Goal: Task Accomplishment & Management: Manage account settings

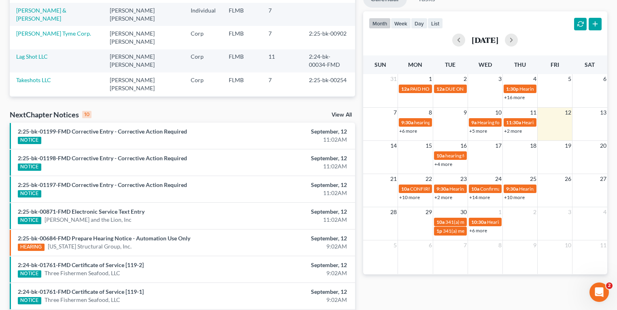
scroll to position [32, 0]
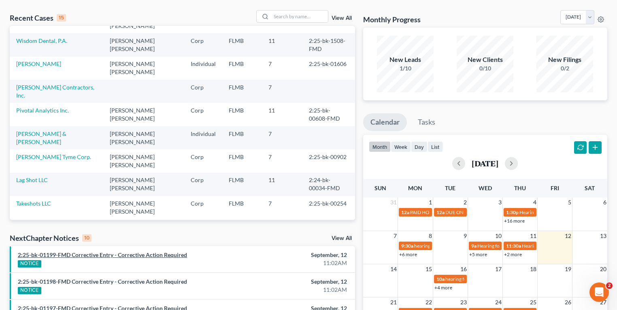
click at [57, 252] on link "2:25-bk-01199-FMD Corrective Entry - Corrective Action Required" at bounding box center [102, 254] width 169 height 7
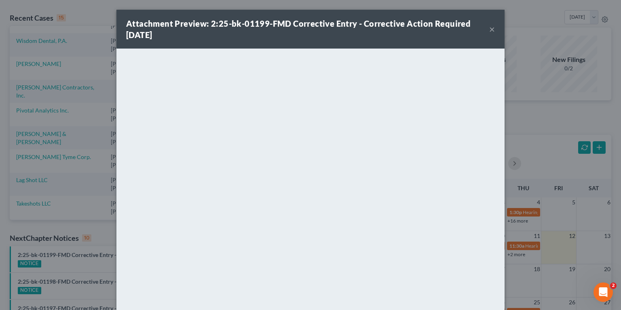
click at [490, 26] on button "×" at bounding box center [493, 29] width 6 height 10
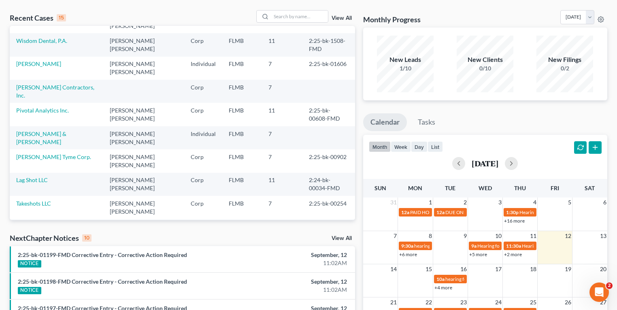
click at [345, 238] on link "View All" at bounding box center [341, 238] width 20 height 6
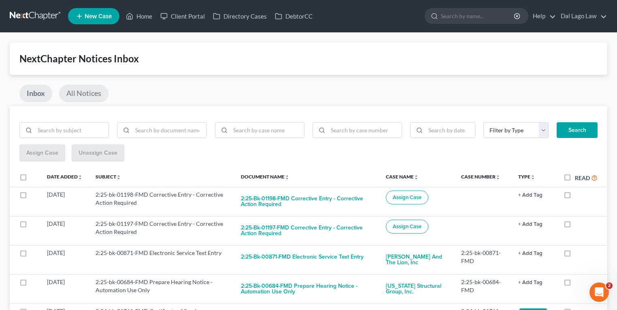
click at [92, 97] on link "All Notices" at bounding box center [83, 94] width 49 height 18
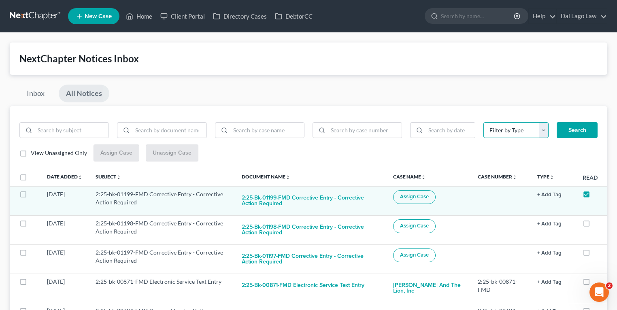
click at [532, 131] on select "Filter by Type 1Y Insider Payments 90 Day Payments Hearing Inventory [DATE] Not…" at bounding box center [515, 130] width 65 height 16
click at [593, 196] on label at bounding box center [593, 196] width 0 height 0
click at [597, 191] on input "checkbox" at bounding box center [599, 192] width 5 height 5
checkbox input "false"
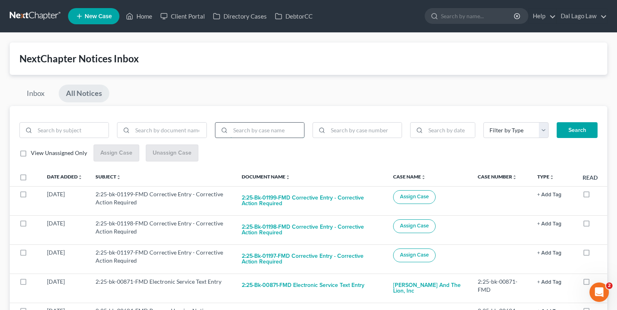
click at [283, 133] on input "search" at bounding box center [267, 130] width 74 height 15
type input "Estates"
click at [556, 122] on button "Search" at bounding box center [576, 130] width 41 height 16
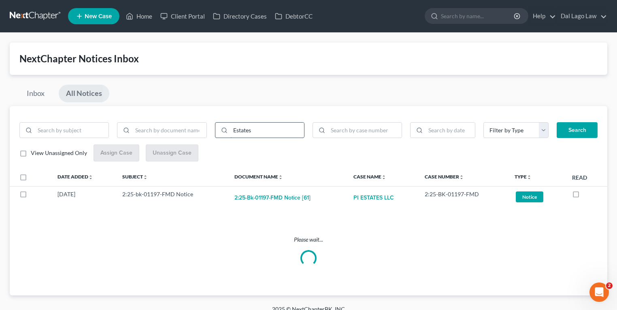
click at [283, 133] on input "Estates" at bounding box center [267, 130] width 74 height 15
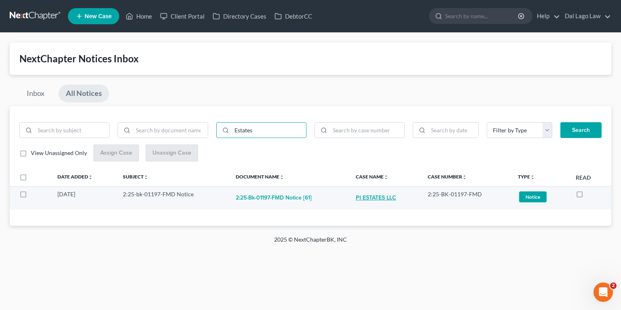
click at [378, 197] on link "PI ESTATES LLC" at bounding box center [376, 198] width 40 height 16
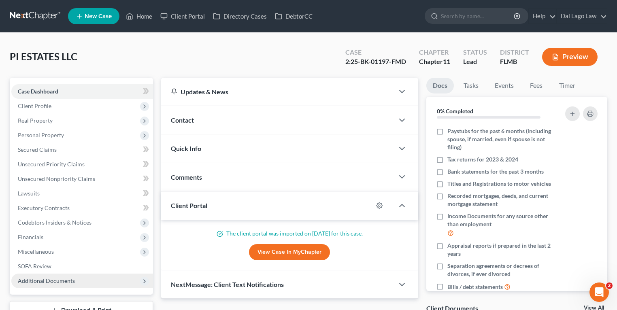
click at [66, 283] on span "Additional Documents" at bounding box center [46, 280] width 57 height 7
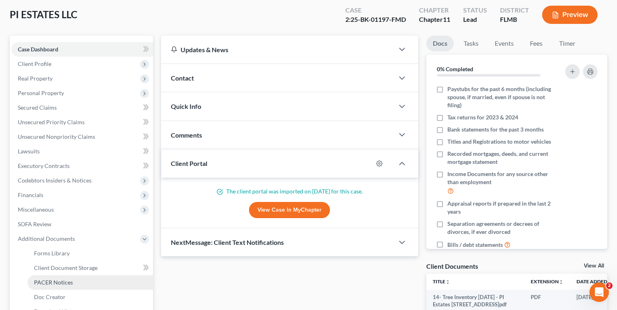
scroll to position [129, 0]
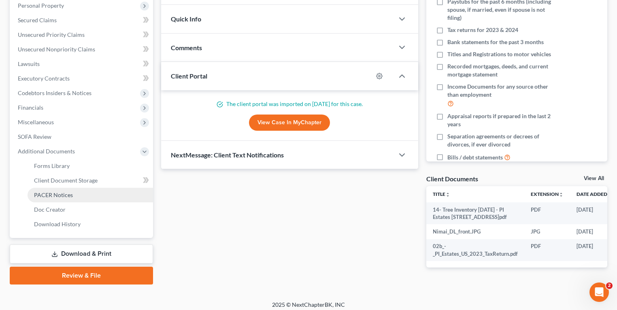
click at [53, 194] on span "PACER Notices" at bounding box center [53, 194] width 39 height 7
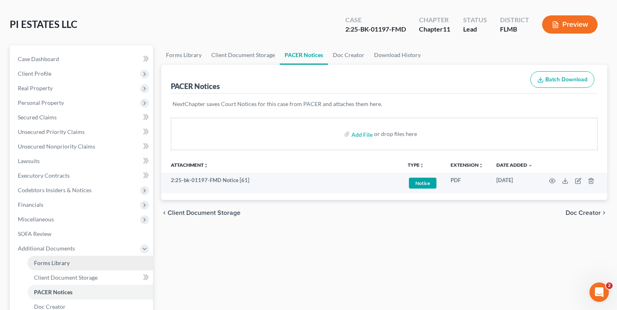
scroll to position [134, 0]
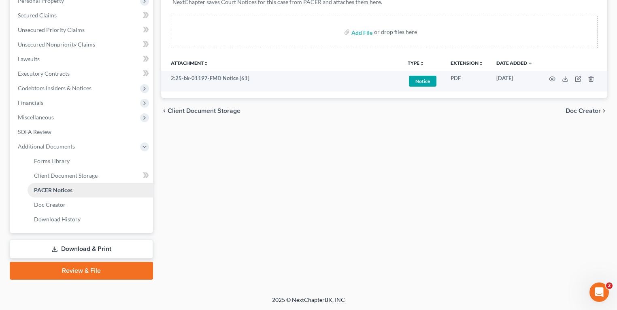
click at [64, 189] on span "PACER Notices" at bounding box center [53, 189] width 38 height 7
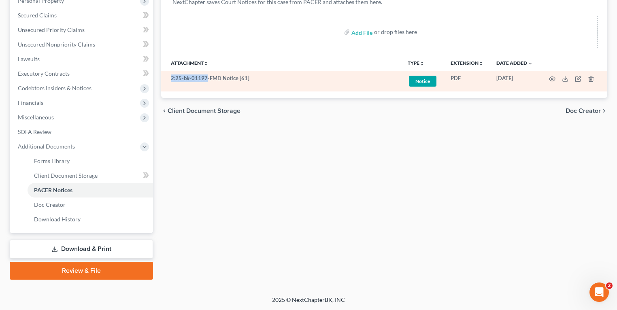
drag, startPoint x: 170, startPoint y: 76, endPoint x: 206, endPoint y: 77, distance: 35.2
click at [206, 77] on td "2:25-bk-01197-FMD Notice [61]" at bounding box center [281, 81] width 240 height 21
drag, startPoint x: 206, startPoint y: 77, endPoint x: 187, endPoint y: 78, distance: 18.2
copy td "2:25-bk-01197"
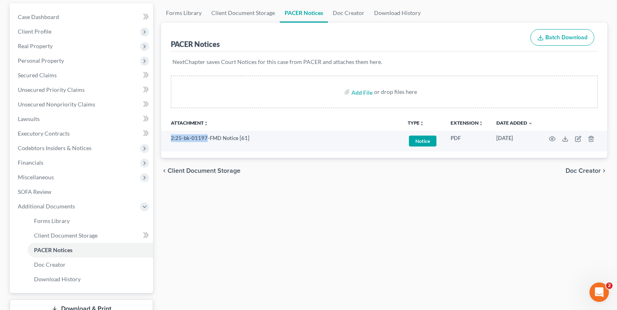
scroll to position [0, 0]
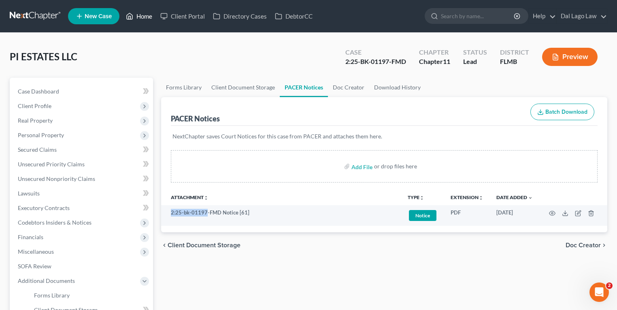
click at [136, 13] on link "Home" at bounding box center [139, 16] width 34 height 15
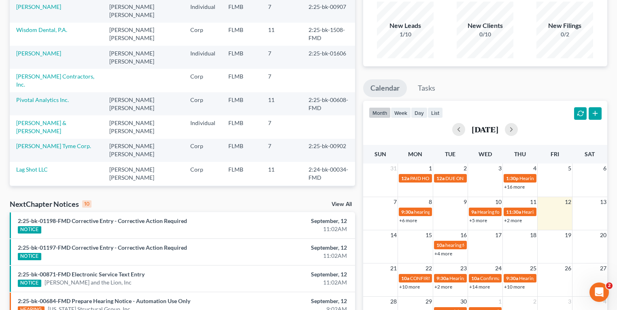
scroll to position [194, 0]
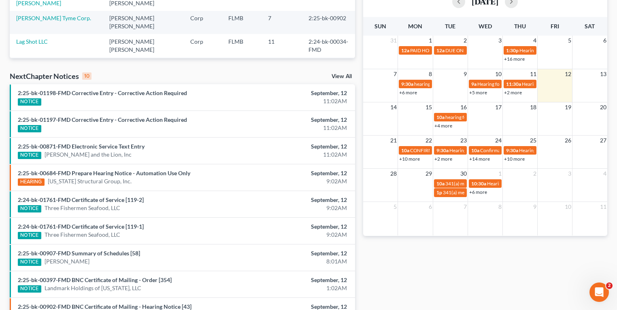
click at [342, 75] on link "View All" at bounding box center [341, 77] width 20 height 6
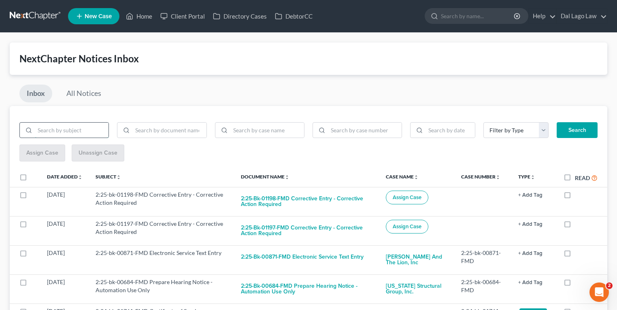
click at [66, 130] on input "search" at bounding box center [72, 130] width 74 height 15
paste input "2:25-bk-01197"
type input "2:25-bk-01197"
click at [556, 122] on button "Search" at bounding box center [576, 130] width 41 height 16
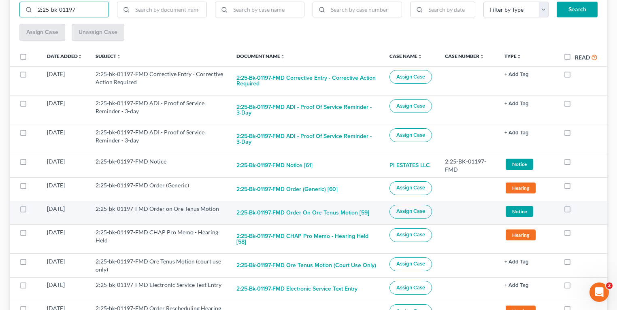
scroll to position [65, 0]
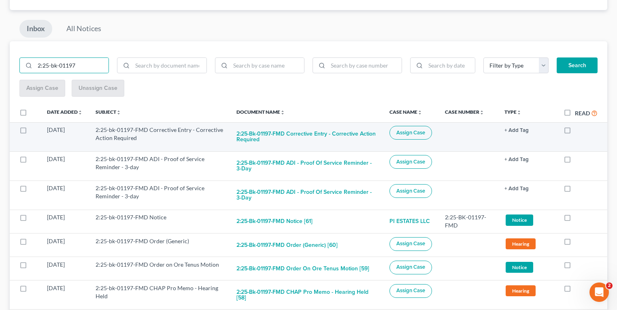
click at [418, 131] on span "Assign Case" at bounding box center [410, 132] width 29 height 6
checkbox input "true"
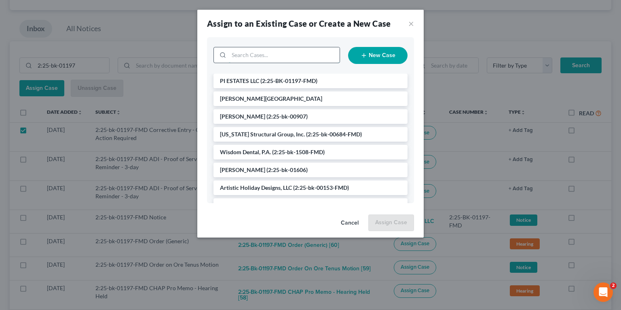
click at [282, 59] on input "search" at bounding box center [284, 54] width 111 height 15
type input "PI E"
click at [306, 82] on span "(2:25-BK-01197-FMD)" at bounding box center [289, 80] width 57 height 7
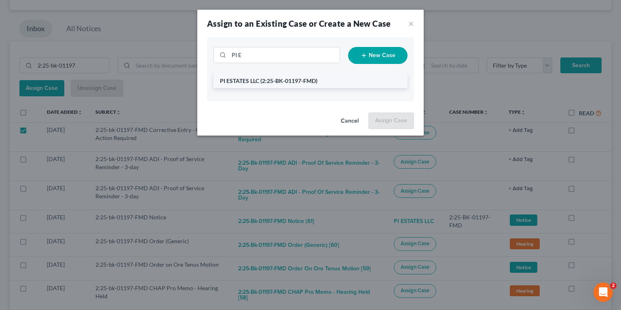
click at [341, 79] on li "PI ESTATES LLC (2:25-BK-01197-FMD)" at bounding box center [311, 81] width 194 height 15
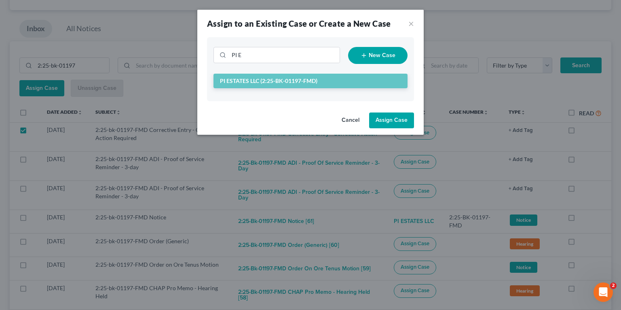
click at [405, 126] on button "Assign Case" at bounding box center [391, 120] width 45 height 16
checkbox input "false"
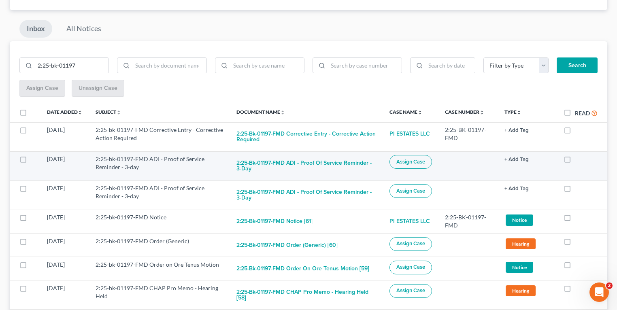
click at [415, 160] on span "Assign Case" at bounding box center [410, 162] width 29 height 6
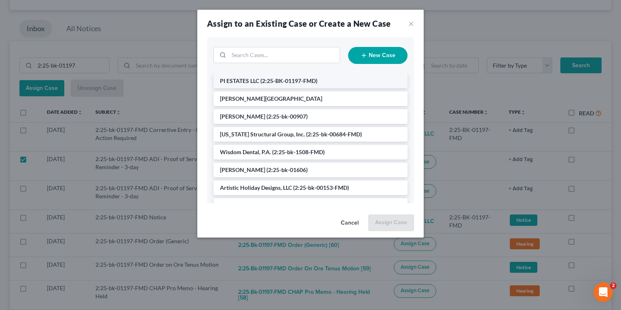
click at [298, 81] on span "(2:25-BK-01197-FMD)" at bounding box center [289, 80] width 57 height 7
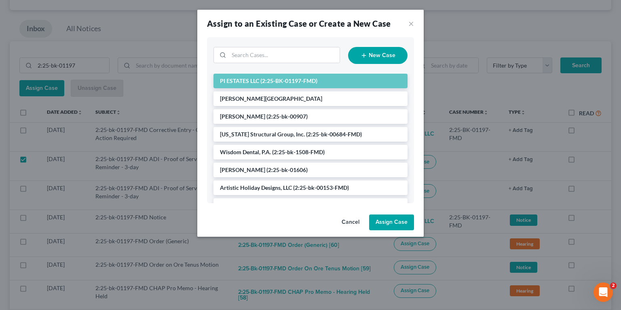
drag, startPoint x: 394, startPoint y: 218, endPoint x: 405, endPoint y: 214, distance: 11.0
click at [394, 218] on button "Assign Case" at bounding box center [391, 222] width 45 height 16
checkbox input "false"
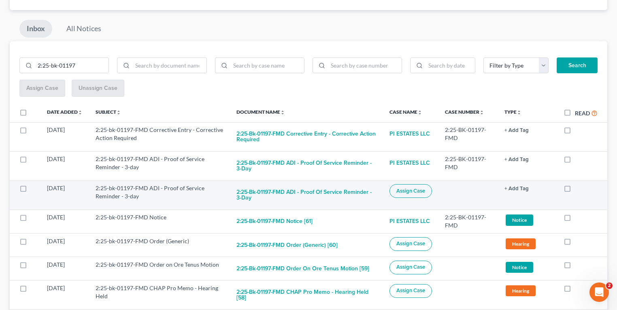
click at [413, 191] on span "Assign Case" at bounding box center [410, 191] width 29 height 6
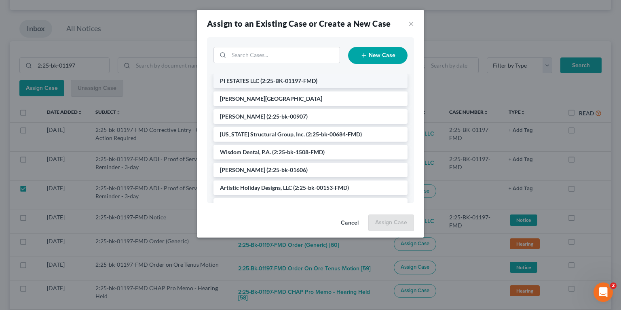
click at [278, 76] on li "PI ESTATES LLC (2:25-BK-01197-FMD)" at bounding box center [311, 81] width 194 height 15
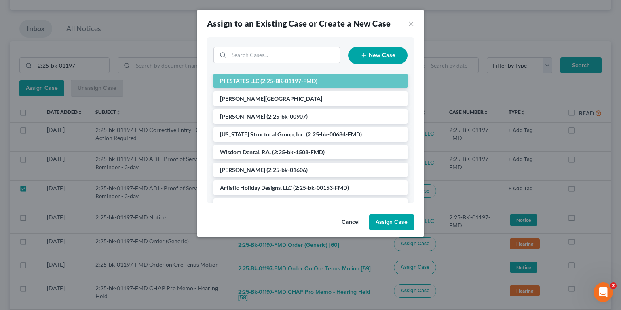
click at [388, 219] on button "Assign Case" at bounding box center [391, 222] width 45 height 16
checkbox input "false"
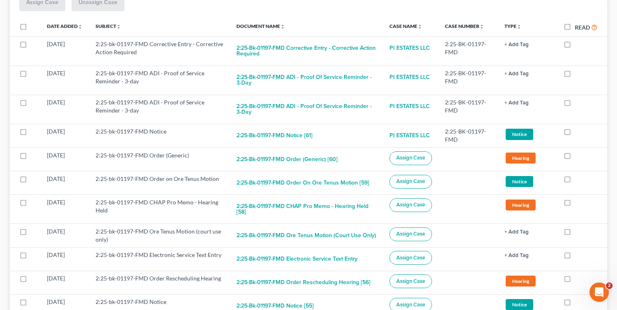
scroll to position [162, 0]
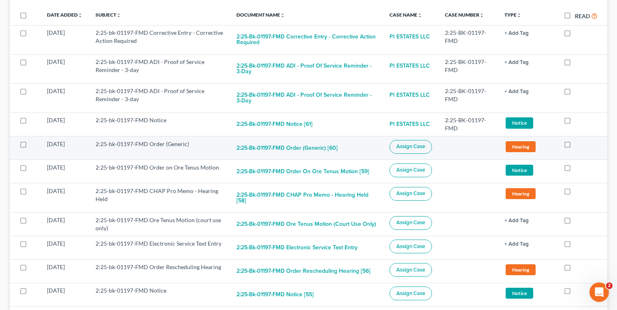
click at [411, 148] on span "Assign Case" at bounding box center [410, 146] width 29 height 6
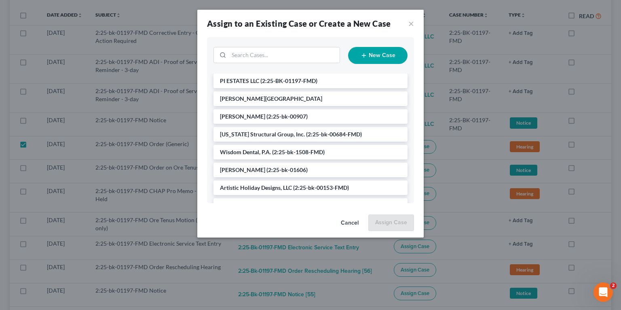
click at [281, 70] on div "New Case" at bounding box center [310, 55] width 207 height 36
click at [284, 79] on span "(2:25-BK-01197-FMD)" at bounding box center [289, 80] width 57 height 7
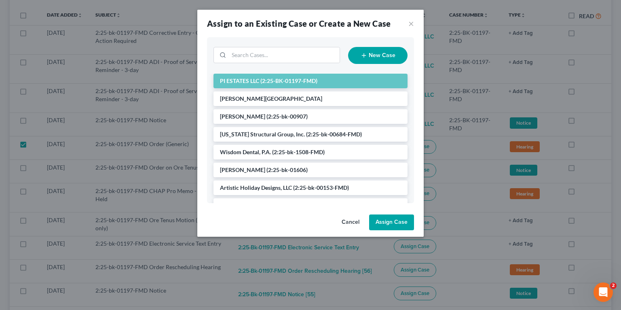
click at [392, 224] on button "Assign Case" at bounding box center [391, 222] width 45 height 16
checkbox input "false"
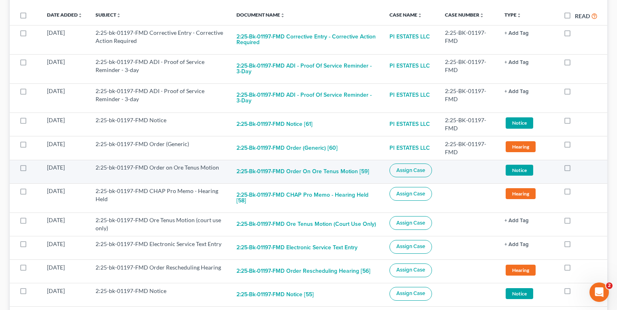
click at [411, 173] on button "Assign Case" at bounding box center [410, 170] width 42 height 14
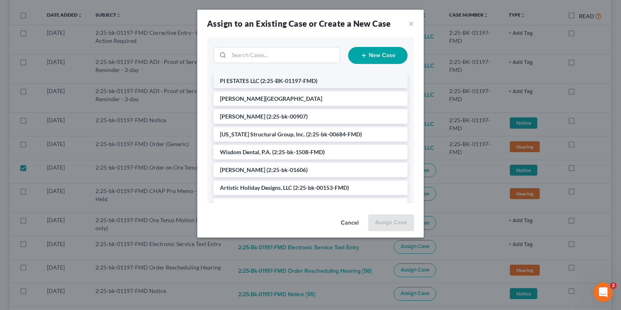
click at [299, 78] on span "(2:25-BK-01197-FMD)" at bounding box center [289, 80] width 57 height 7
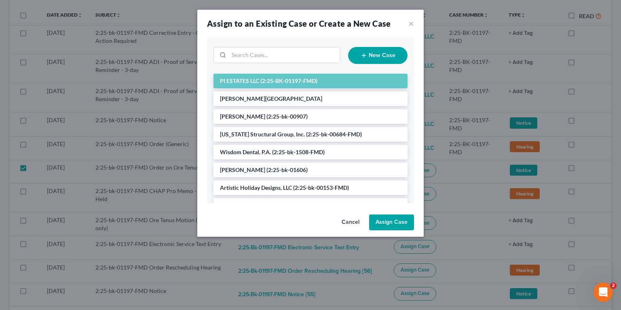
click at [388, 225] on button "Assign Case" at bounding box center [391, 222] width 45 height 16
checkbox input "false"
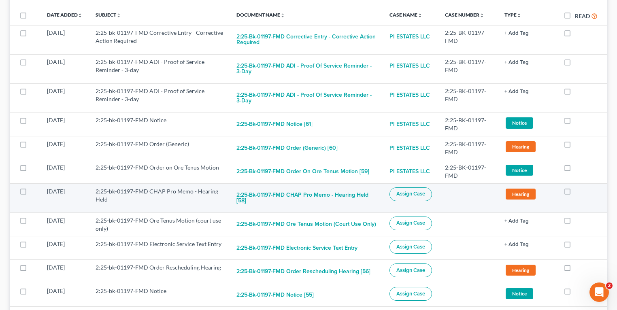
click at [424, 194] on span "Assign Case" at bounding box center [410, 194] width 29 height 6
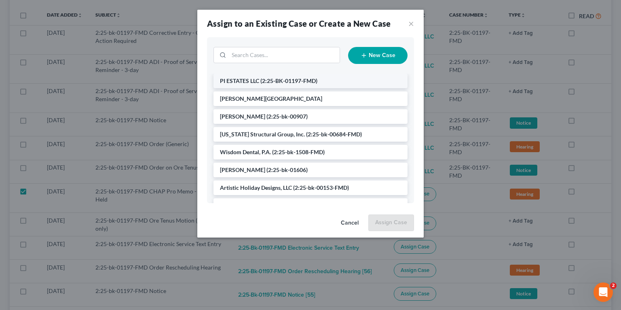
click at [305, 78] on span "(2:25-BK-01197-FMD)" at bounding box center [289, 80] width 57 height 7
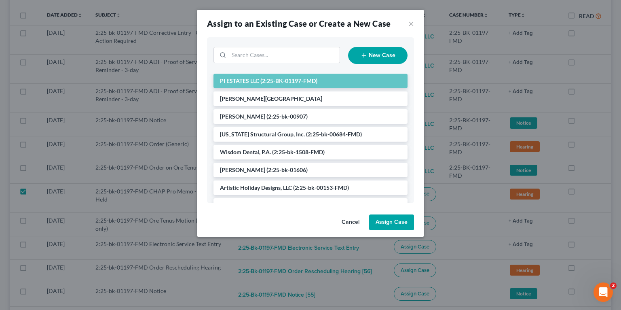
click at [386, 220] on button "Assign Case" at bounding box center [391, 222] width 45 height 16
checkbox input "false"
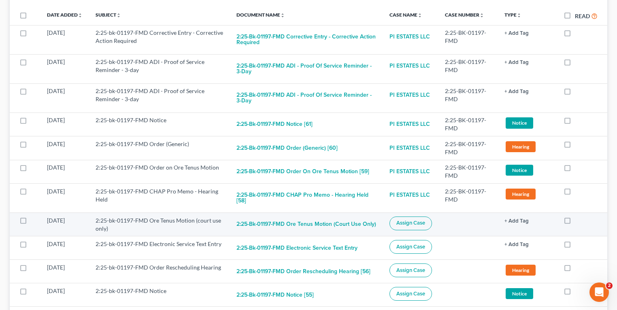
click at [411, 222] on span "Assign Case" at bounding box center [410, 223] width 29 height 6
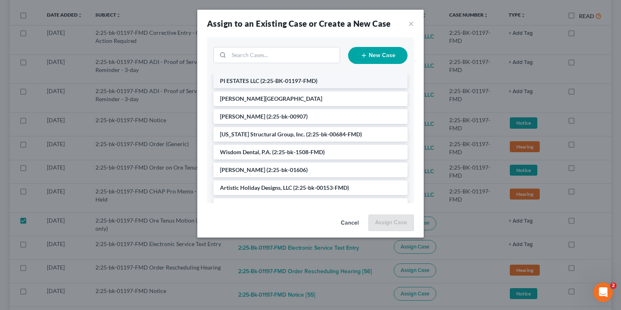
click at [293, 81] on span "(2:25-BK-01197-FMD)" at bounding box center [289, 80] width 57 height 7
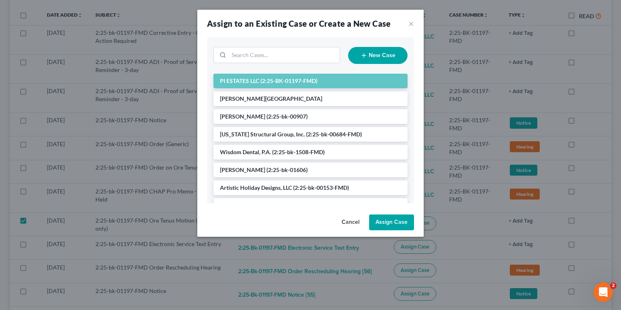
click at [402, 223] on button "Assign Case" at bounding box center [391, 222] width 45 height 16
checkbox input "false"
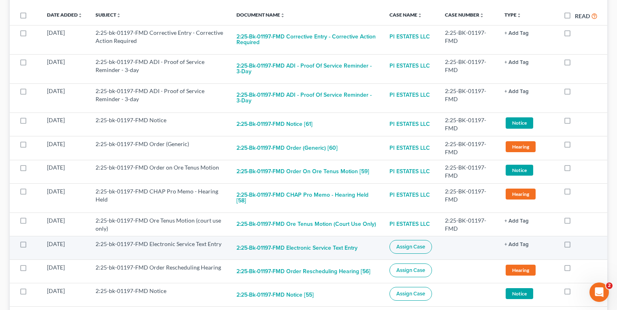
click at [411, 246] on span "Assign Case" at bounding box center [410, 247] width 29 height 6
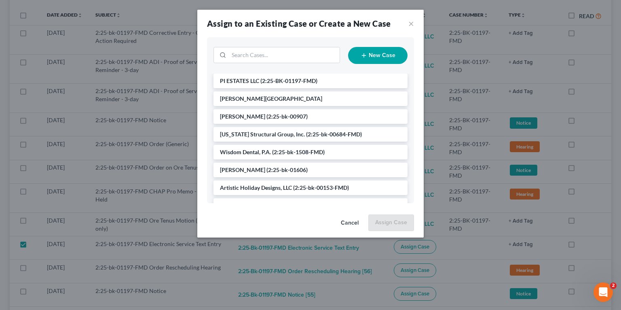
click at [284, 77] on li "PI ESTATES LLC (2:25-BK-01197-FMD)" at bounding box center [311, 81] width 194 height 15
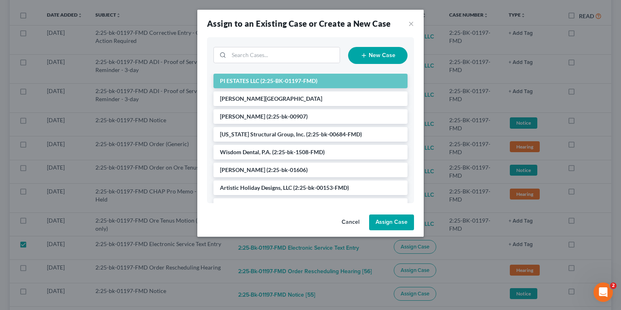
click at [393, 223] on button "Assign Case" at bounding box center [391, 222] width 45 height 16
checkbox input "false"
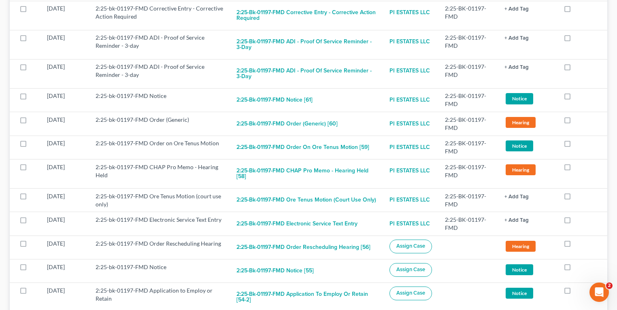
scroll to position [227, 0]
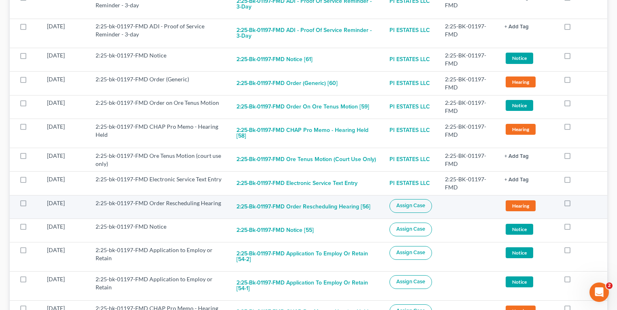
click at [411, 206] on span "Assign Case" at bounding box center [410, 205] width 29 height 6
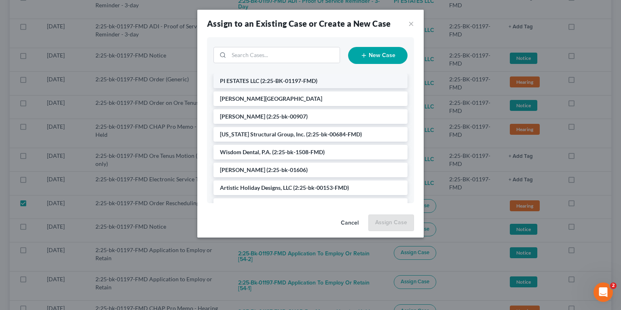
click at [277, 78] on span "(2:25-BK-01197-FMD)" at bounding box center [289, 80] width 57 height 7
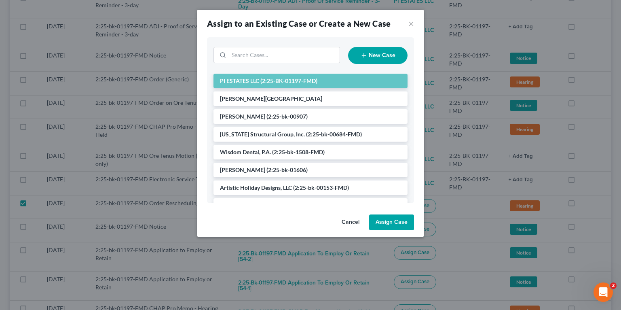
click at [380, 223] on button "Assign Case" at bounding box center [391, 222] width 45 height 16
checkbox input "false"
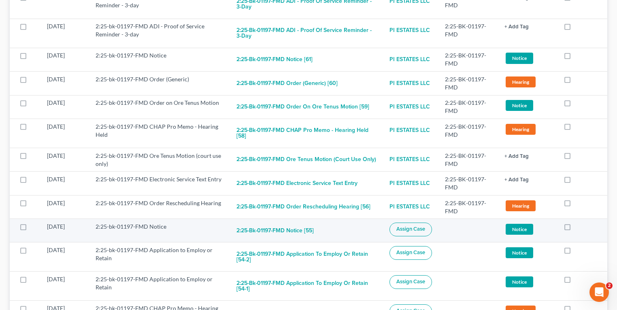
click at [406, 223] on button "Assign Case" at bounding box center [410, 230] width 42 height 14
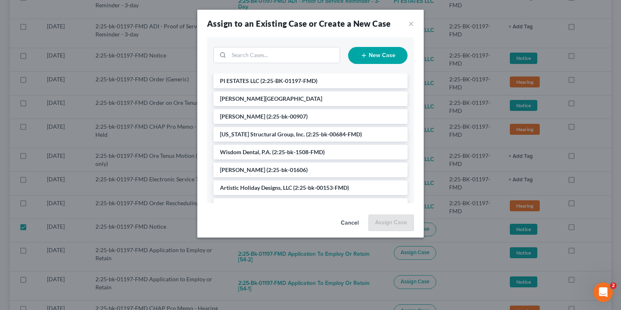
click at [288, 79] on span "(2:25-BK-01197-FMD)" at bounding box center [289, 80] width 57 height 7
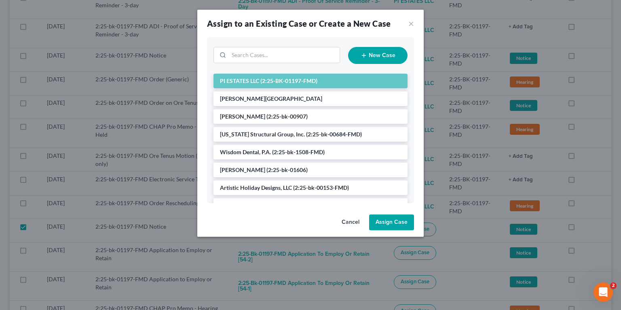
click at [391, 225] on button "Assign Case" at bounding box center [391, 222] width 45 height 16
checkbox input "false"
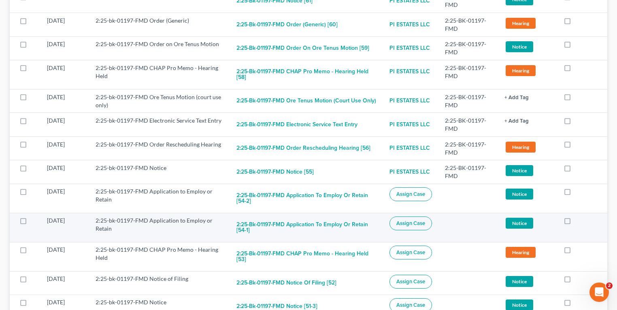
scroll to position [291, 0]
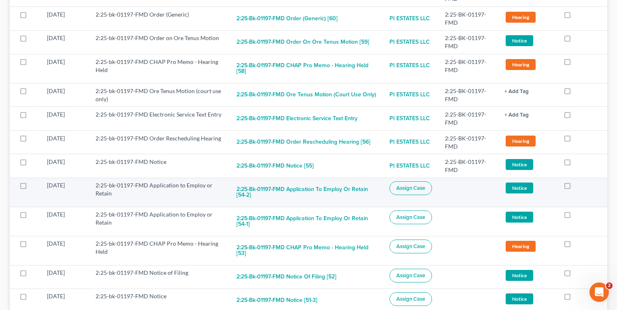
click at [405, 189] on span "Assign Case" at bounding box center [410, 188] width 29 height 6
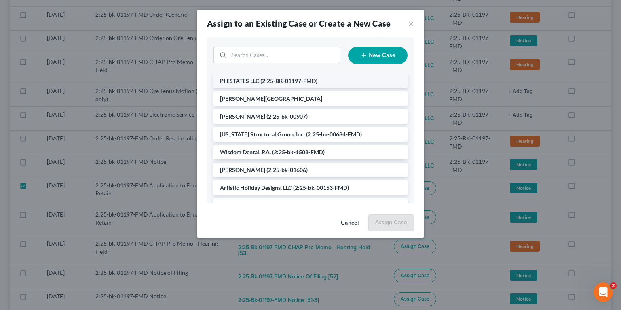
click at [319, 81] on li "PI ESTATES LLC (2:25-BK-01197-FMD)" at bounding box center [311, 81] width 194 height 15
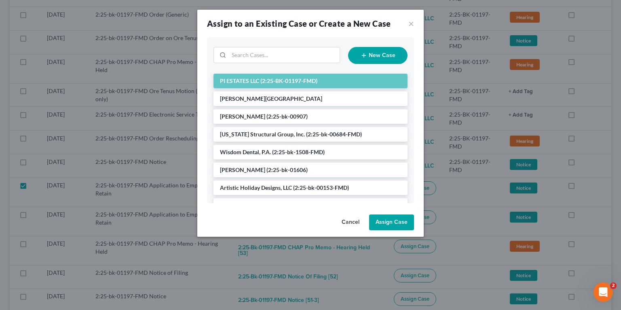
click at [400, 224] on button "Assign Case" at bounding box center [391, 222] width 45 height 16
checkbox input "false"
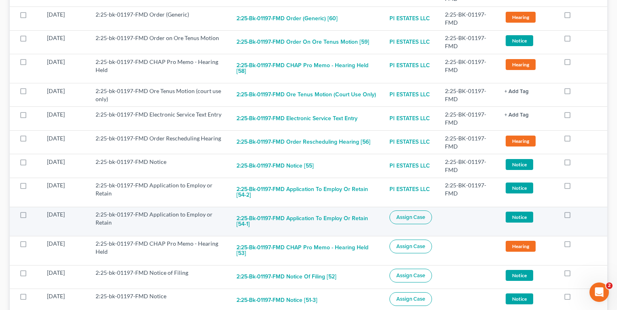
click at [418, 214] on span "Assign Case" at bounding box center [410, 217] width 29 height 6
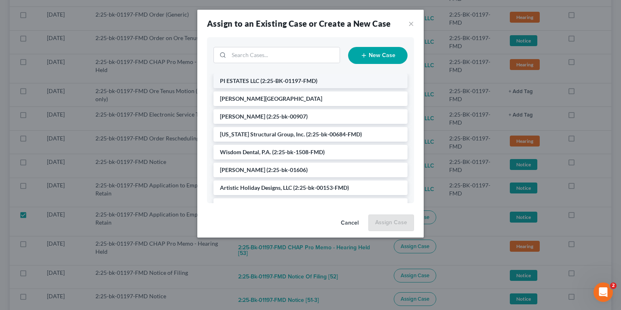
click at [299, 81] on span "(2:25-BK-01197-FMD)" at bounding box center [289, 80] width 57 height 7
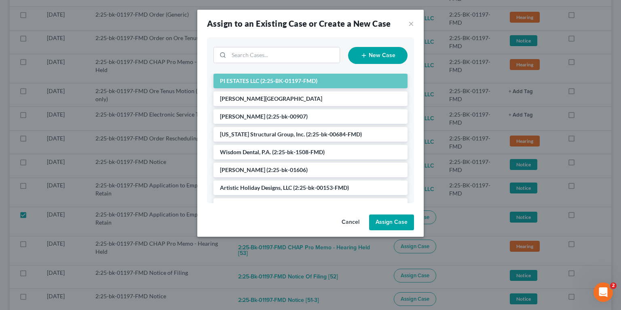
click at [380, 228] on button "Assign Case" at bounding box center [391, 222] width 45 height 16
checkbox input "false"
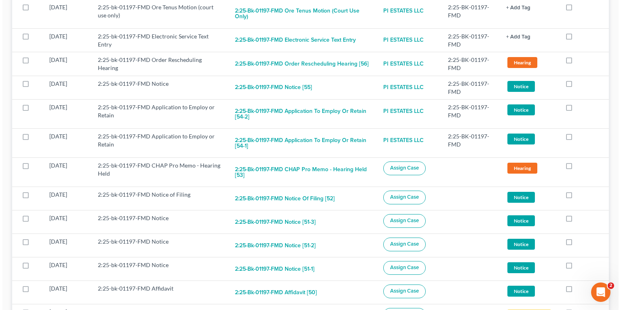
scroll to position [369, 0]
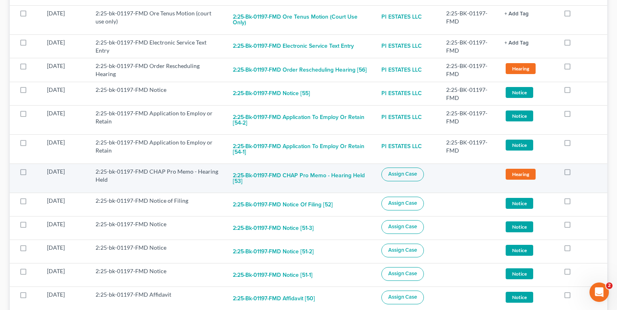
click at [405, 171] on span "Assign Case" at bounding box center [402, 174] width 29 height 6
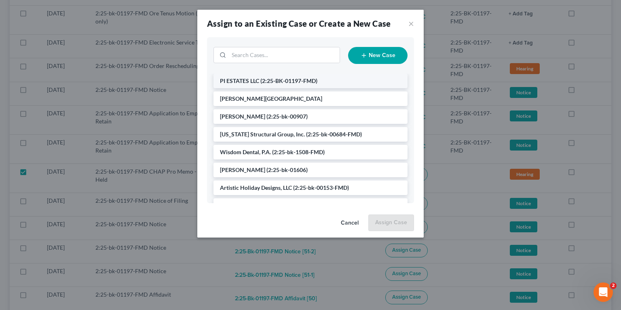
click at [277, 81] on span "(2:25-BK-01197-FMD)" at bounding box center [289, 80] width 57 height 7
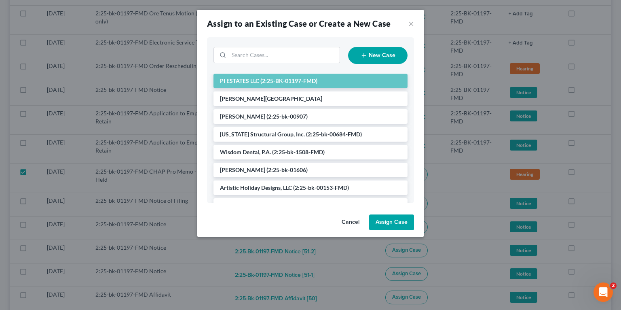
click at [401, 228] on button "Assign Case" at bounding box center [391, 222] width 45 height 16
checkbox input "false"
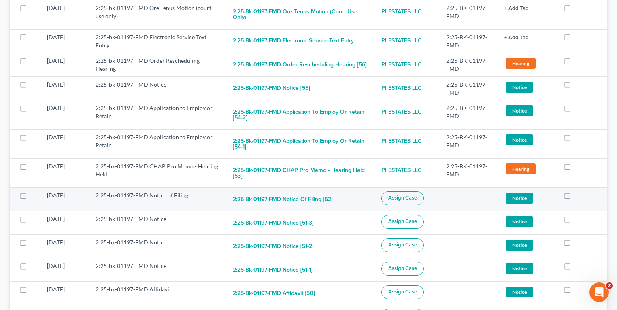
click at [411, 195] on span "Assign Case" at bounding box center [402, 198] width 29 height 6
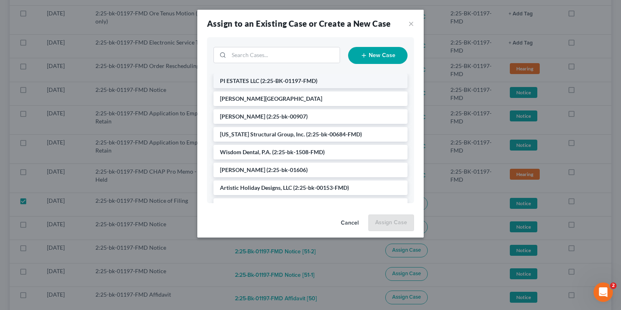
click at [293, 81] on span "(2:25-BK-01197-FMD)" at bounding box center [289, 80] width 57 height 7
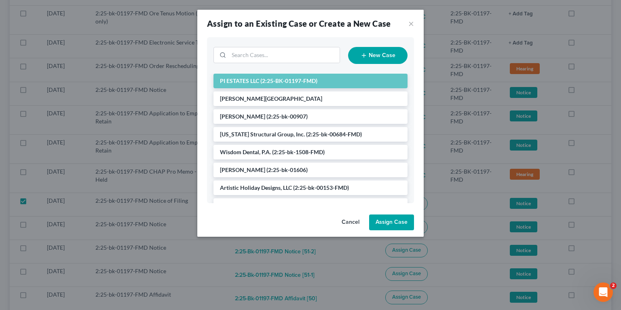
click at [399, 220] on button "Assign Case" at bounding box center [391, 222] width 45 height 16
checkbox input "false"
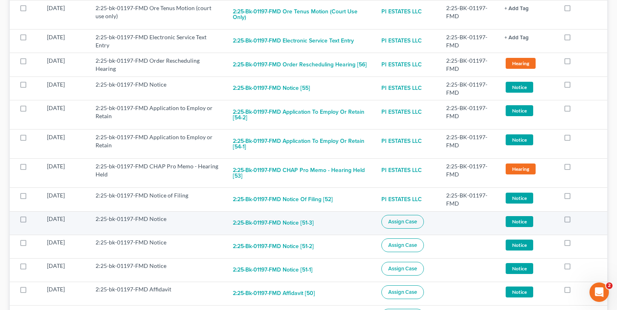
click at [411, 218] on span "Assign Case" at bounding box center [402, 221] width 29 height 6
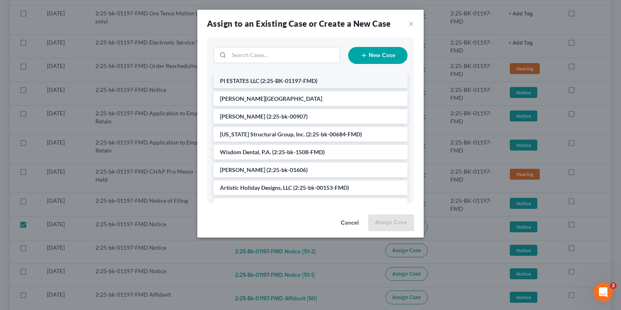
click at [293, 78] on span "(2:25-BK-01197-FMD)" at bounding box center [289, 80] width 57 height 7
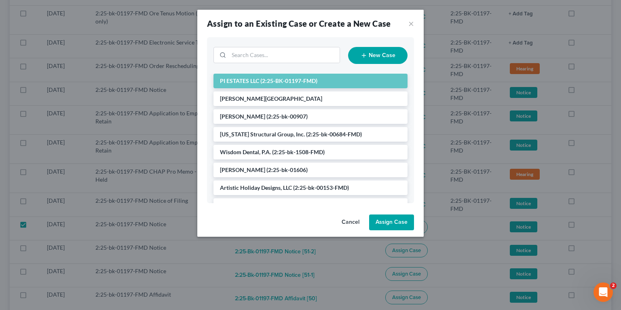
click at [382, 218] on button "Assign Case" at bounding box center [391, 222] width 45 height 16
checkbox input "false"
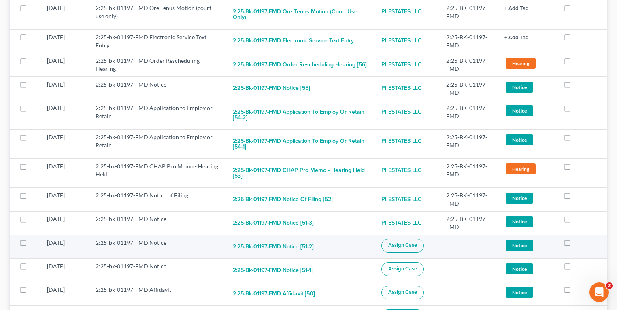
click at [407, 242] on span "Assign Case" at bounding box center [402, 245] width 29 height 6
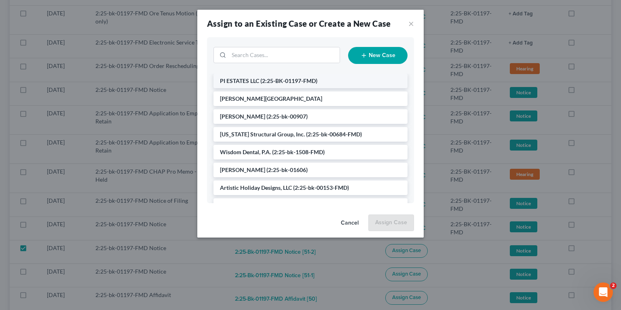
click at [272, 84] on li "PI ESTATES LLC (2:25-BK-01197-FMD)" at bounding box center [311, 81] width 194 height 15
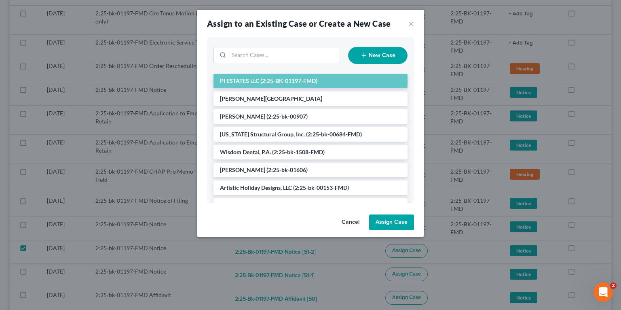
click at [392, 227] on button "Assign Case" at bounding box center [391, 222] width 45 height 16
checkbox input "false"
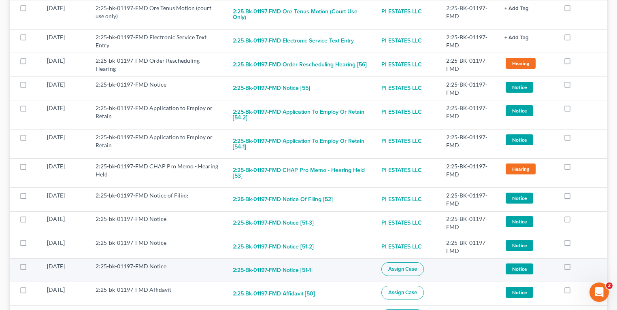
click at [414, 266] on span "Assign Case" at bounding box center [402, 269] width 29 height 6
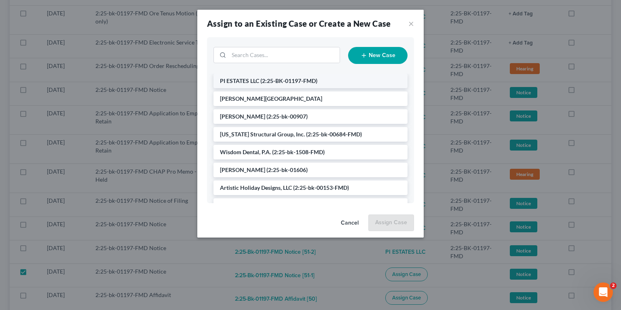
click at [248, 80] on span "PI ESTATES LLC" at bounding box center [239, 80] width 39 height 7
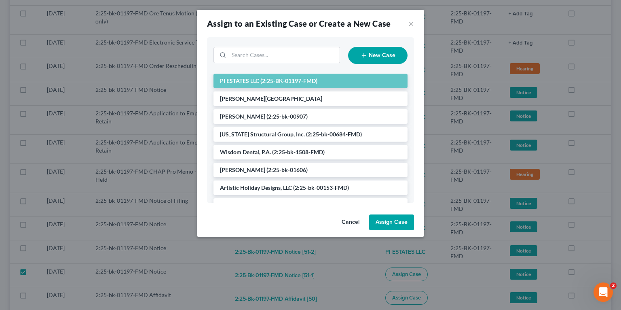
click at [387, 222] on button "Assign Case" at bounding box center [391, 222] width 45 height 16
checkbox input "false"
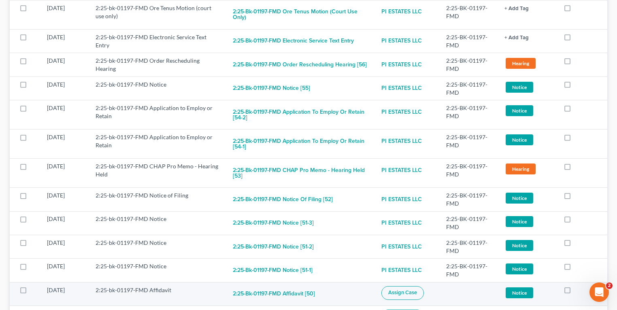
click at [416, 289] on span "Assign Case" at bounding box center [402, 292] width 29 height 6
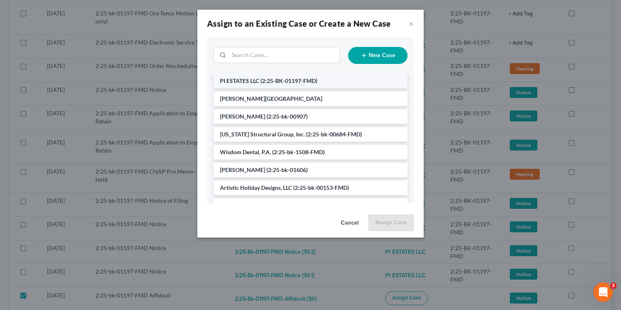
click at [288, 79] on span "(2:25-BK-01197-FMD)" at bounding box center [289, 80] width 57 height 7
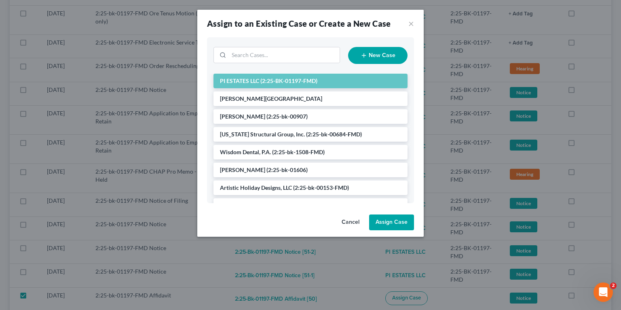
click at [387, 217] on button "Assign Case" at bounding box center [391, 222] width 45 height 16
checkbox input "false"
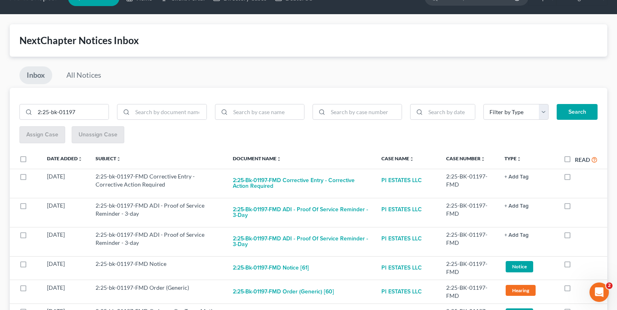
scroll to position [0, 0]
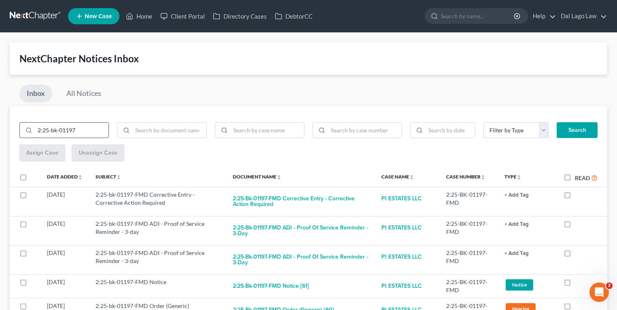
click at [55, 128] on input "2:25-bk-01197" at bounding box center [72, 130] width 74 height 15
click at [91, 129] on input "2:25-bk-01197" at bounding box center [72, 130] width 74 height 15
click at [142, 14] on link "Home" at bounding box center [139, 16] width 34 height 15
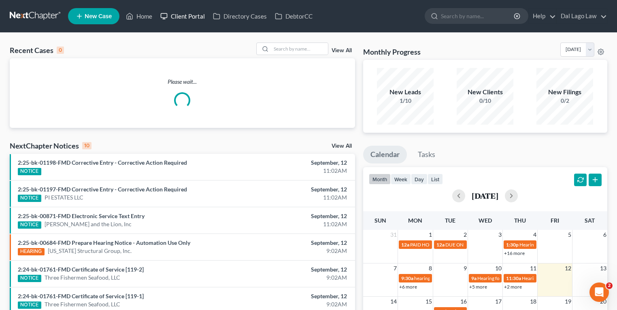
click at [177, 19] on link "Client Portal" at bounding box center [182, 16] width 53 height 15
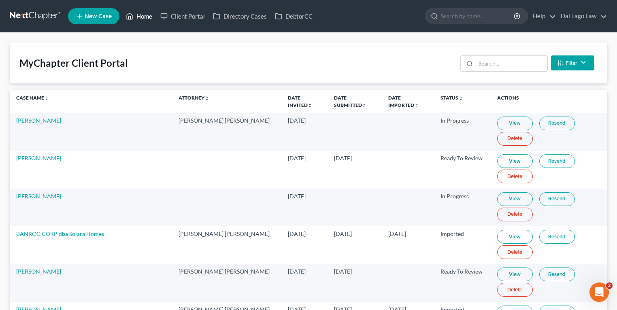
click at [130, 15] on icon at bounding box center [129, 16] width 7 height 10
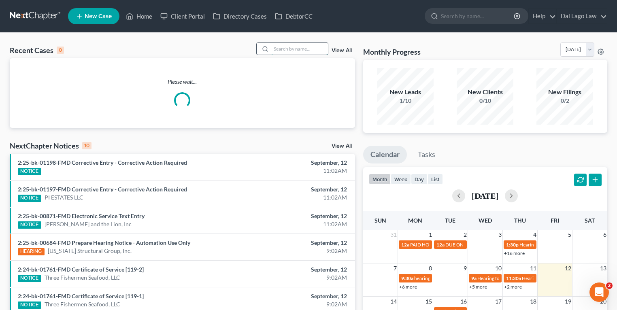
click at [296, 46] on input "search" at bounding box center [299, 49] width 57 height 12
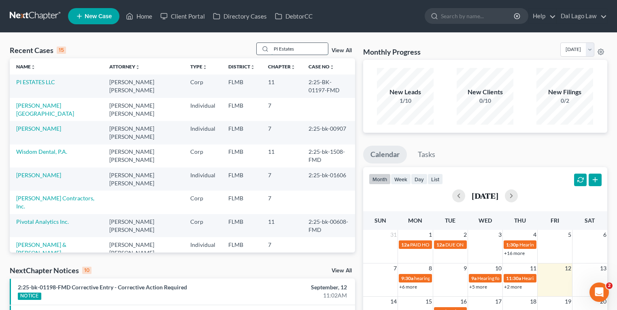
type input "PI Estates"
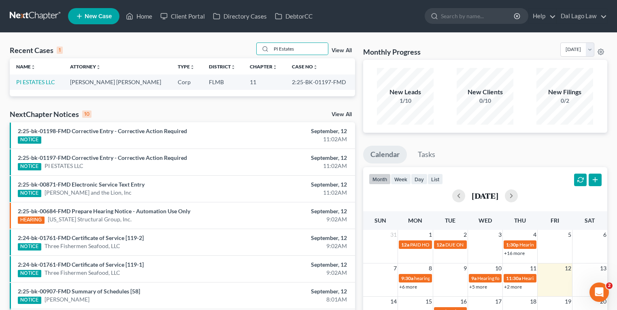
click at [47, 85] on td "PI ESTATES LLC" at bounding box center [37, 81] width 54 height 15
click at [48, 81] on link "PI ESTATES LLC" at bounding box center [35, 81] width 39 height 7
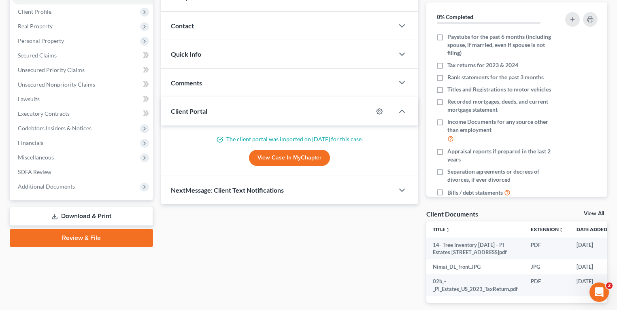
scroll to position [97, 0]
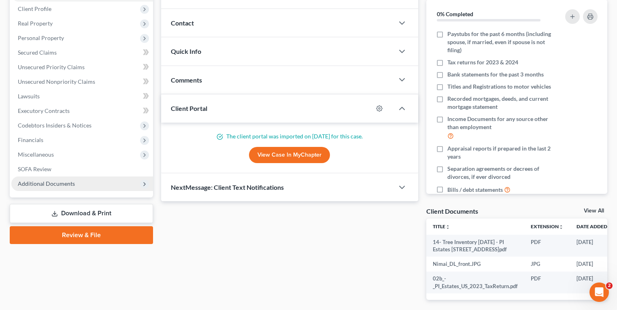
click at [54, 178] on span "Additional Documents" at bounding box center [82, 183] width 142 height 15
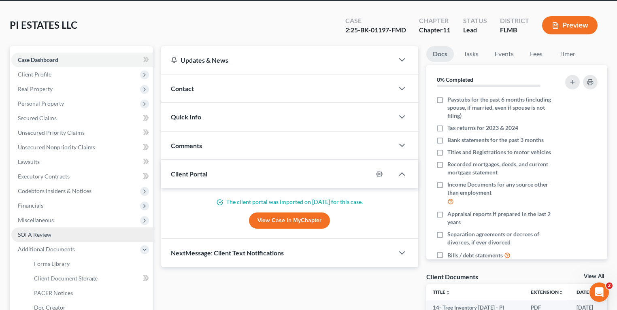
scroll to position [0, 0]
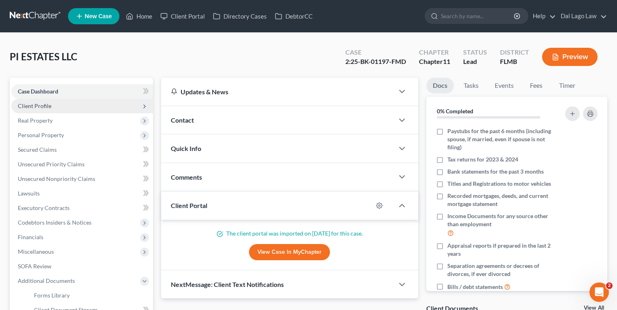
click at [64, 102] on span "Client Profile" at bounding box center [82, 106] width 142 height 15
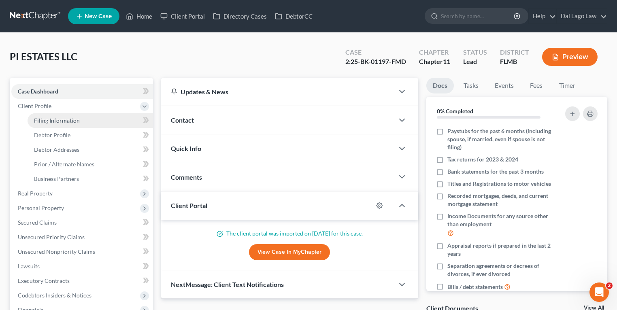
click at [62, 117] on span "Filing Information" at bounding box center [57, 120] width 46 height 7
select select "3"
select select "1"
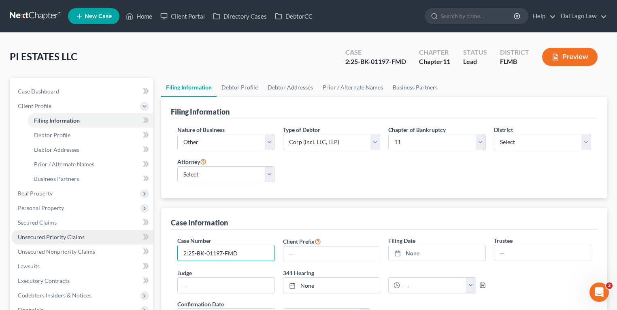
drag, startPoint x: 246, startPoint y: 253, endPoint x: 42, endPoint y: 232, distance: 205.0
paste input "bk-01197"
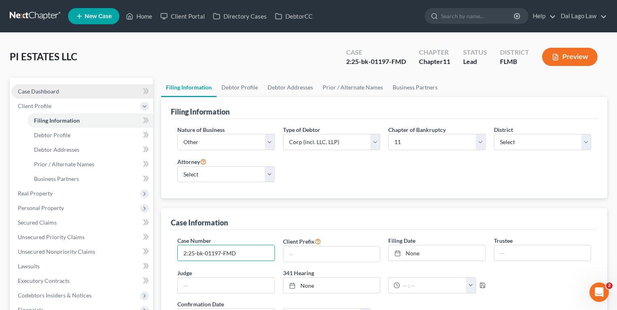
type input "2:25-bk-01197-FMD"
click at [45, 92] on span "Case Dashboard" at bounding box center [38, 91] width 41 height 7
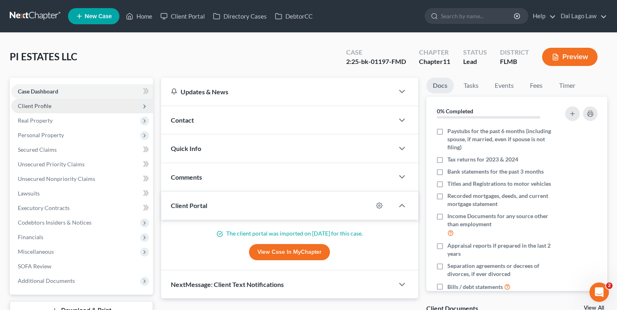
click at [42, 106] on span "Client Profile" at bounding box center [35, 105] width 34 height 7
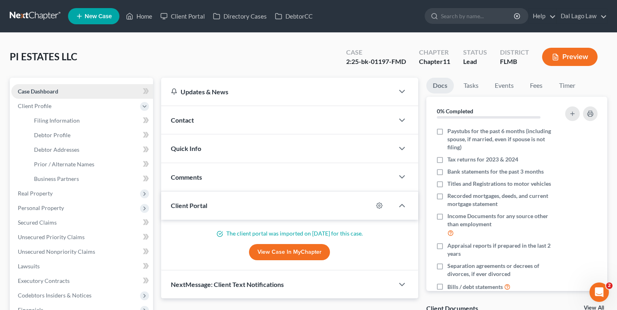
click at [50, 92] on span "Case Dashboard" at bounding box center [38, 91] width 40 height 7
click at [38, 195] on span "Real Property" at bounding box center [35, 193] width 35 height 7
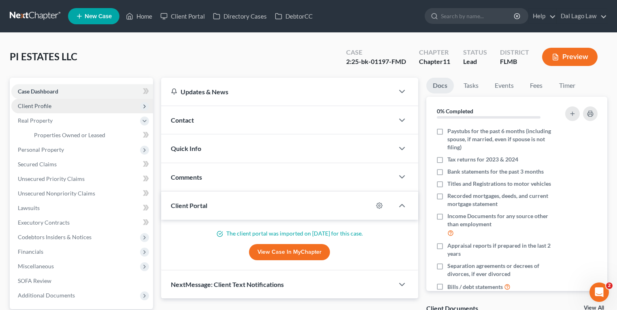
click at [53, 104] on span "Client Profile" at bounding box center [82, 106] width 142 height 15
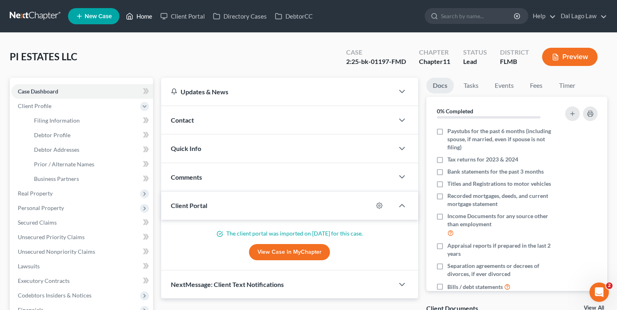
click at [136, 16] on link "Home" at bounding box center [139, 16] width 34 height 15
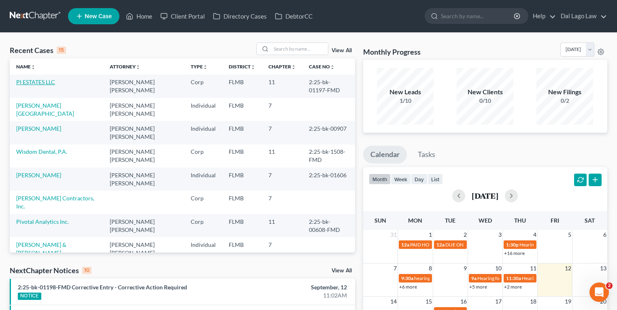
click at [39, 83] on link "PI ESTATES LLC" at bounding box center [35, 81] width 39 height 7
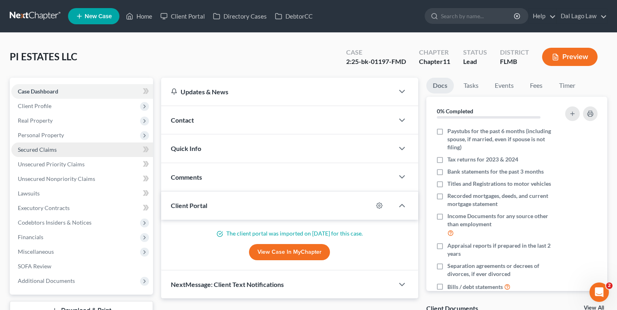
click at [64, 151] on link "Secured Claims" at bounding box center [82, 149] width 142 height 15
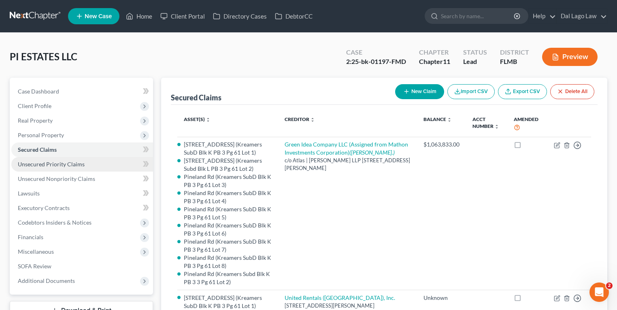
click at [64, 166] on span "Unsecured Priority Claims" at bounding box center [51, 164] width 67 height 7
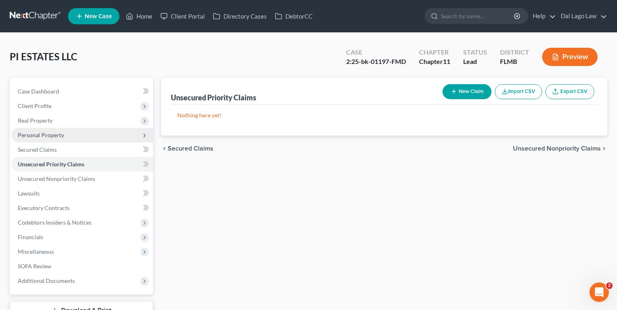
click at [56, 135] on span "Personal Property" at bounding box center [41, 134] width 46 height 7
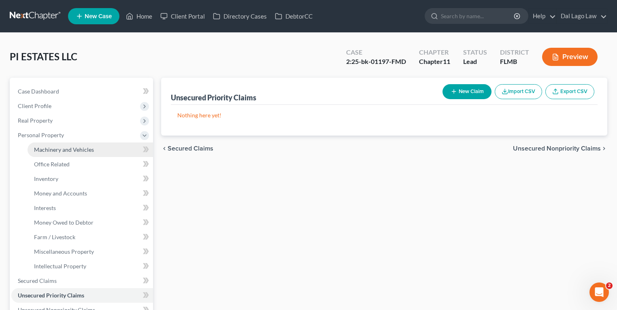
click at [58, 145] on link "Machinery and Vehicles" at bounding box center [90, 149] width 125 height 15
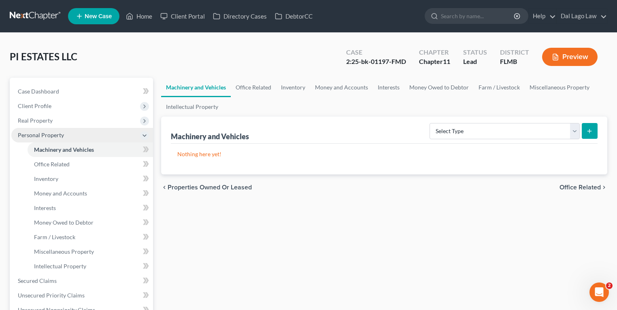
click at [53, 133] on span "Personal Property" at bounding box center [41, 134] width 46 height 7
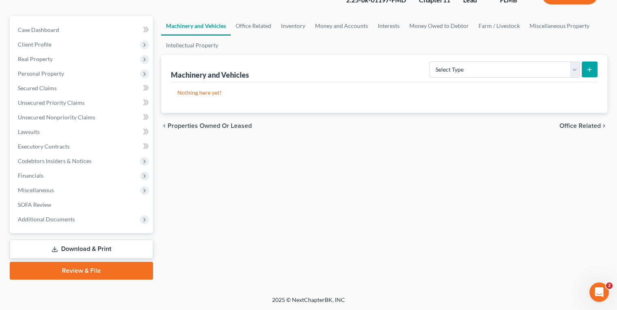
click at [79, 249] on link "Download & Print" at bounding box center [81, 248] width 143 height 19
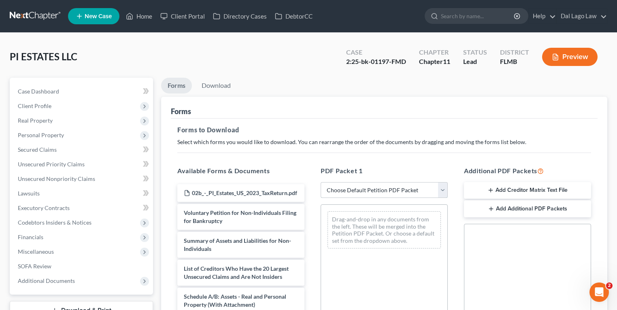
click at [398, 185] on select "Choose Default Petition PDF Packet Complete Bankruptcy Petition (all forms and …" at bounding box center [383, 190] width 127 height 16
select select "0"
click at [320, 182] on select "Choose Default Petition PDF Packet Complete Bankruptcy Petition (all forms and …" at bounding box center [383, 190] width 127 height 16
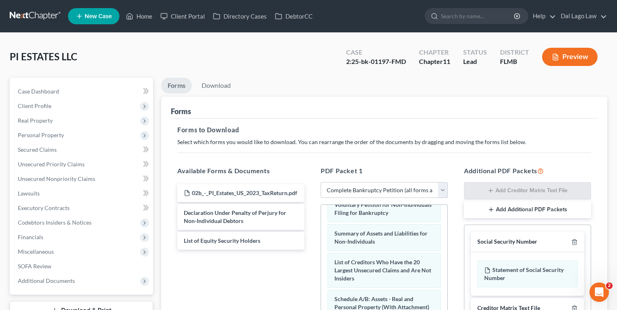
scroll to position [1, 0]
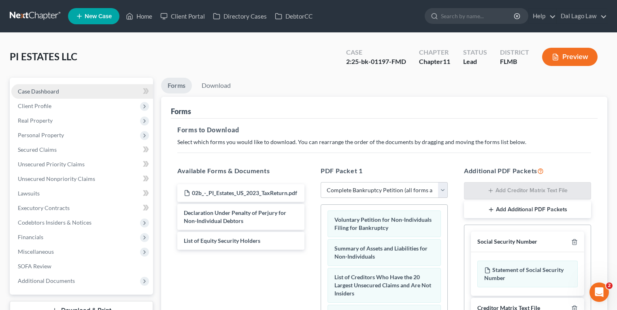
click at [63, 93] on link "Case Dashboard" at bounding box center [82, 91] width 142 height 15
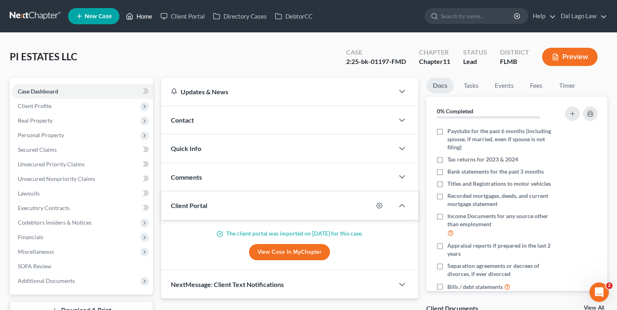
click at [134, 18] on link "Home" at bounding box center [139, 16] width 34 height 15
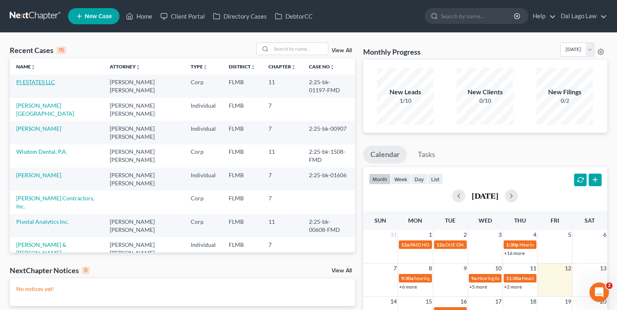
click at [44, 84] on link "PI ESTATES LLC" at bounding box center [35, 81] width 39 height 7
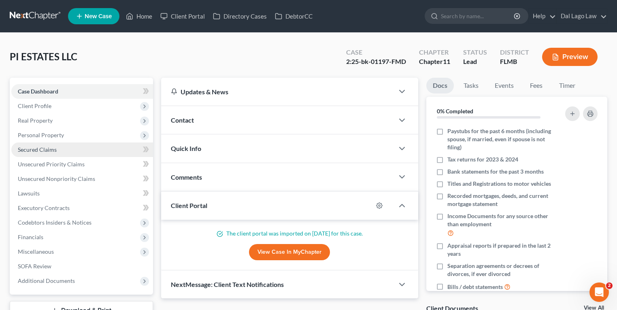
click at [99, 147] on link "Secured Claims" at bounding box center [82, 149] width 142 height 15
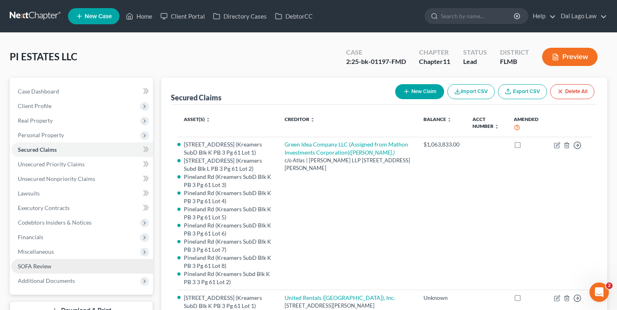
click at [85, 265] on link "SOFA Review" at bounding box center [82, 266] width 142 height 15
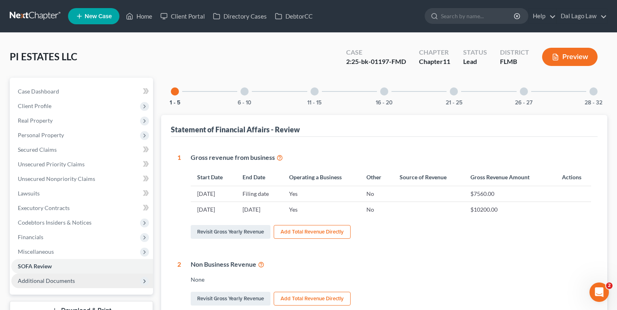
click at [87, 281] on span "Additional Documents" at bounding box center [82, 280] width 142 height 15
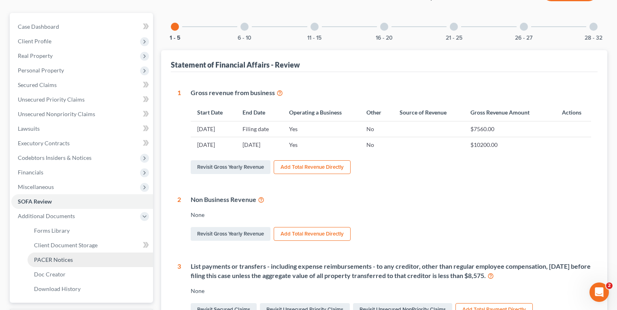
click at [75, 264] on link "PACER Notices" at bounding box center [90, 259] width 125 height 15
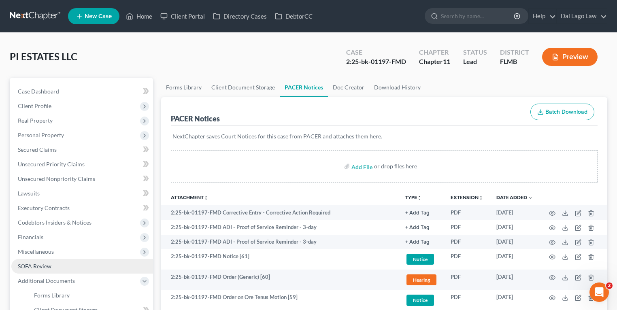
scroll to position [194, 0]
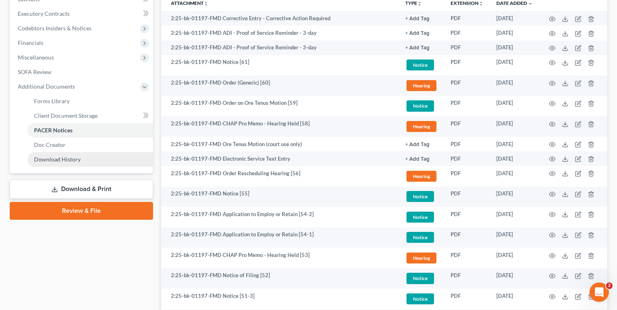
click at [55, 156] on span "Download History" at bounding box center [57, 159] width 47 height 7
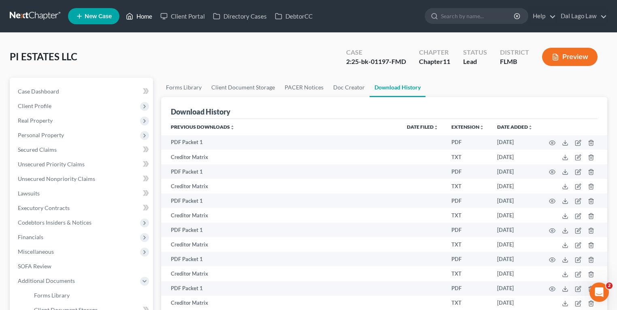
click at [138, 13] on link "Home" at bounding box center [139, 16] width 34 height 15
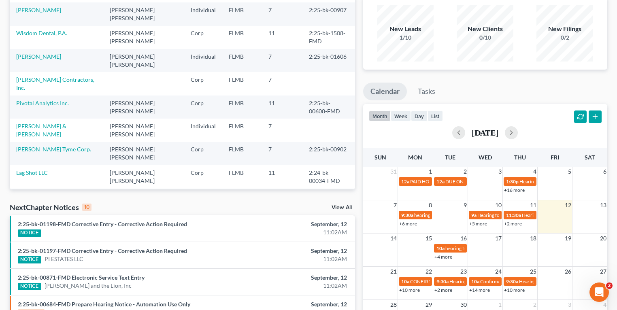
scroll to position [65, 0]
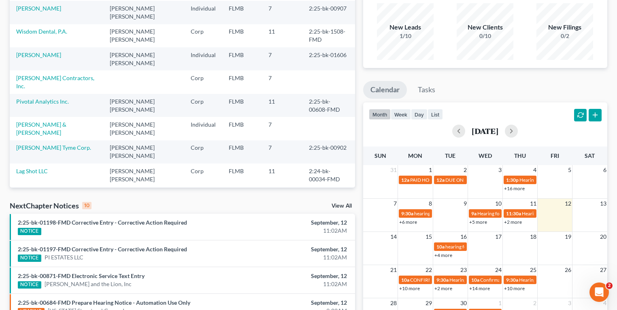
click at [344, 206] on link "View All" at bounding box center [341, 206] width 20 height 6
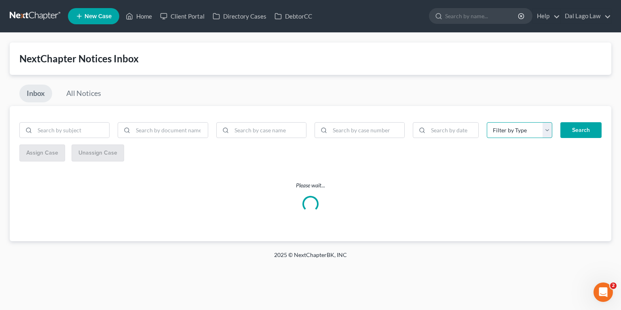
click at [532, 133] on select "Filter by Type 1Y Insider Payments 90 Day Payments Hearing Inventory May 2025 N…" at bounding box center [520, 130] width 66 height 16
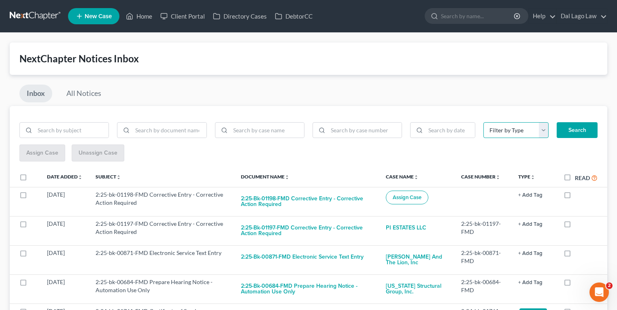
click at [532, 133] on select "Filter by Type 1Y Insider Payments 90 Day Payments Hearing Inventory May 2025 N…" at bounding box center [515, 130] width 65 height 16
click at [474, 104] on div "Inbox All Notices" at bounding box center [308, 95] width 597 height 21
click at [407, 175] on link "Case Name unfold_more expand_more expand_less" at bounding box center [402, 177] width 33 height 6
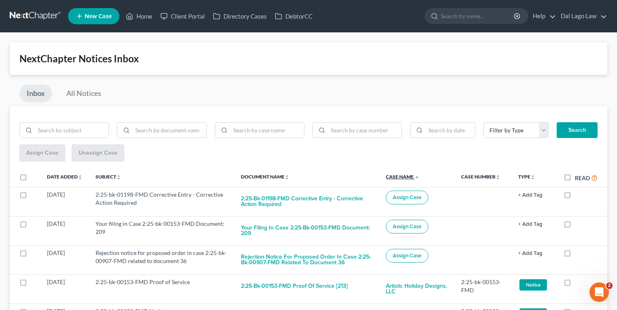
click at [407, 175] on link "Case Name unfold_more expand_more expand_less" at bounding box center [403, 177] width 34 height 6
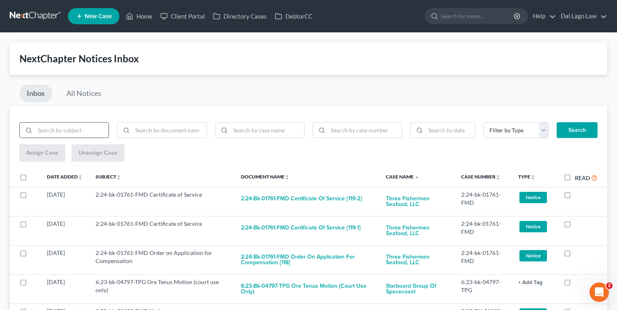
click at [61, 131] on input "search" at bounding box center [72, 130] width 74 height 15
paste input "2:25-bk-01197"
type input "2:25-bk-01197"
click at [556, 122] on button "Search" at bounding box center [576, 130] width 41 height 16
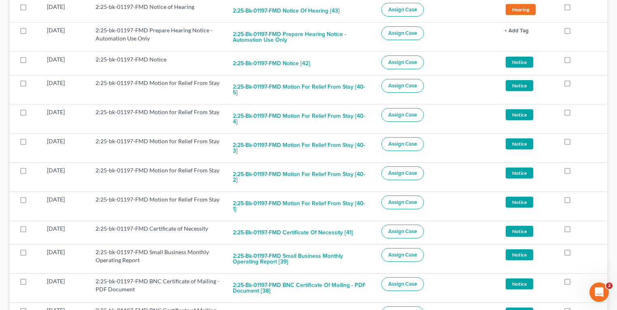
scroll to position [1463, 0]
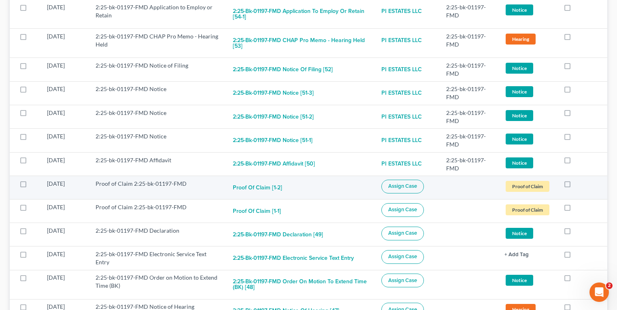
click at [417, 183] on span "Assign Case" at bounding box center [402, 186] width 29 height 6
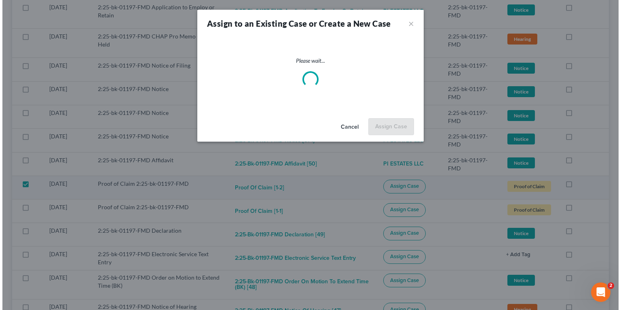
scroll to position [761, 0]
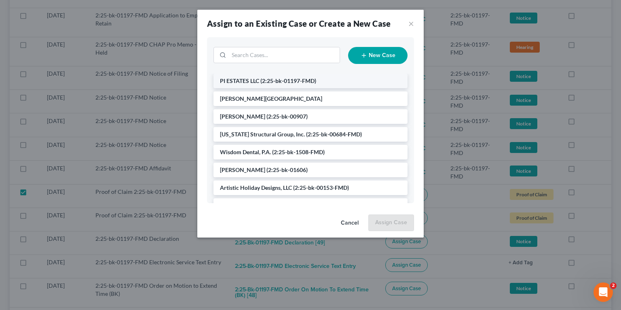
click at [314, 80] on span "(2:25-bk-01197-FMD)" at bounding box center [289, 80] width 56 height 7
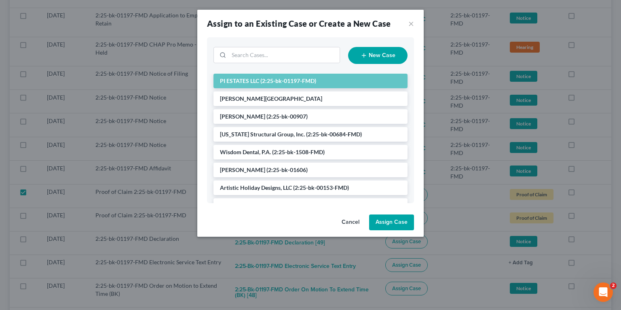
click at [382, 223] on button "Assign Case" at bounding box center [391, 222] width 45 height 16
checkbox input "false"
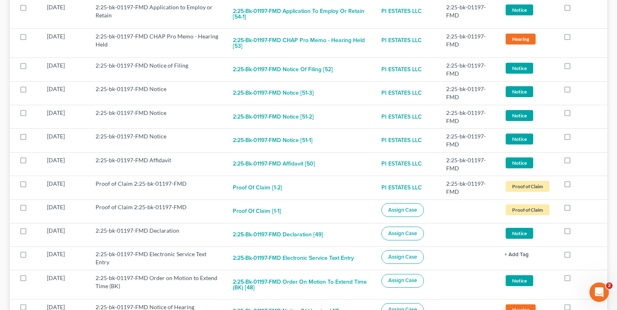
click at [420, 199] on td "Assign Case" at bounding box center [407, 210] width 65 height 23
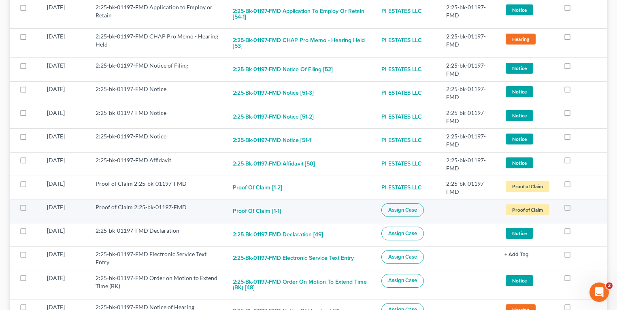
click at [417, 207] on span "Assign Case" at bounding box center [402, 210] width 29 height 6
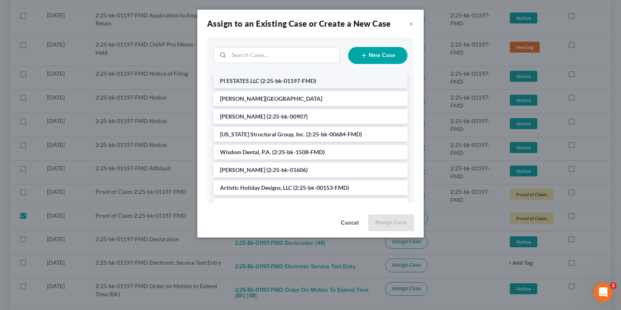
click at [301, 81] on span "(2:25-bk-01197-FMD)" at bounding box center [289, 80] width 56 height 7
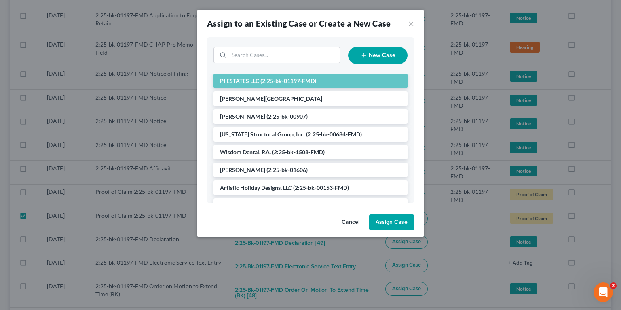
click at [397, 220] on button "Assign Case" at bounding box center [391, 222] width 45 height 16
checkbox input "false"
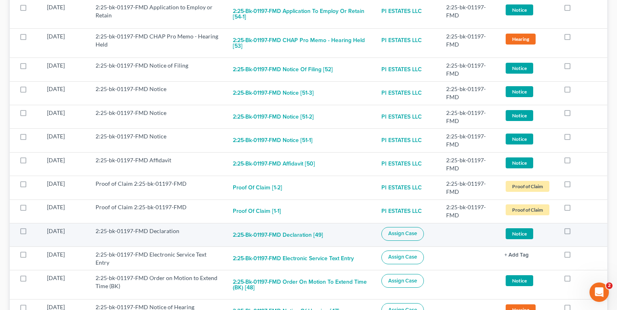
click at [417, 230] on span "Assign Case" at bounding box center [402, 233] width 29 height 6
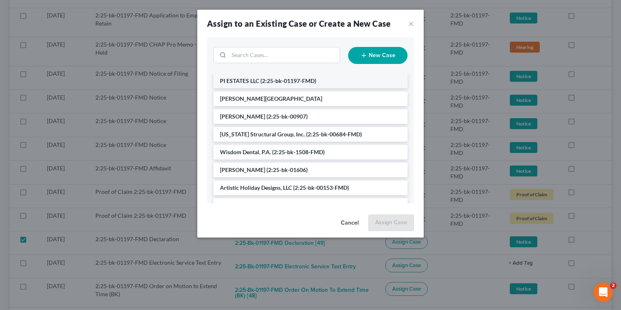
click at [288, 74] on li "PI ESTATES LLC (2:25-bk-01197-FMD)" at bounding box center [311, 81] width 194 height 15
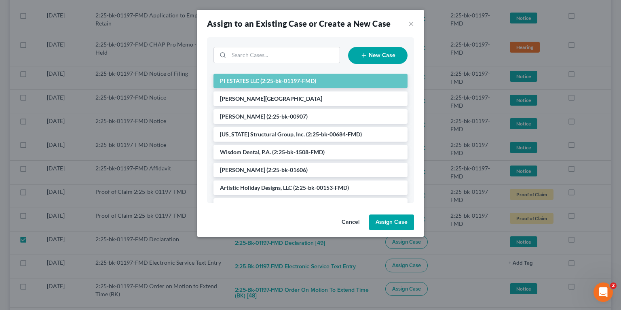
click at [388, 220] on button "Assign Case" at bounding box center [391, 222] width 45 height 16
checkbox input "false"
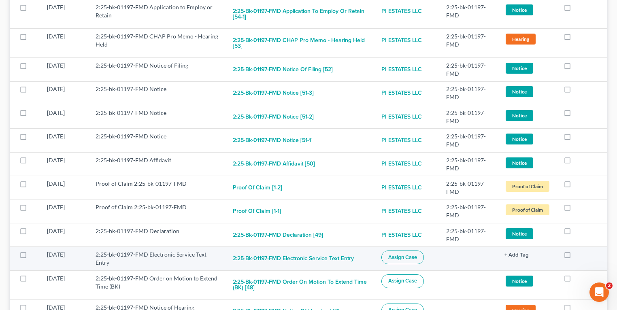
click at [409, 250] on button "Assign Case" at bounding box center [402, 257] width 42 height 14
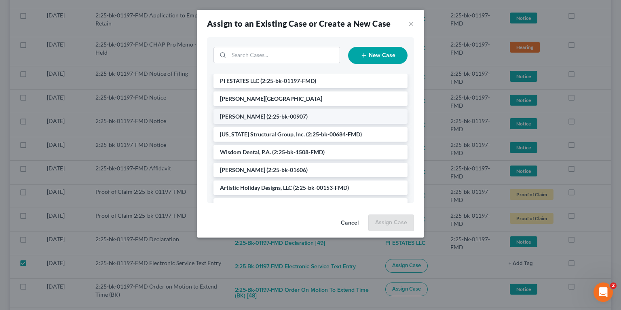
click at [284, 81] on span "(2:25-bk-01197-FMD)" at bounding box center [289, 80] width 56 height 7
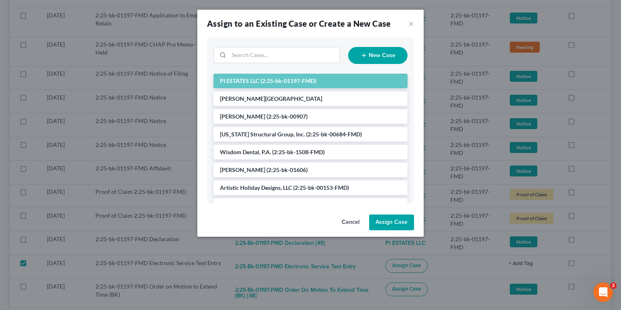
click at [379, 222] on button "Assign Case" at bounding box center [391, 222] width 45 height 16
checkbox input "false"
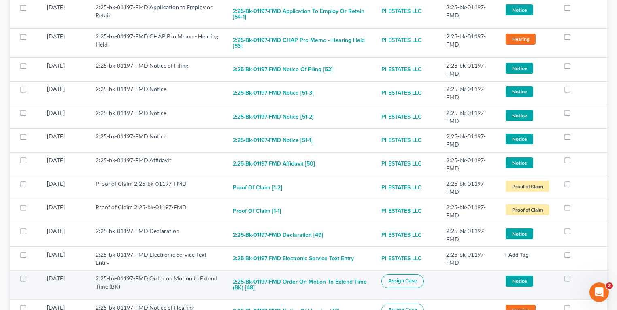
click at [405, 278] on span "Assign Case" at bounding box center [402, 281] width 29 height 6
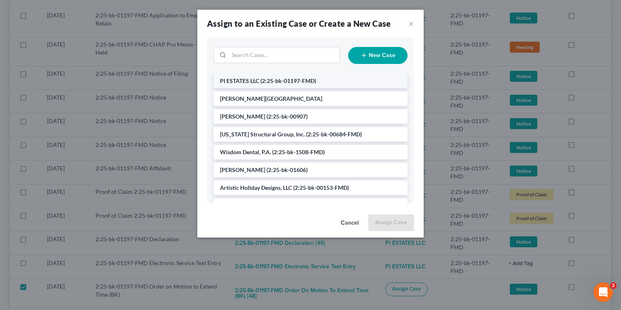
click at [272, 84] on li "PI ESTATES LLC (2:25-bk-01197-FMD)" at bounding box center [311, 81] width 194 height 15
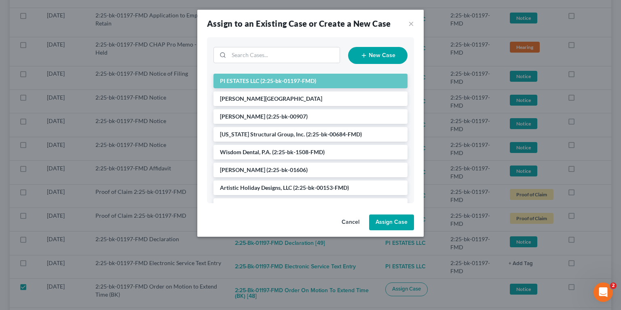
click at [393, 219] on button "Assign Case" at bounding box center [391, 222] width 45 height 16
checkbox input "false"
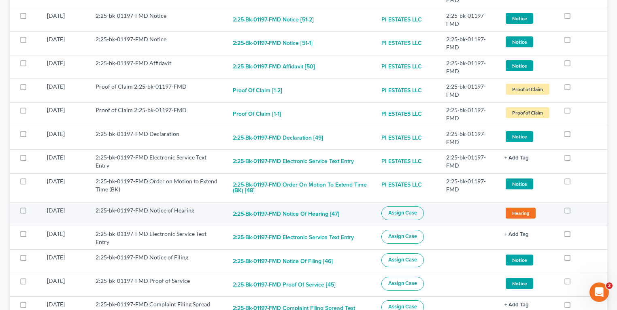
click at [409, 210] on span "Assign Case" at bounding box center [402, 213] width 29 height 6
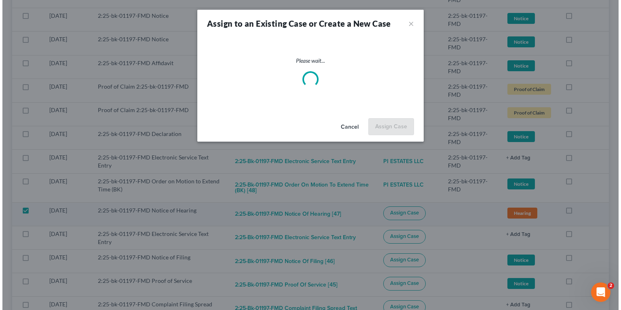
scroll to position [852, 0]
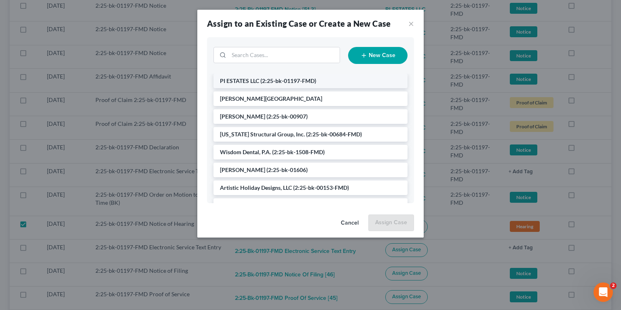
click at [278, 80] on span "(2:25-bk-01197-FMD)" at bounding box center [289, 80] width 56 height 7
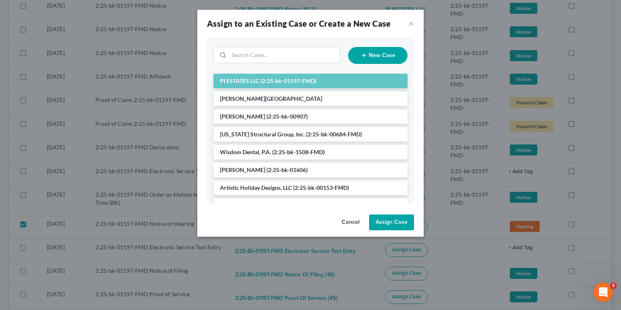
click at [385, 220] on button "Assign Case" at bounding box center [391, 222] width 45 height 16
checkbox input "false"
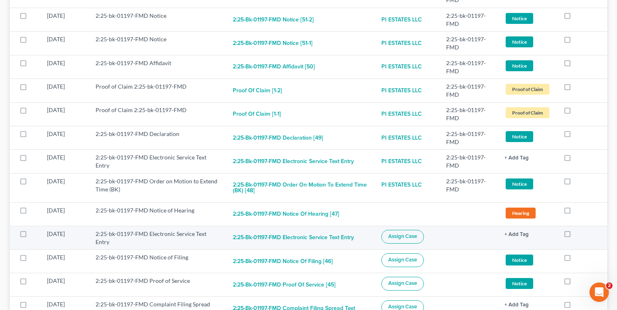
click at [417, 233] on span "Assign Case" at bounding box center [402, 236] width 29 height 6
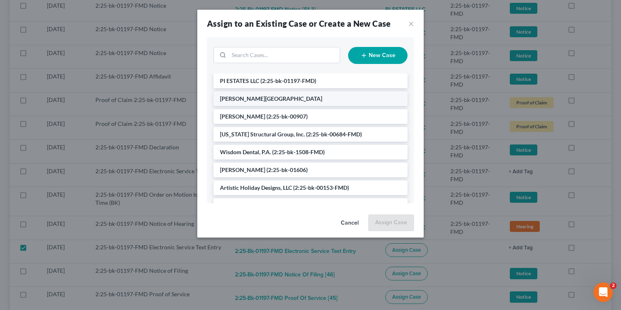
click at [283, 78] on span "(2:25-bk-01197-FMD)" at bounding box center [289, 80] width 56 height 7
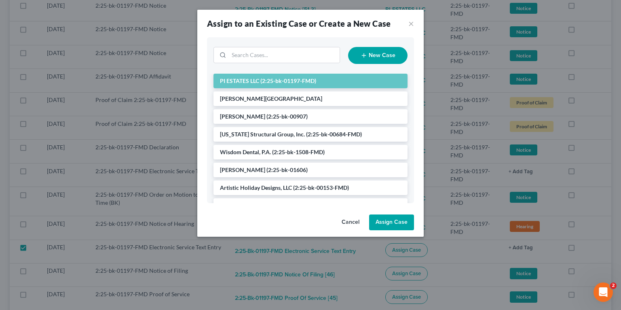
click at [393, 220] on button "Assign Case" at bounding box center [391, 222] width 45 height 16
checkbox input "false"
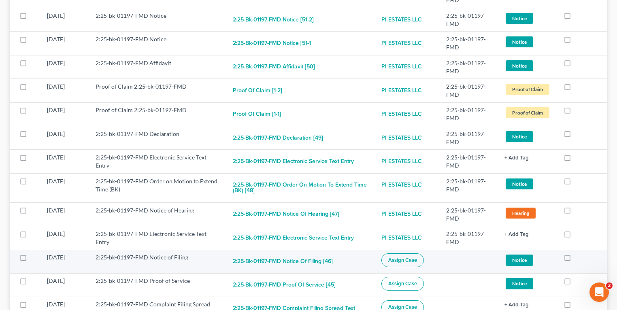
click at [399, 250] on td "Assign Case" at bounding box center [407, 261] width 65 height 23
click at [399, 257] on span "Assign Case" at bounding box center [402, 260] width 29 height 6
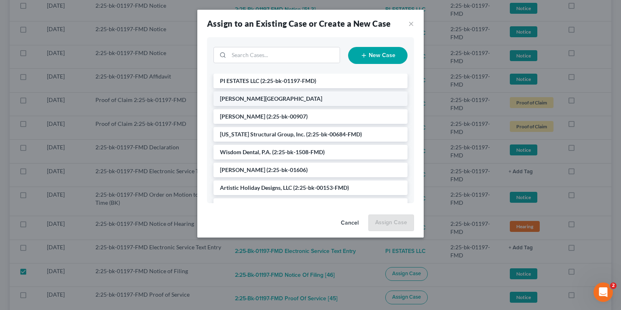
click at [269, 82] on span "(2:25-bk-01197-FMD)" at bounding box center [289, 80] width 56 height 7
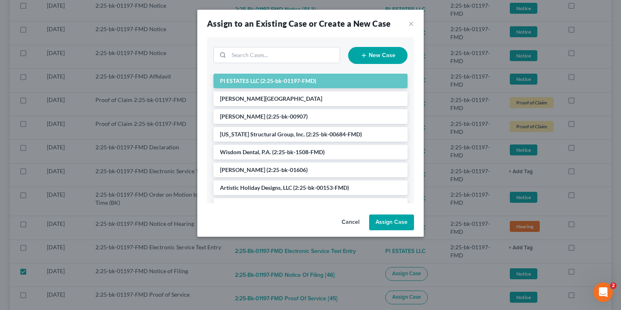
click at [381, 223] on button "Assign Case" at bounding box center [391, 222] width 45 height 16
checkbox input "false"
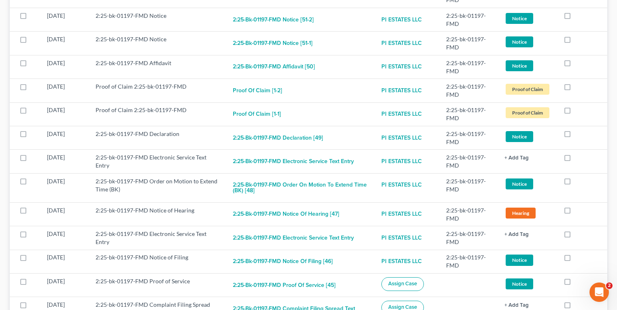
click at [414, 280] on span "Assign Case" at bounding box center [402, 283] width 29 height 6
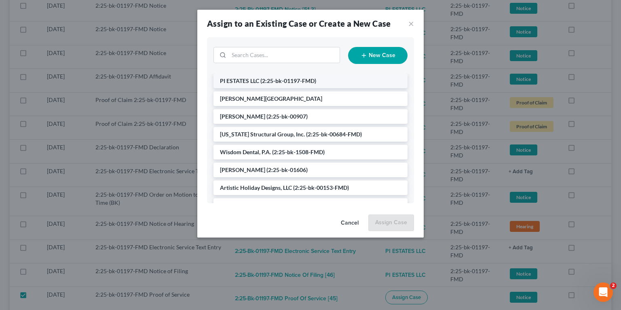
click at [261, 81] on span "(2:25-bk-01197-FMD)" at bounding box center [289, 80] width 56 height 7
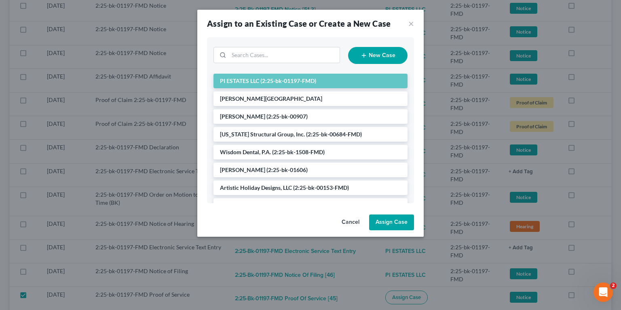
click at [379, 222] on button "Assign Case" at bounding box center [391, 222] width 45 height 16
checkbox input "false"
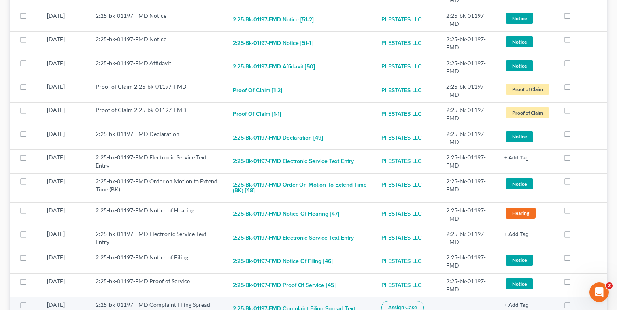
click at [417, 304] on span "Assign Case" at bounding box center [402, 307] width 29 height 6
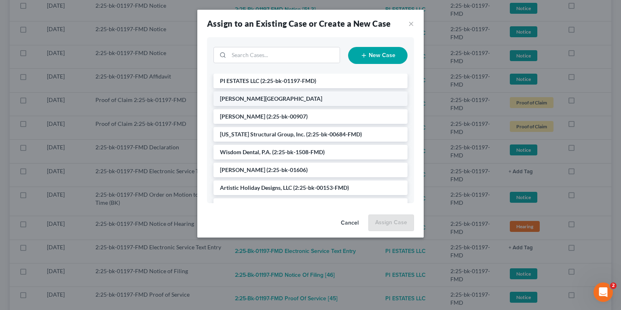
click at [284, 82] on span "(2:25-bk-01197-FMD)" at bounding box center [289, 80] width 56 height 7
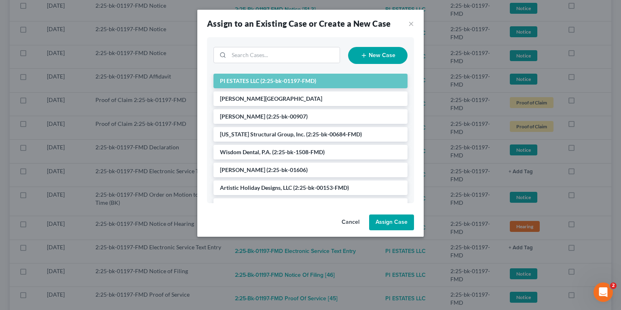
click at [395, 218] on button "Assign Case" at bounding box center [391, 222] width 45 height 16
checkbox input "false"
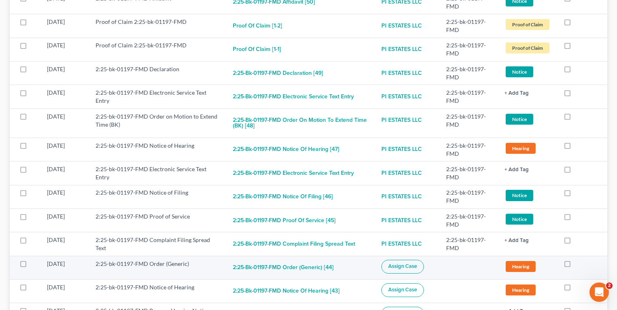
click at [414, 263] on span "Assign Case" at bounding box center [402, 266] width 29 height 6
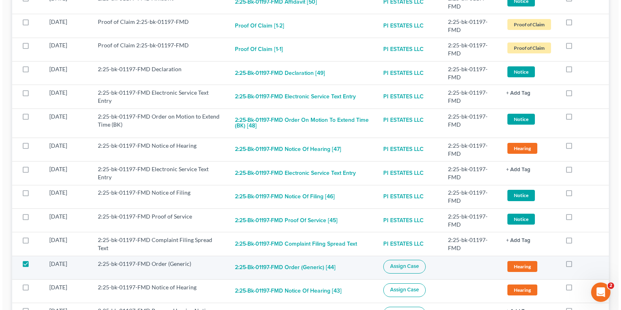
scroll to position [917, 0]
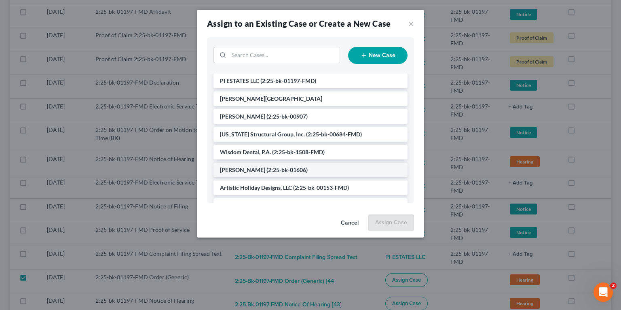
drag, startPoint x: 282, startPoint y: 79, endPoint x: 395, endPoint y: 163, distance: 141.1
click at [282, 79] on span "(2:25-bk-01197-FMD)" at bounding box center [289, 80] width 56 height 7
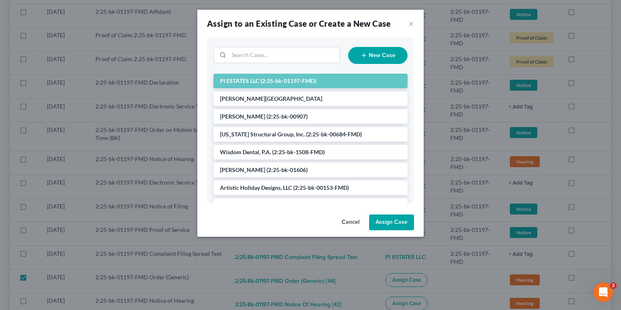
click at [390, 222] on button "Assign Case" at bounding box center [391, 222] width 45 height 16
checkbox input "false"
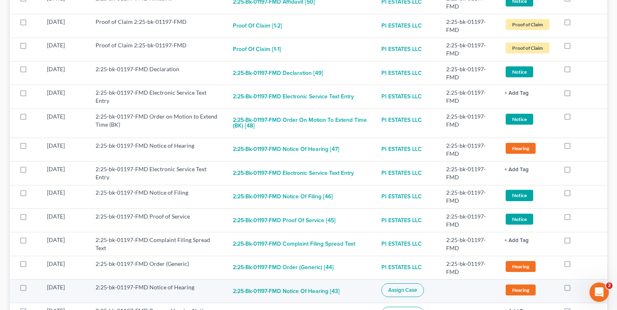
click at [416, 287] on span "Assign Case" at bounding box center [402, 290] width 29 height 6
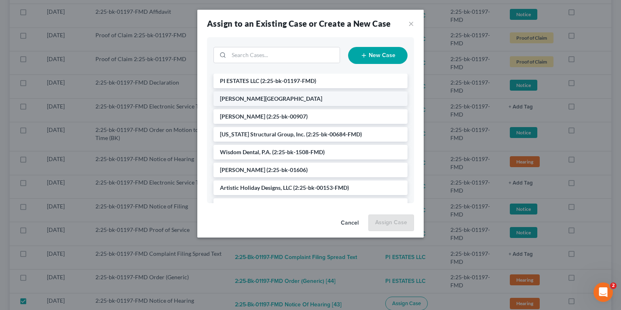
click at [291, 82] on span "(2:25-bk-01197-FMD)" at bounding box center [289, 80] width 56 height 7
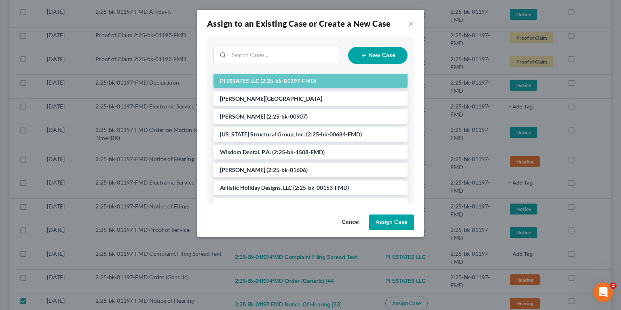
click at [393, 223] on button "Assign Case" at bounding box center [391, 222] width 45 height 16
checkbox input "false"
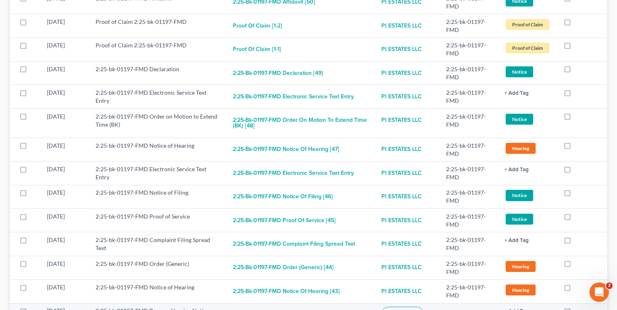
click at [412, 307] on button "Assign Case" at bounding box center [402, 314] width 42 height 14
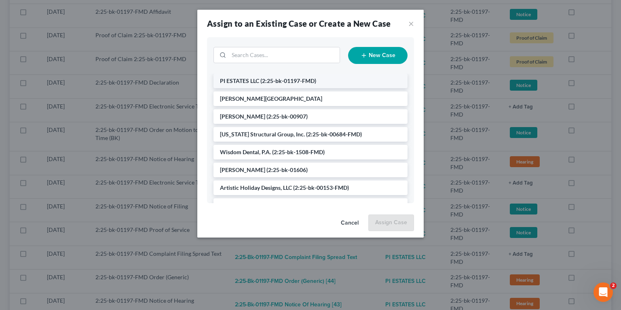
click at [282, 83] on span "(2:25-bk-01197-FMD)" at bounding box center [289, 80] width 56 height 7
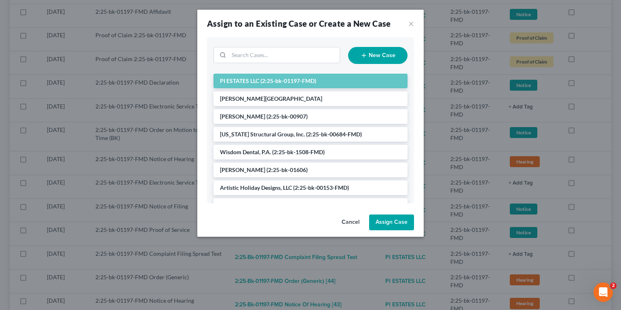
click at [395, 217] on button "Assign Case" at bounding box center [391, 222] width 45 height 16
checkbox input "false"
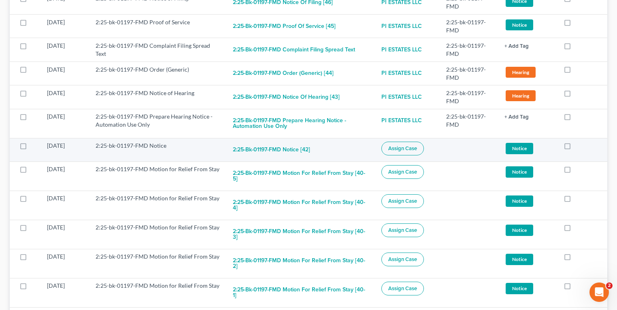
click at [401, 145] on span "Assign Case" at bounding box center [402, 148] width 29 height 6
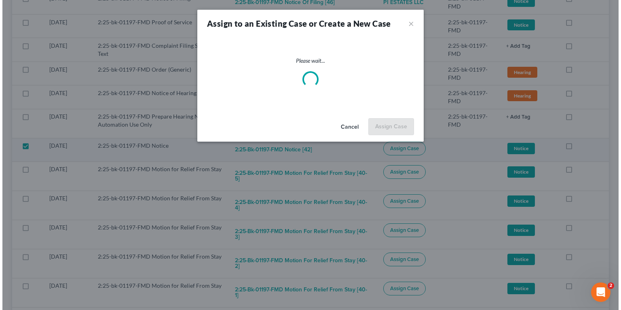
scroll to position [1111, 0]
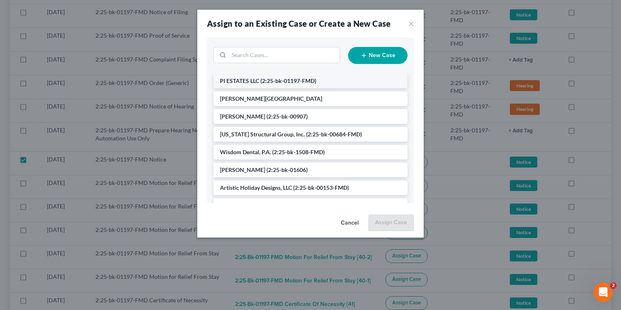
click at [290, 86] on li "PI ESTATES LLC (2:25-bk-01197-FMD)" at bounding box center [311, 81] width 194 height 15
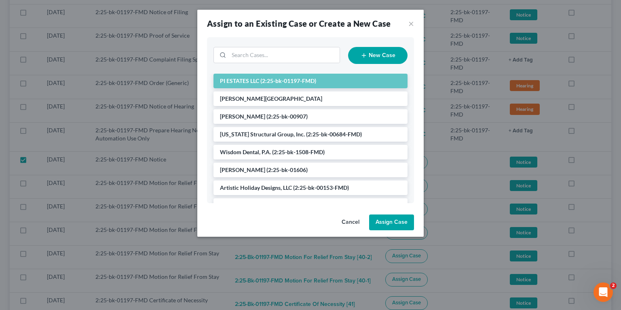
click at [396, 225] on button "Assign Case" at bounding box center [391, 222] width 45 height 16
checkbox input "false"
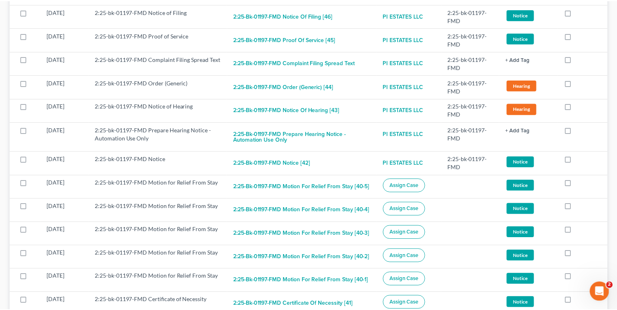
scroll to position [1128, 0]
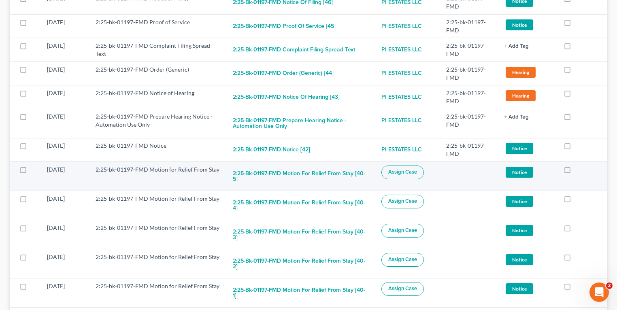
click at [417, 169] on span "Assign Case" at bounding box center [402, 172] width 29 height 6
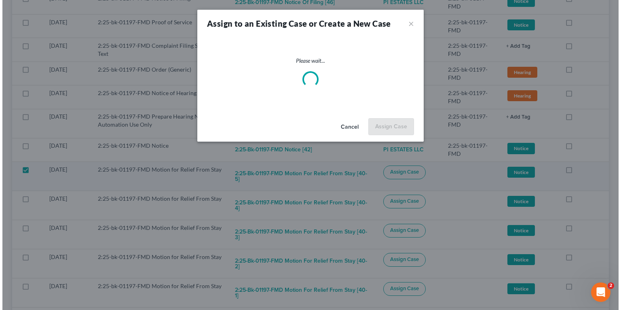
scroll to position [1111, 0]
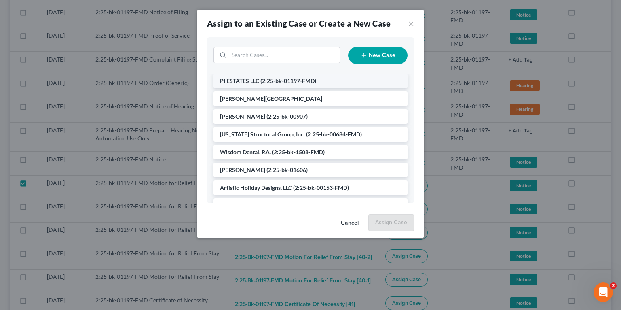
click at [306, 83] on span "(2:25-bk-01197-FMD)" at bounding box center [289, 80] width 56 height 7
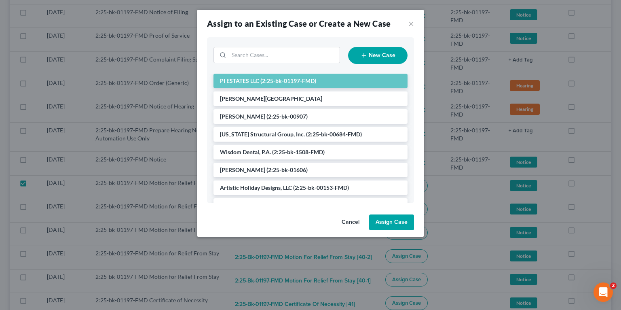
click at [381, 227] on button "Assign Case" at bounding box center [391, 222] width 45 height 16
checkbox input "false"
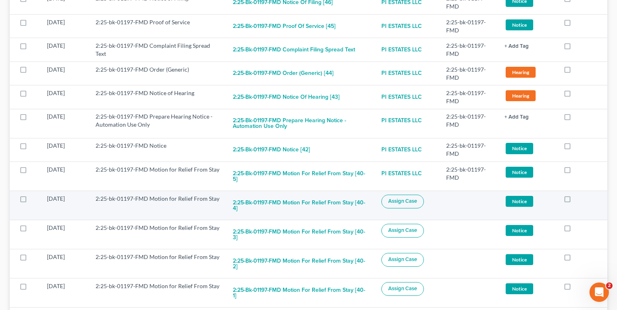
click at [424, 195] on button "Assign Case" at bounding box center [402, 202] width 42 height 14
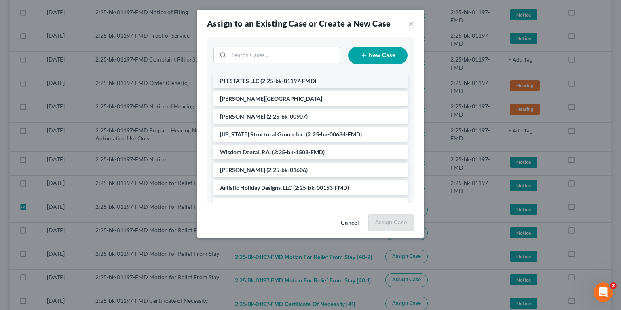
click at [264, 78] on span "(2:25-bk-01197-FMD)" at bounding box center [289, 80] width 56 height 7
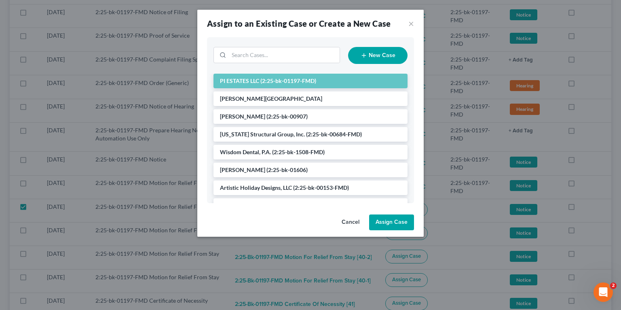
click at [388, 220] on button "Assign Case" at bounding box center [391, 222] width 45 height 16
checkbox input "false"
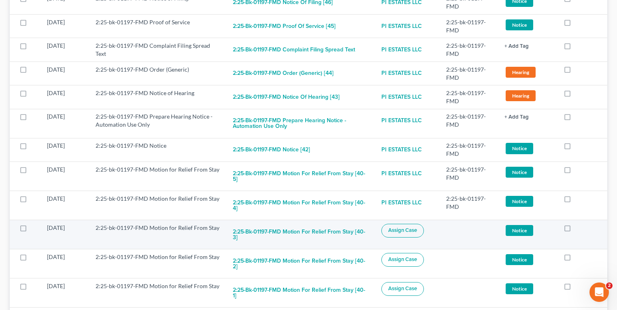
click at [417, 227] on span "Assign Case" at bounding box center [402, 230] width 29 height 6
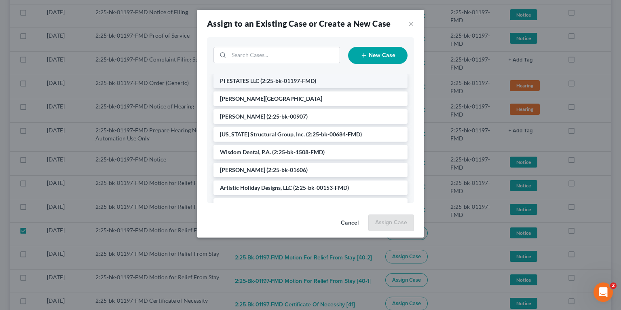
click at [300, 81] on span "(2:25-bk-01197-FMD)" at bounding box center [289, 80] width 56 height 7
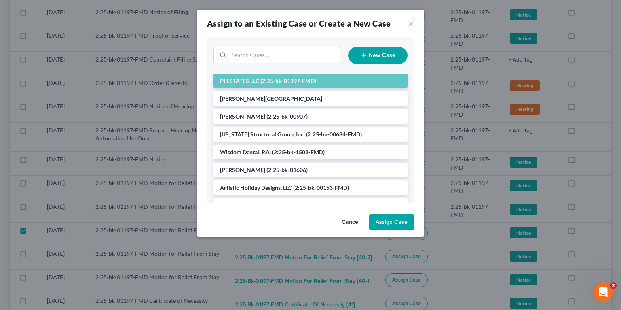
drag, startPoint x: 380, startPoint y: 222, endPoint x: 394, endPoint y: 219, distance: 14.0
click at [381, 222] on button "Assign Case" at bounding box center [391, 222] width 45 height 16
checkbox input "false"
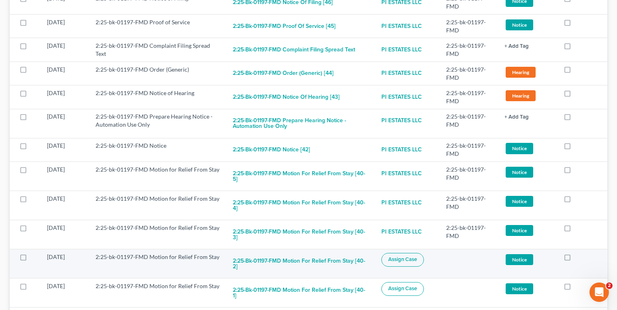
click at [417, 256] on span "Assign Case" at bounding box center [402, 259] width 29 height 6
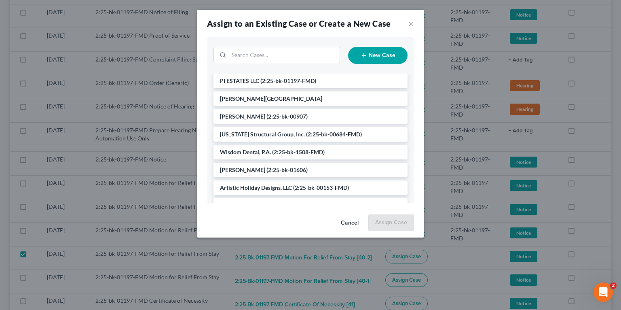
drag, startPoint x: 291, startPoint y: 78, endPoint x: 387, endPoint y: 177, distance: 137.6
click at [291, 79] on span "(2:25-bk-01197-FMD)" at bounding box center [289, 80] width 56 height 7
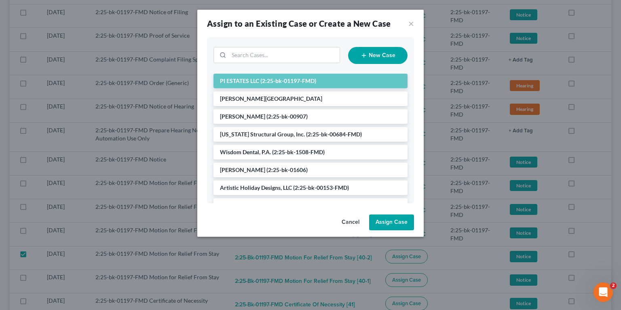
click at [382, 226] on button "Assign Case" at bounding box center [391, 222] width 45 height 16
checkbox input "false"
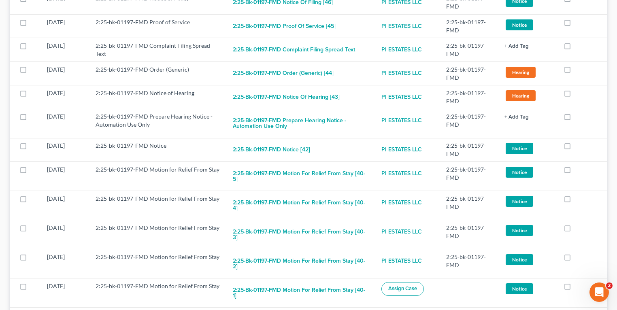
click at [415, 285] on span "Assign Case" at bounding box center [402, 288] width 29 height 6
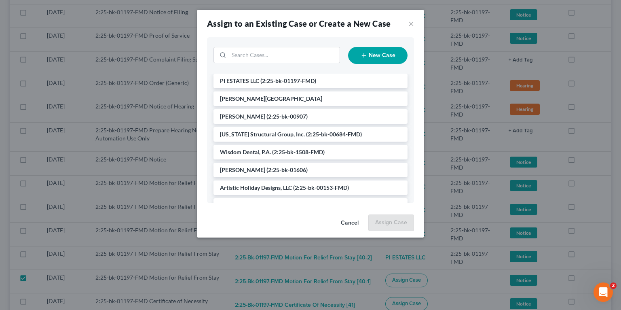
click at [296, 85] on li "PI ESTATES LLC (2:25-bk-01197-FMD)" at bounding box center [311, 81] width 194 height 15
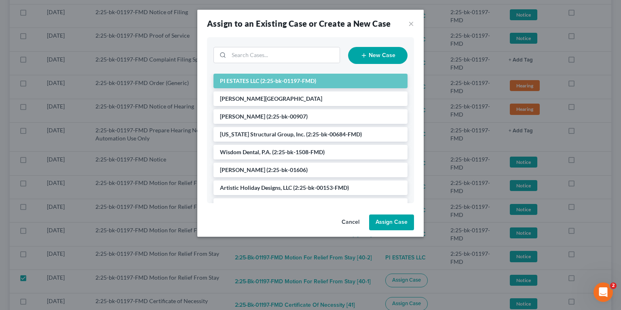
click at [383, 223] on button "Assign Case" at bounding box center [391, 222] width 45 height 16
checkbox input "false"
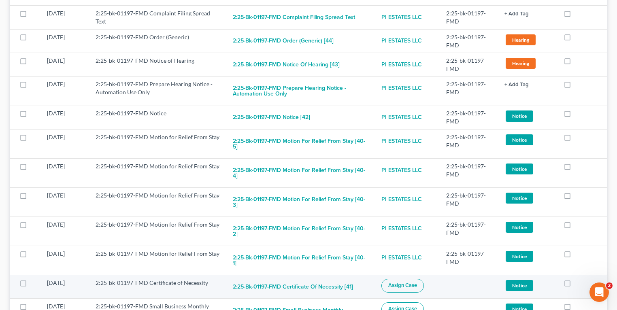
click at [407, 279] on button "Assign Case" at bounding box center [402, 286] width 42 height 14
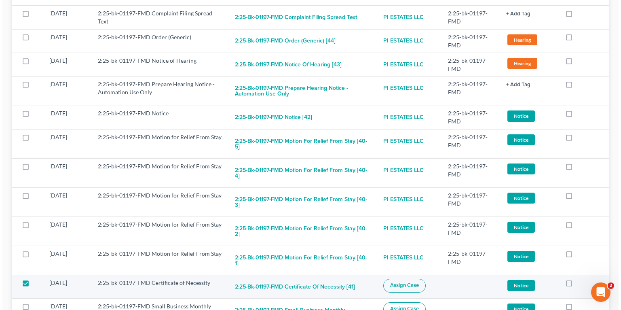
scroll to position [1144, 0]
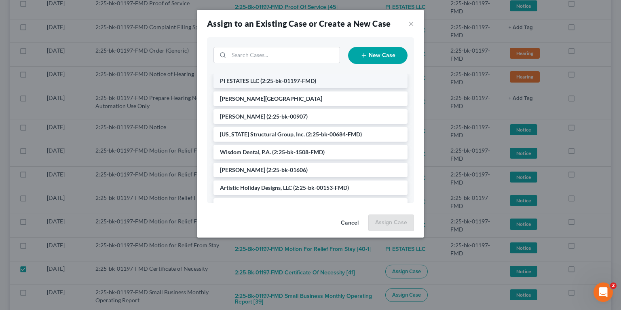
drag, startPoint x: 278, startPoint y: 85, endPoint x: 351, endPoint y: 142, distance: 92.2
click at [279, 85] on li "PI ESTATES LLC (2:25-bk-01197-FMD)" at bounding box center [311, 81] width 194 height 15
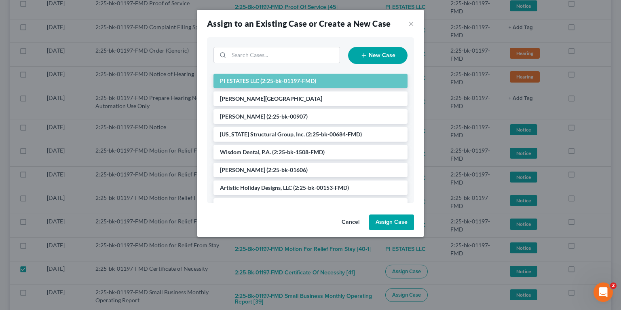
click at [397, 217] on button "Assign Case" at bounding box center [391, 222] width 45 height 16
checkbox input "false"
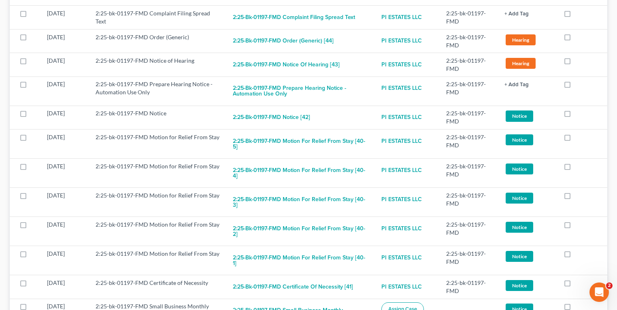
click at [417, 306] on span "Assign Case" at bounding box center [402, 309] width 29 height 6
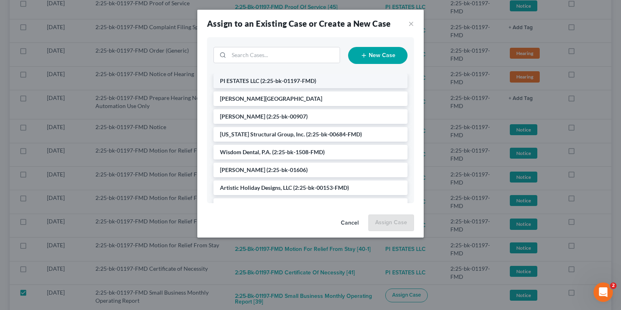
click at [281, 87] on li "PI ESTATES LLC (2:25-bk-01197-FMD)" at bounding box center [311, 81] width 194 height 15
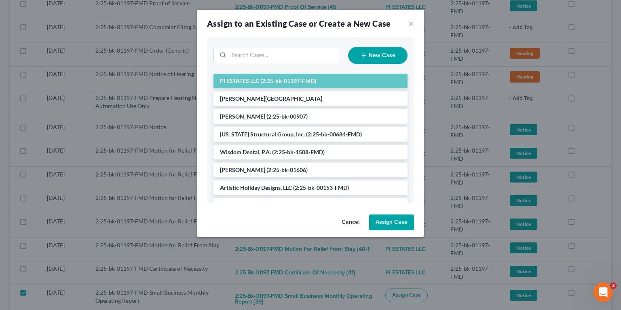
click at [392, 218] on button "Assign Case" at bounding box center [391, 222] width 45 height 16
checkbox input "false"
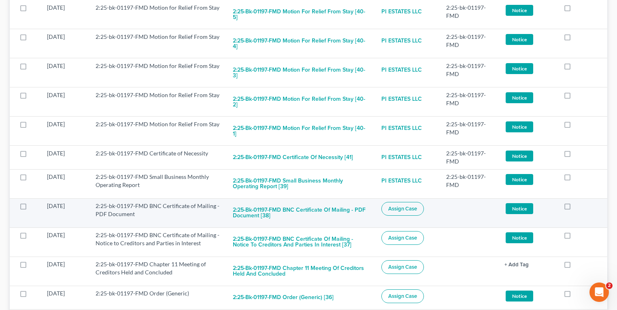
click at [408, 202] on button "Assign Case" at bounding box center [402, 209] width 42 height 14
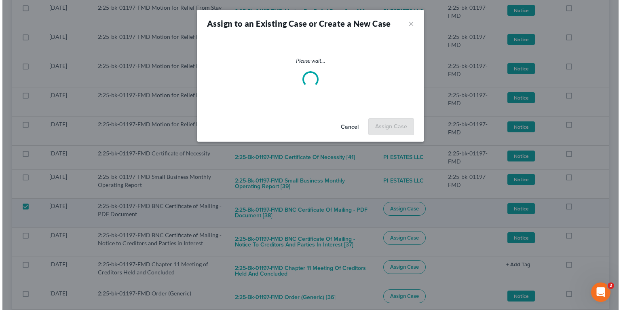
scroll to position [1273, 0]
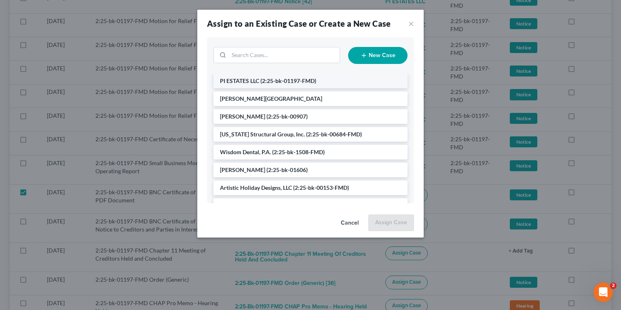
click at [270, 76] on li "PI ESTATES LLC (2:25-bk-01197-FMD)" at bounding box center [311, 81] width 194 height 15
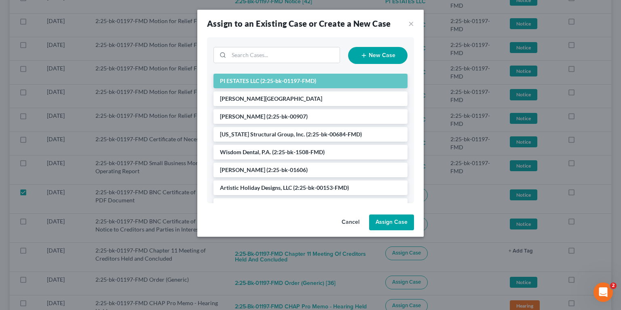
click at [379, 223] on button "Assign Case" at bounding box center [391, 222] width 45 height 16
checkbox input "false"
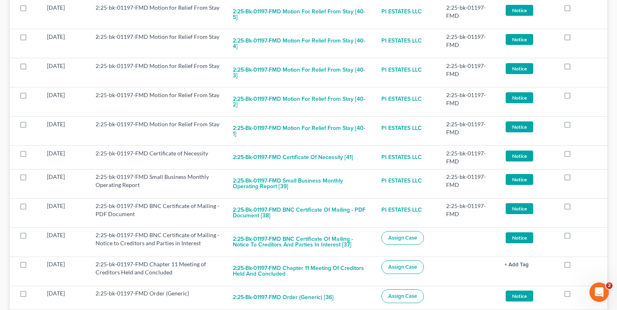
click at [408, 235] on span "Assign Case" at bounding box center [402, 238] width 29 height 6
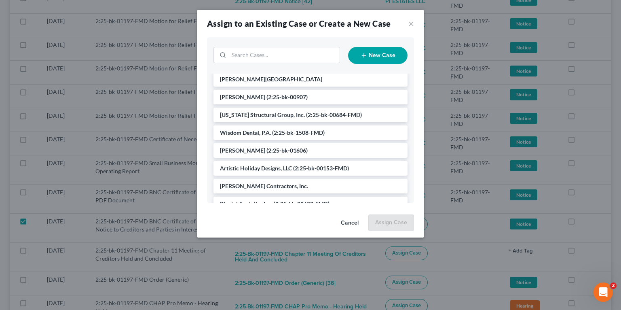
scroll to position [0, 0]
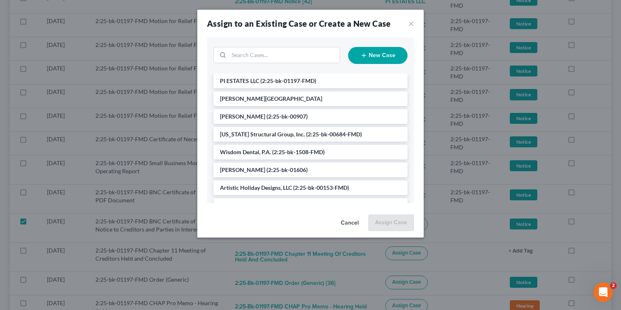
click at [267, 83] on span "(2:25-bk-01197-FMD)" at bounding box center [289, 80] width 56 height 7
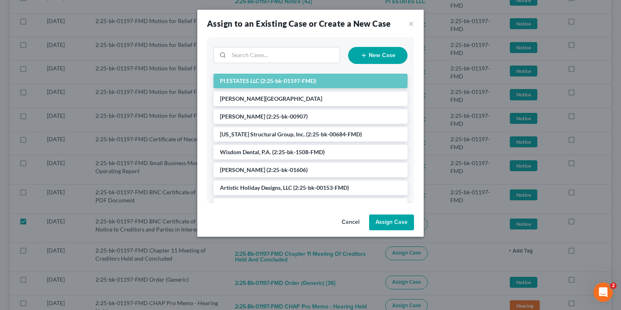
click at [384, 224] on button "Assign Case" at bounding box center [391, 222] width 45 height 16
checkbox input "false"
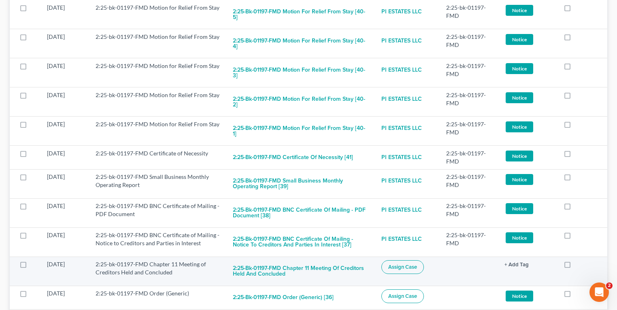
click at [414, 260] on button "Assign Case" at bounding box center [402, 267] width 42 height 14
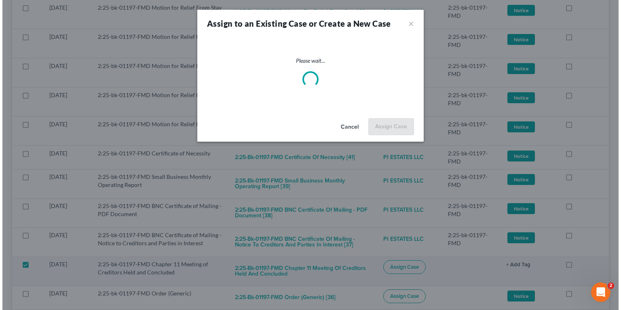
scroll to position [1273, 0]
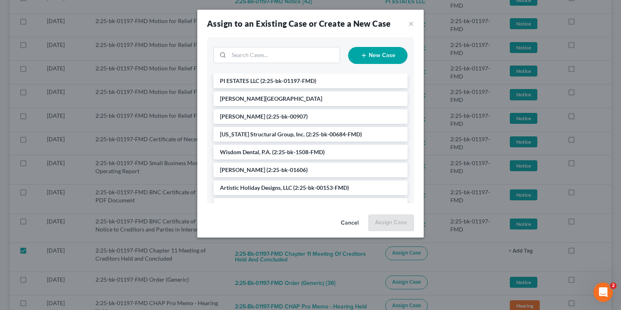
click at [301, 90] on ul "PI ESTATES LLC (2:25-bk-01197-FMD) Stiles, Linford Lawe, Brian (2:25-bk-00907) …" at bounding box center [311, 250] width 194 height 353
click at [293, 84] on span "(2:25-bk-01197-FMD)" at bounding box center [289, 80] width 56 height 7
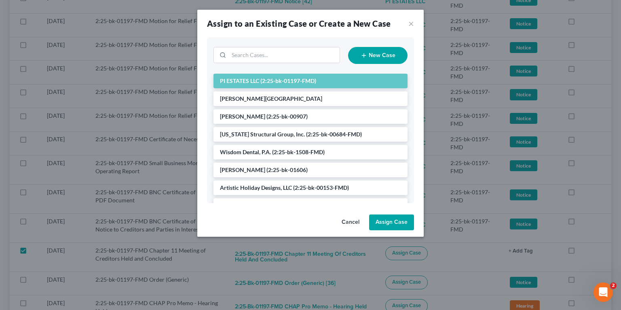
click at [404, 224] on button "Assign Case" at bounding box center [391, 222] width 45 height 16
checkbox input "false"
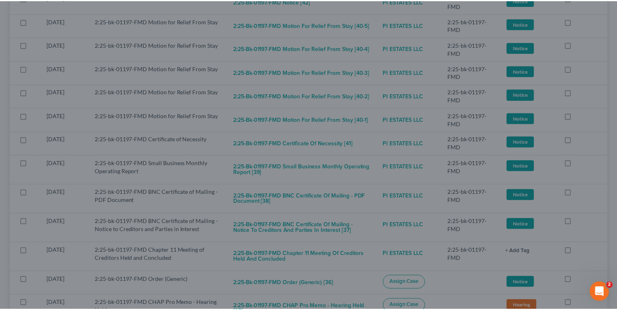
scroll to position [1290, 0]
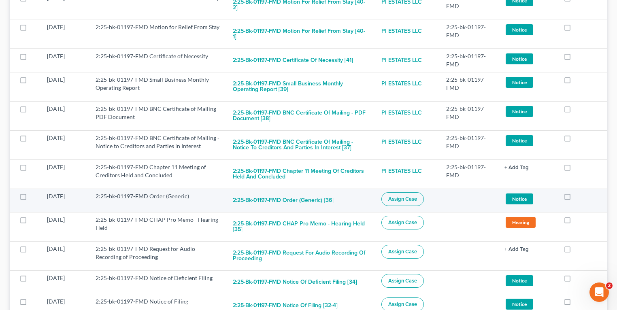
click at [417, 196] on span "Assign Case" at bounding box center [402, 199] width 29 height 6
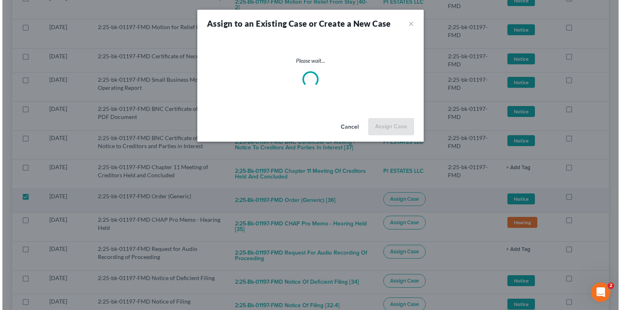
scroll to position [1370, 0]
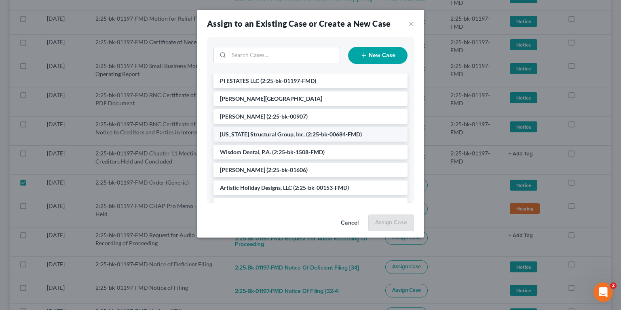
click at [258, 81] on span "PI ESTATES LLC" at bounding box center [239, 80] width 39 height 7
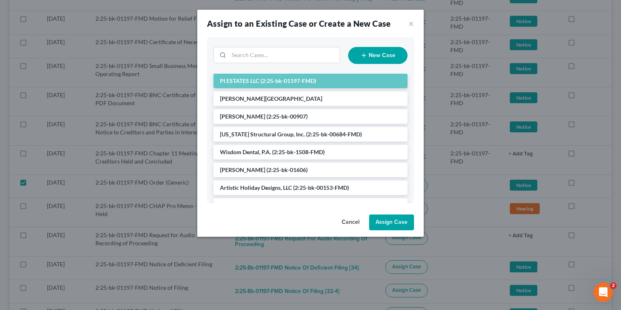
click at [384, 218] on button "Assign Case" at bounding box center [391, 222] width 45 height 16
checkbox input "false"
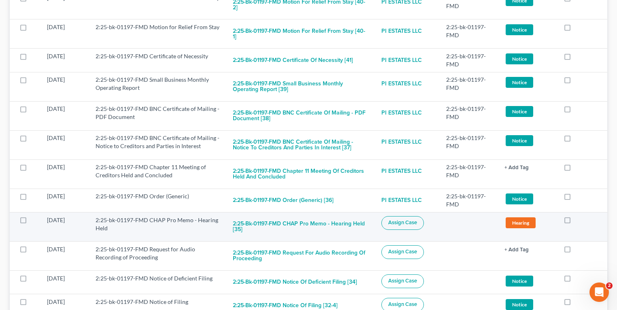
click at [416, 219] on span "Assign Case" at bounding box center [402, 222] width 29 height 6
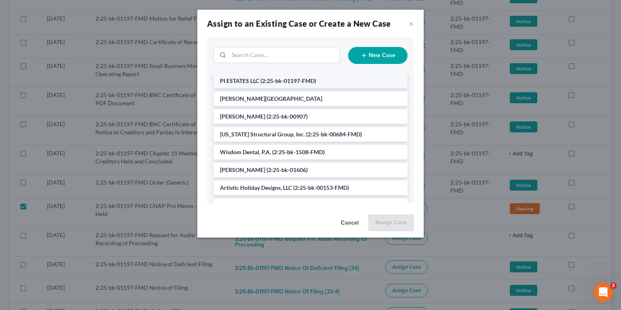
click at [262, 87] on li "PI ESTATES LLC (2:25-bk-01197-FMD)" at bounding box center [311, 81] width 194 height 15
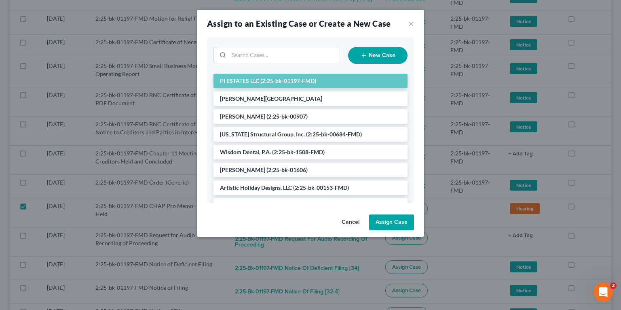
click at [382, 220] on button "Assign Case" at bounding box center [391, 222] width 45 height 16
checkbox input "false"
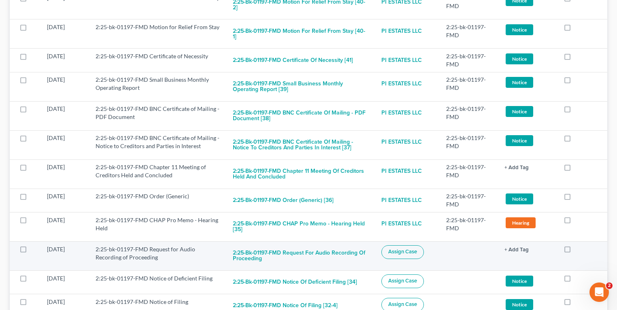
click at [411, 248] on span "Assign Case" at bounding box center [402, 251] width 29 height 6
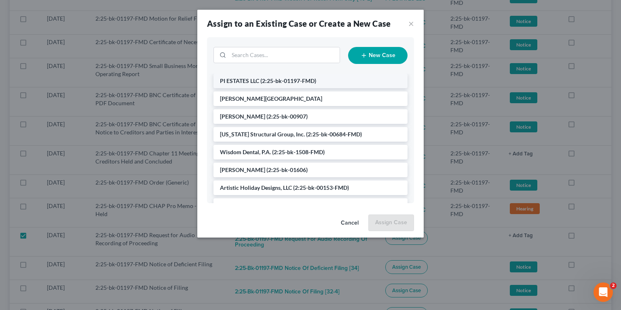
click at [257, 77] on li "PI ESTATES LLC (2:25-bk-01197-FMD)" at bounding box center [311, 81] width 194 height 15
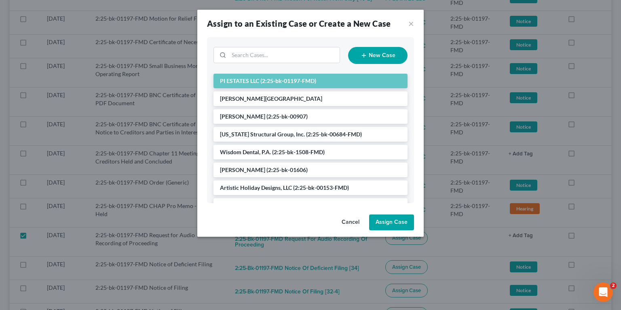
click at [401, 222] on button "Assign Case" at bounding box center [391, 222] width 45 height 16
checkbox input "false"
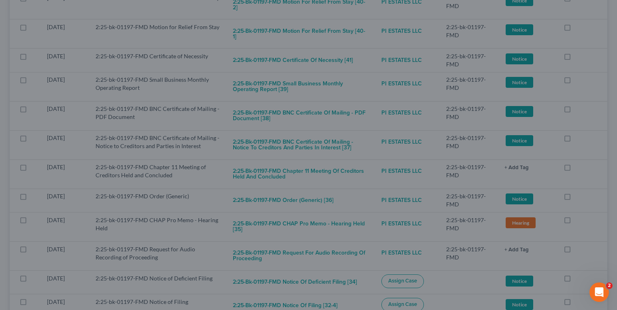
click at [415, 221] on div at bounding box center [308, 155] width 617 height 310
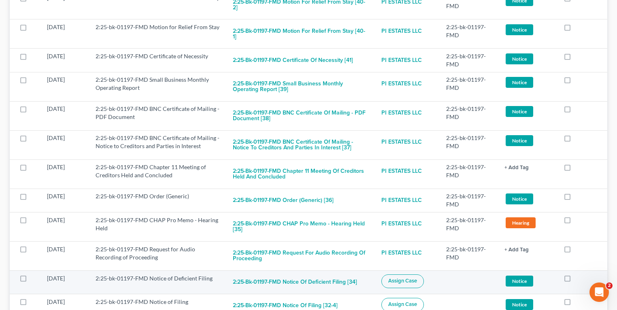
click at [415, 274] on button "Assign Case" at bounding box center [402, 281] width 42 height 14
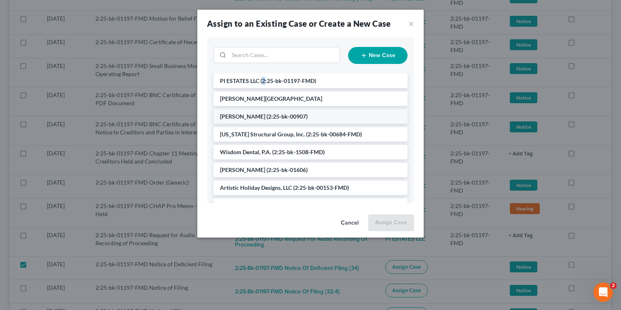
click at [265, 78] on li "PI ESTATES LLC (2:25-bk-01197-FMD)" at bounding box center [311, 81] width 194 height 15
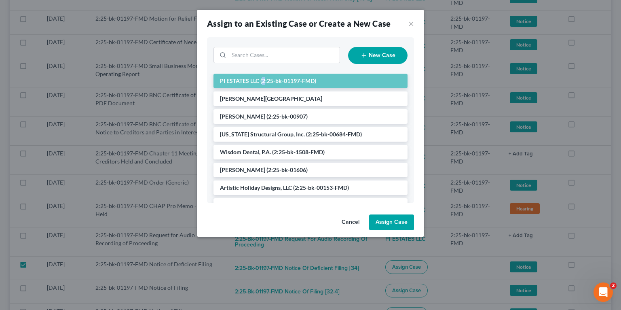
click at [388, 228] on button "Assign Case" at bounding box center [391, 222] width 45 height 16
checkbox input "false"
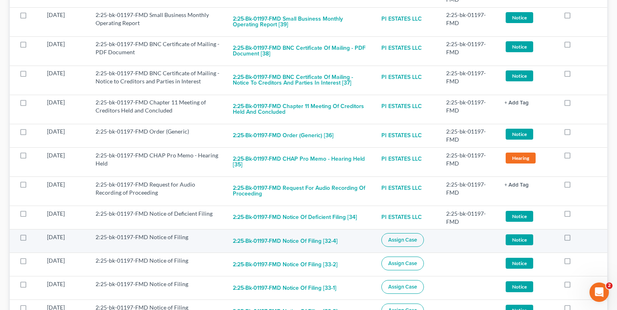
click at [411, 237] on span "Assign Case" at bounding box center [402, 240] width 29 height 6
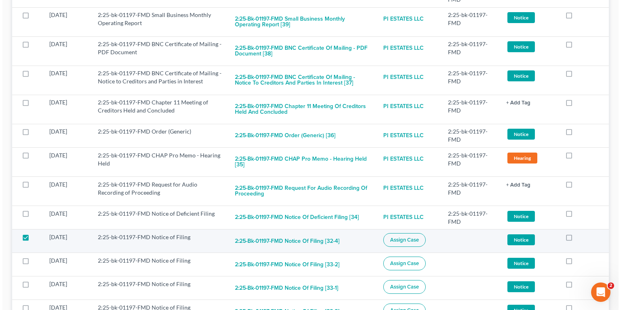
scroll to position [1435, 0]
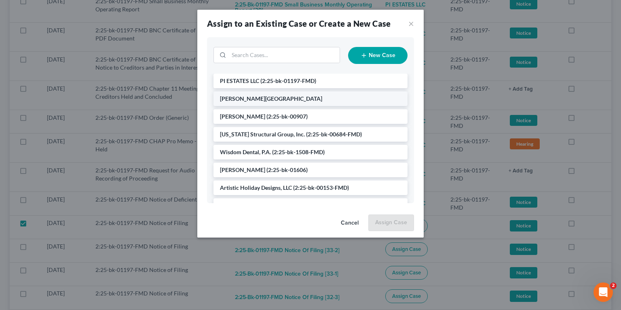
drag, startPoint x: 255, startPoint y: 73, endPoint x: 271, endPoint y: 93, distance: 25.6
click at [256, 77] on div "New Case PI ESTATES LLC (2:25-bk-01197-FMD) Stiles, Linford Lawe, Brian (2:25-b…" at bounding box center [310, 120] width 207 height 166
click at [309, 82] on span "(2:25-bk-01197-FMD)" at bounding box center [289, 80] width 56 height 7
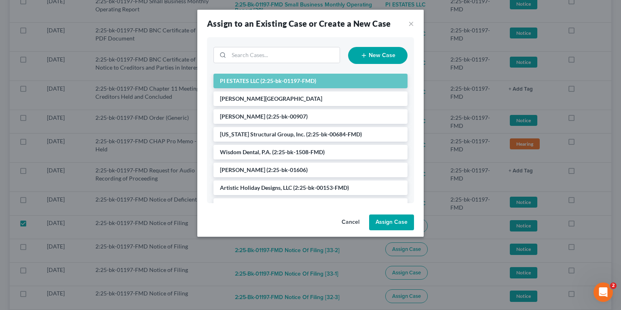
click at [386, 221] on button "Assign Case" at bounding box center [391, 222] width 45 height 16
checkbox input "false"
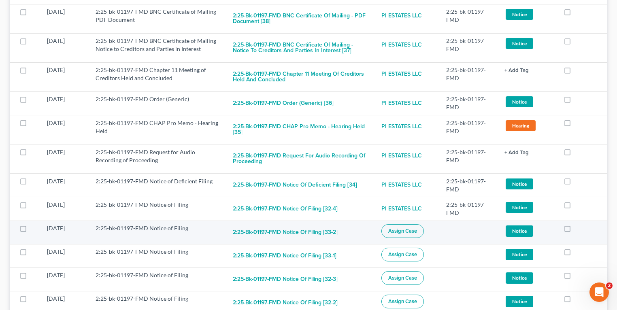
click at [405, 224] on button "Assign Case" at bounding box center [402, 231] width 42 height 14
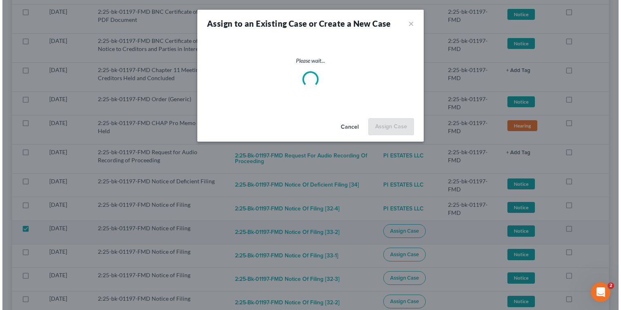
scroll to position [1467, 0]
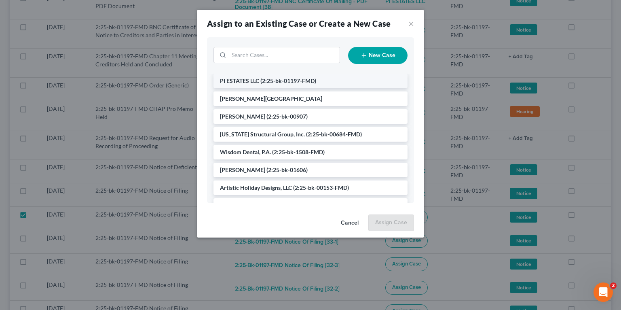
click at [259, 78] on span "PI ESTATES LLC" at bounding box center [239, 80] width 39 height 7
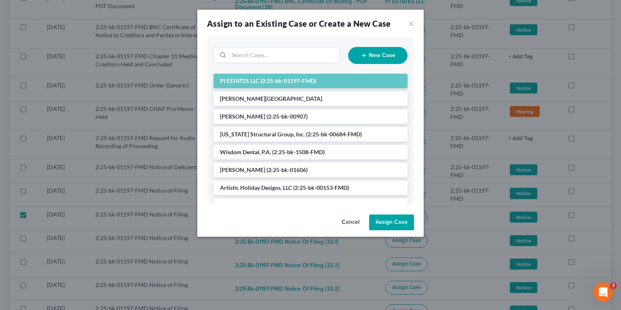
click at [385, 221] on button "Assign Case" at bounding box center [391, 222] width 45 height 16
checkbox input "false"
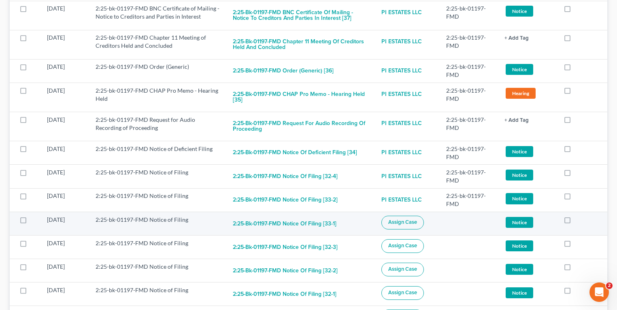
click at [411, 219] on span "Assign Case" at bounding box center [402, 222] width 29 height 6
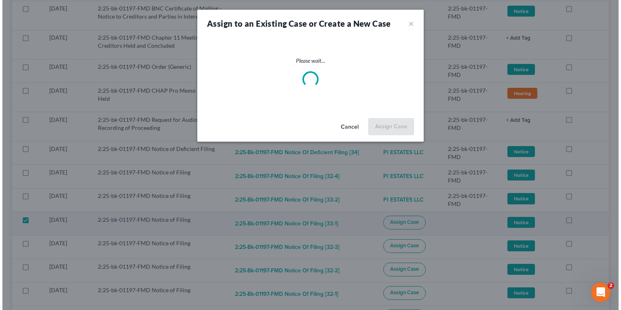
scroll to position [1500, 0]
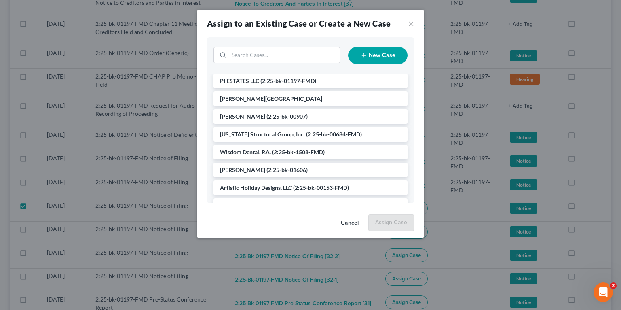
click at [235, 82] on span "PI ESTATES LLC" at bounding box center [239, 80] width 39 height 7
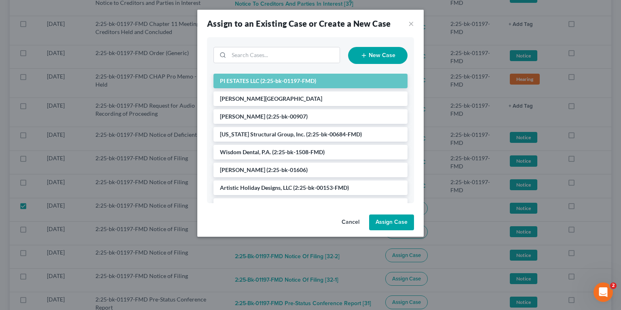
click at [386, 227] on button "Assign Case" at bounding box center [391, 222] width 45 height 16
checkbox input "false"
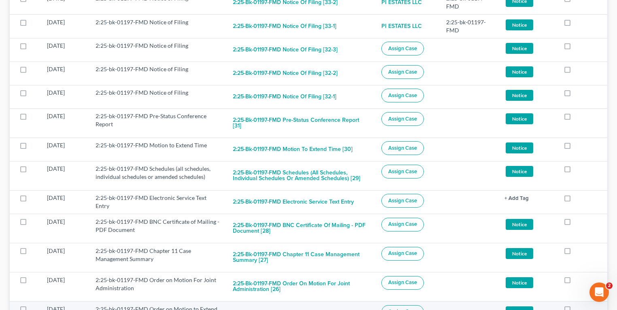
click at [408, 308] on span "Assign Case" at bounding box center [402, 311] width 29 height 6
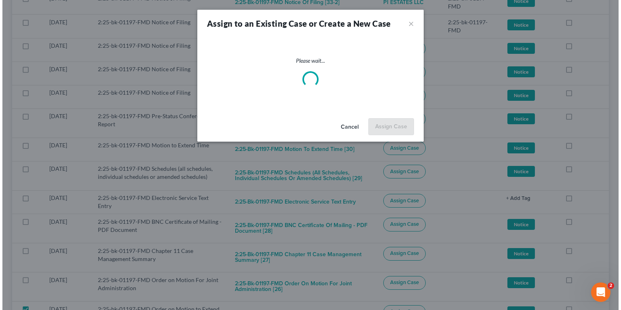
scroll to position [1692, 0]
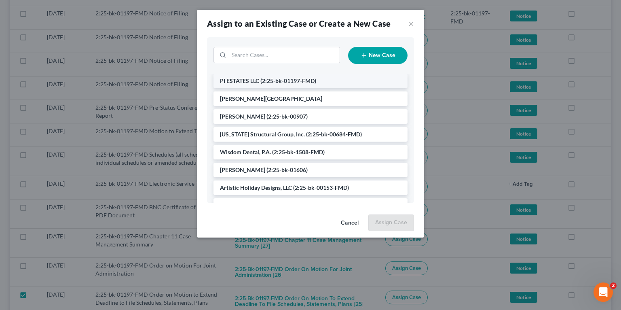
click at [257, 78] on span "PI ESTATES LLC" at bounding box center [239, 80] width 39 height 7
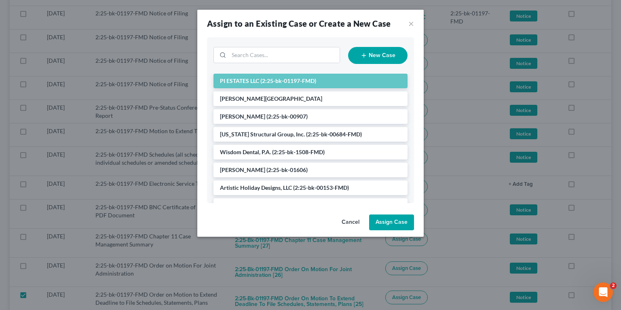
click at [386, 220] on button "Assign Case" at bounding box center [391, 222] width 45 height 16
checkbox input "false"
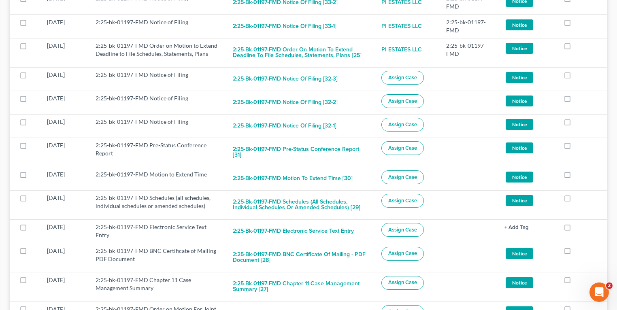
click at [413, 279] on span "Assign Case" at bounding box center [402, 282] width 29 height 6
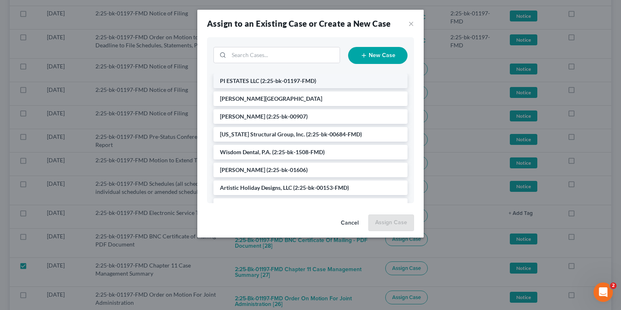
click at [256, 80] on span "PI ESTATES LLC" at bounding box center [239, 80] width 39 height 7
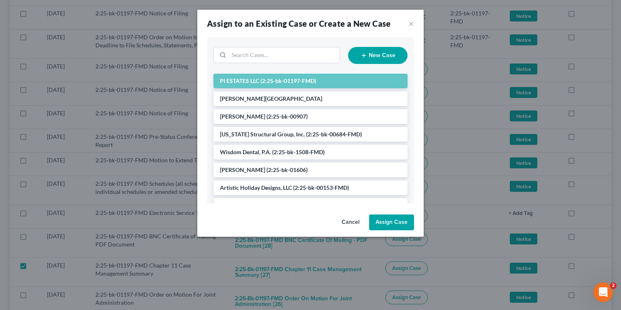
click at [384, 227] on button "Assign Case" at bounding box center [391, 222] width 45 height 16
checkbox input "false"
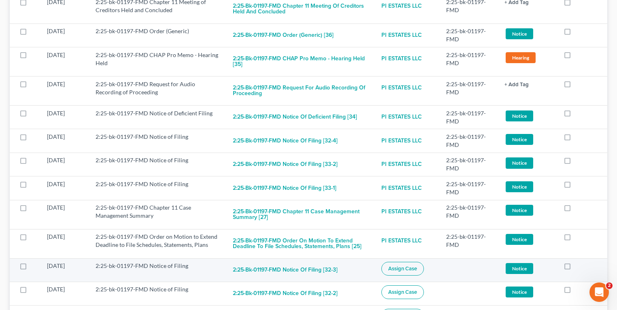
click at [412, 262] on button "Assign Case" at bounding box center [402, 269] width 42 height 14
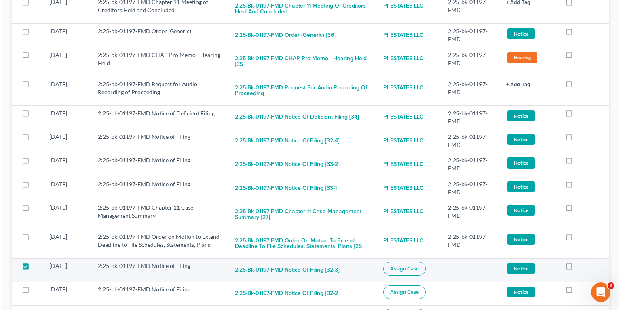
scroll to position [1536, 0]
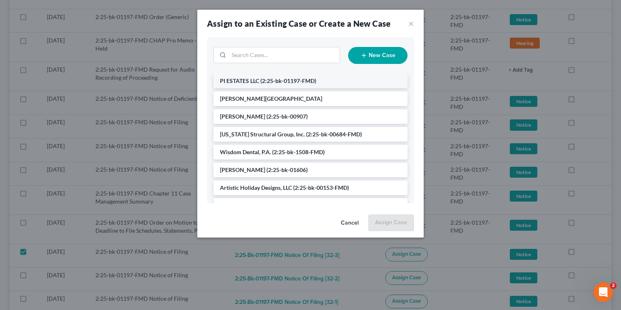
click at [265, 79] on span "(2:25-bk-01197-FMD)" at bounding box center [289, 80] width 56 height 7
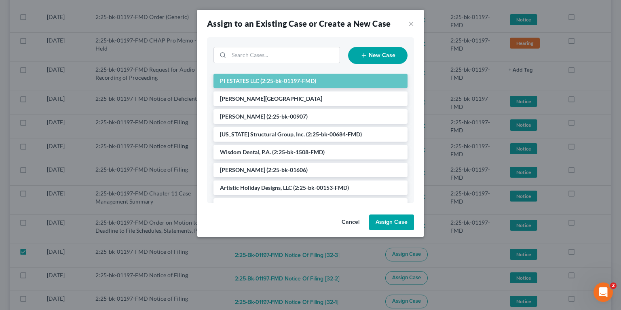
click at [390, 219] on button "Assign Case" at bounding box center [391, 222] width 45 height 16
checkbox input "false"
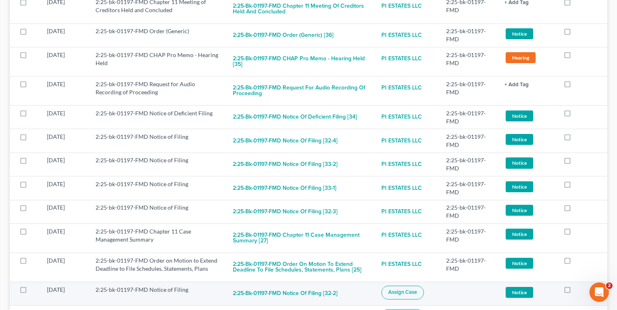
click at [416, 289] on span "Assign Case" at bounding box center [402, 292] width 29 height 6
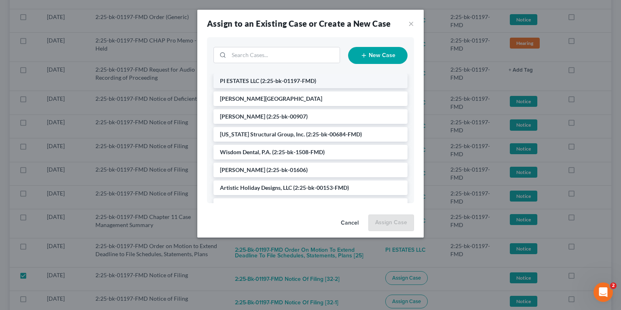
click at [271, 76] on li "PI ESTATES LLC (2:25-bk-01197-FMD)" at bounding box center [311, 81] width 194 height 15
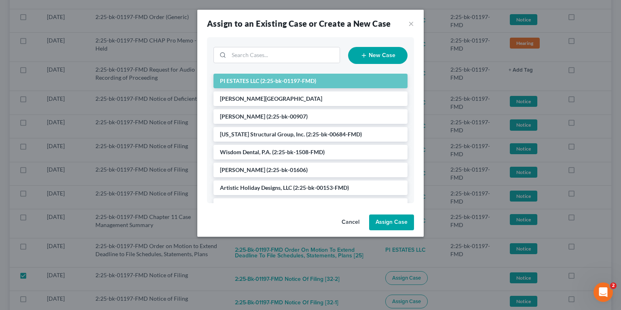
drag, startPoint x: 382, startPoint y: 220, endPoint x: 405, endPoint y: 235, distance: 27.2
click at [382, 220] on button "Assign Case" at bounding box center [391, 222] width 45 height 16
checkbox input "false"
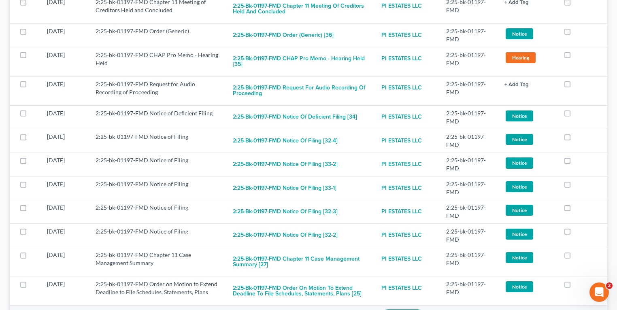
click at [412, 309] on span "Assign Case" at bounding box center [402, 316] width 29 height 6
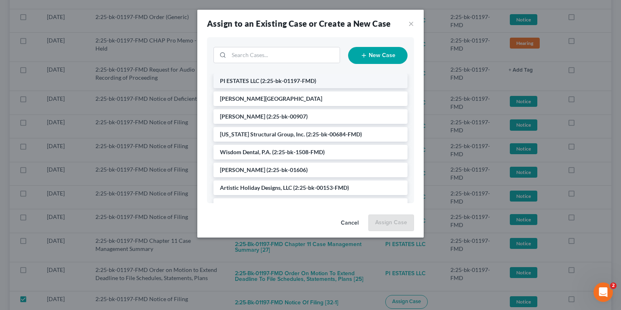
click at [293, 84] on li "PI ESTATES LLC (2:25-bk-01197-FMD)" at bounding box center [311, 81] width 194 height 15
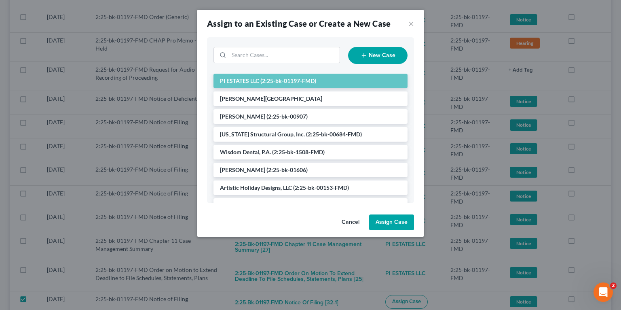
click at [401, 226] on button "Assign Case" at bounding box center [391, 222] width 45 height 16
checkbox input "false"
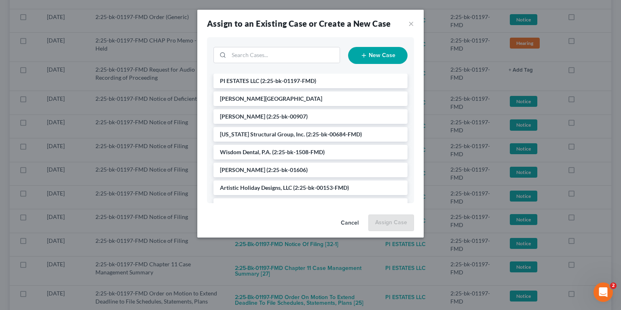
click at [295, 83] on span "(2:25-bk-01197-FMD)" at bounding box center [289, 80] width 56 height 7
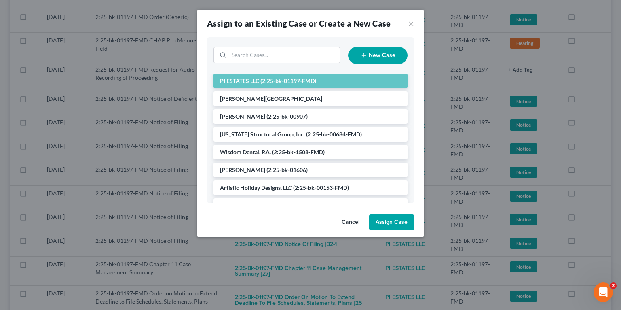
click at [401, 223] on button "Assign Case" at bounding box center [391, 222] width 45 height 16
checkbox input "false"
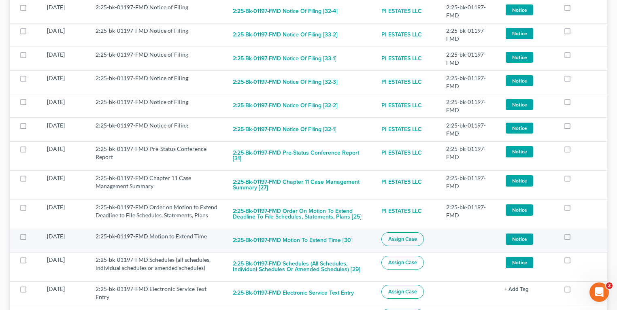
click at [401, 236] on span "Assign Case" at bounding box center [402, 239] width 29 height 6
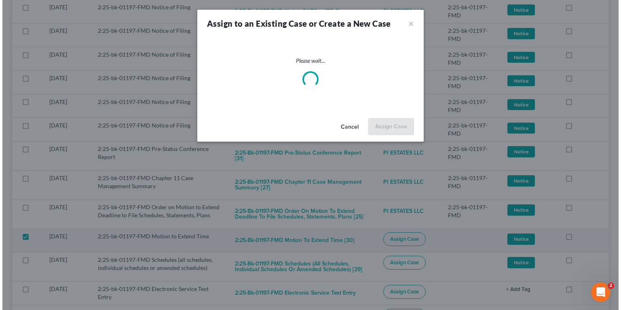
scroll to position [1659, 0]
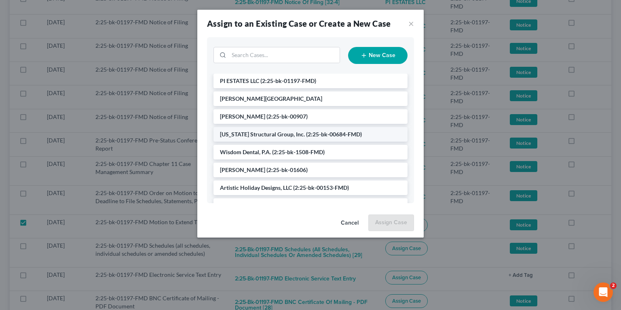
drag, startPoint x: 301, startPoint y: 82, endPoint x: 345, endPoint y: 127, distance: 62.4
click at [301, 82] on span "(2:25-bk-01197-FMD)" at bounding box center [289, 80] width 56 height 7
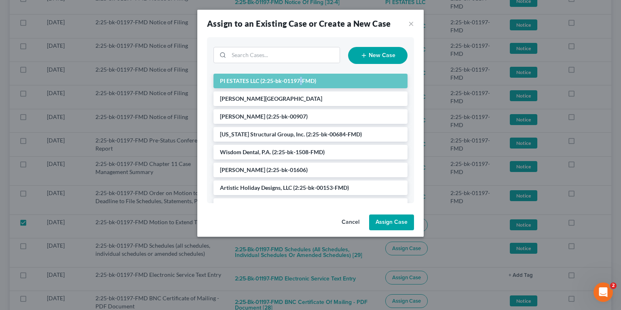
click at [382, 218] on button "Assign Case" at bounding box center [391, 222] width 45 height 16
checkbox input "false"
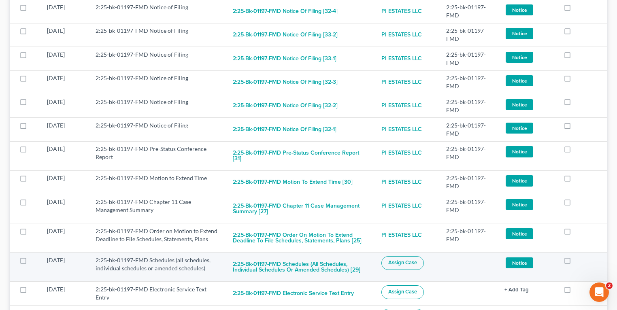
click at [414, 256] on button "Assign Case" at bounding box center [402, 263] width 42 height 14
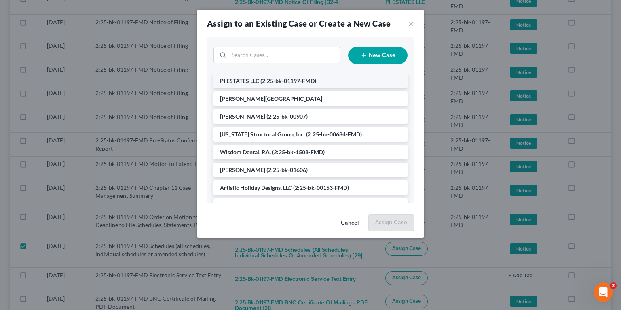
click at [291, 80] on span "(2:25-bk-01197-FMD)" at bounding box center [289, 80] width 56 height 7
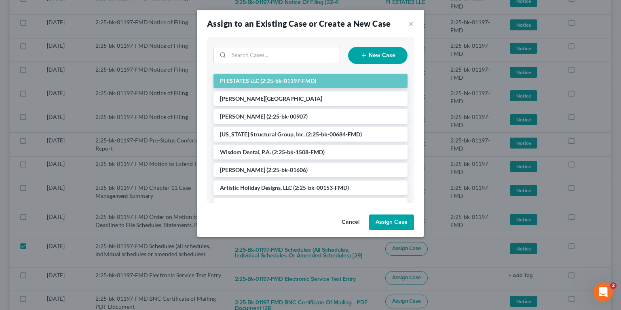
click at [394, 227] on button "Assign Case" at bounding box center [391, 222] width 45 height 16
checkbox input "false"
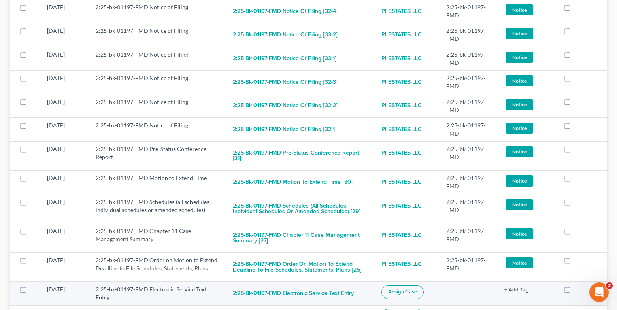
click at [403, 288] on span "Assign Case" at bounding box center [402, 291] width 29 height 6
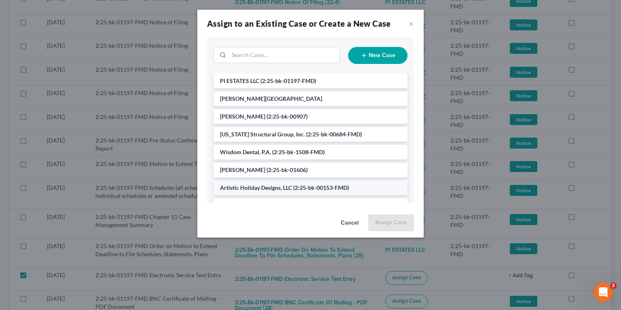
drag, startPoint x: 279, startPoint y: 83, endPoint x: 374, endPoint y: 183, distance: 137.9
click at [279, 83] on span "(2:25-bk-01197-FMD)" at bounding box center [289, 80] width 56 height 7
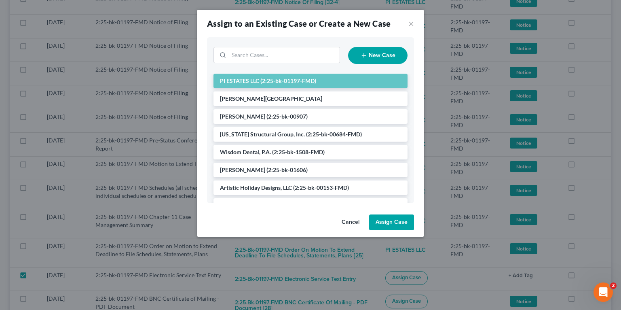
click at [393, 225] on button "Assign Case" at bounding box center [391, 222] width 45 height 16
checkbox input "false"
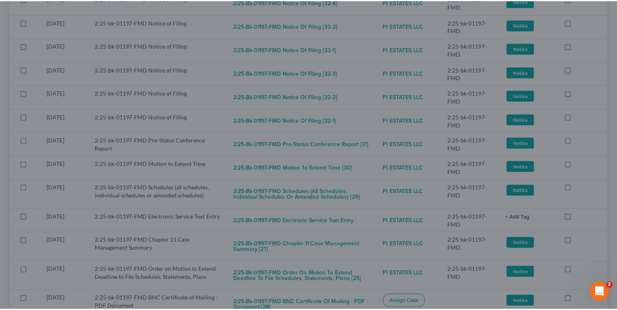
scroll to position [1681, 0]
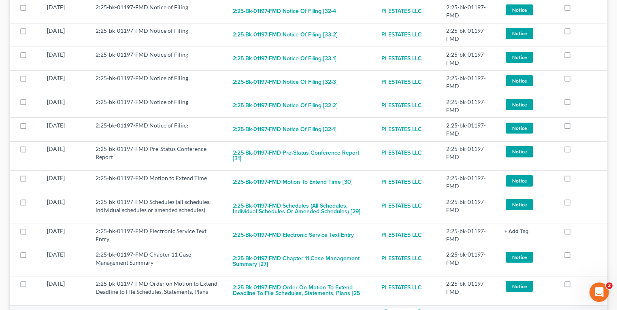
click at [403, 309] on span "Assign Case" at bounding box center [402, 315] width 29 height 6
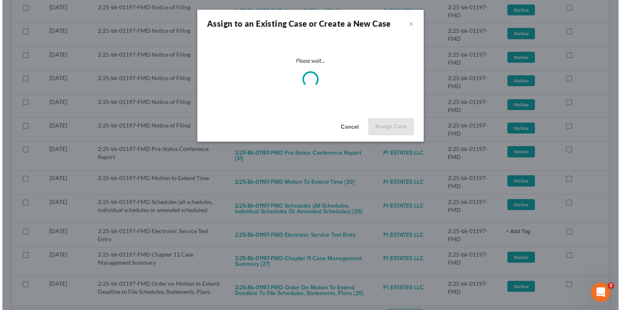
scroll to position [1659, 0]
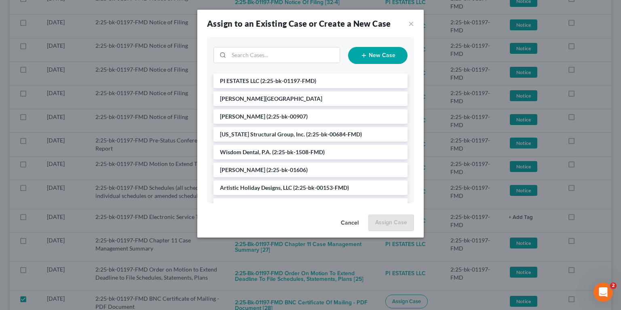
click at [282, 73] on div "New Case" at bounding box center [310, 55] width 207 height 36
click at [281, 77] on li "PI ESTATES LLC (2:25-bk-01197-FMD)" at bounding box center [311, 81] width 194 height 15
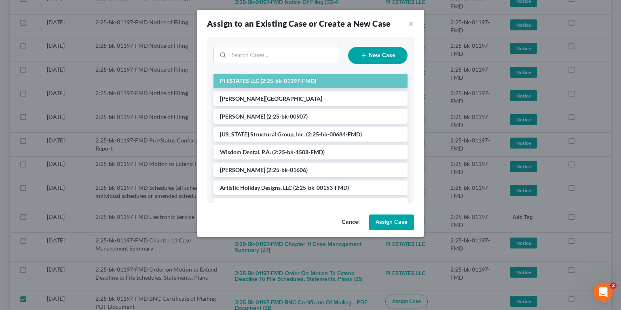
click at [382, 223] on button "Assign Case" at bounding box center [391, 222] width 45 height 16
checkbox input "false"
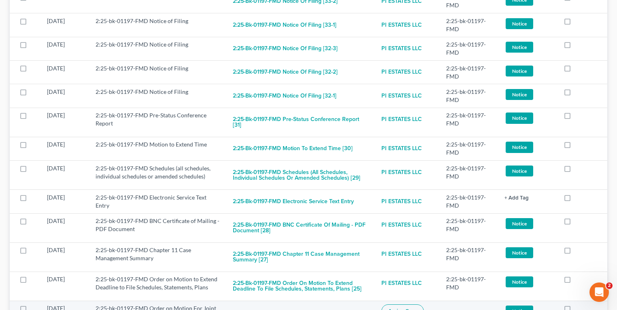
click at [413, 304] on button "Assign Case" at bounding box center [402, 311] width 42 height 14
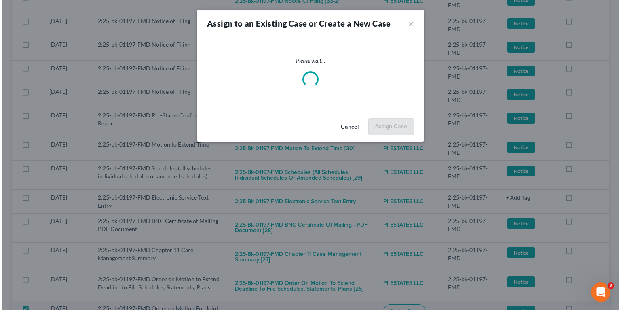
scroll to position [1693, 0]
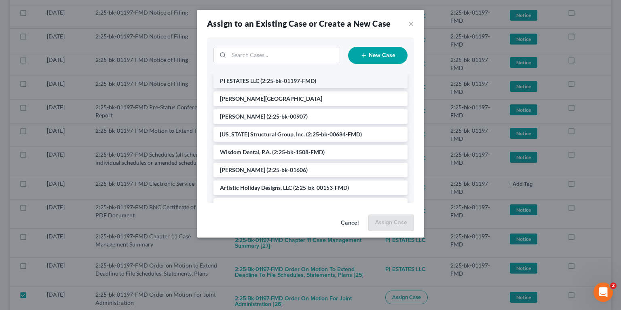
click at [283, 84] on li "PI ESTATES LLC (2:25-bk-01197-FMD)" at bounding box center [311, 81] width 194 height 15
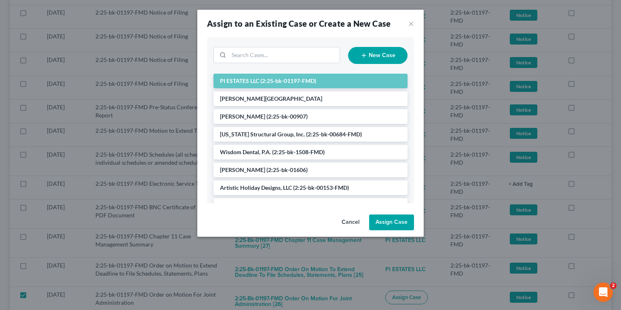
click at [382, 217] on button "Assign Case" at bounding box center [391, 222] width 45 height 16
checkbox input "false"
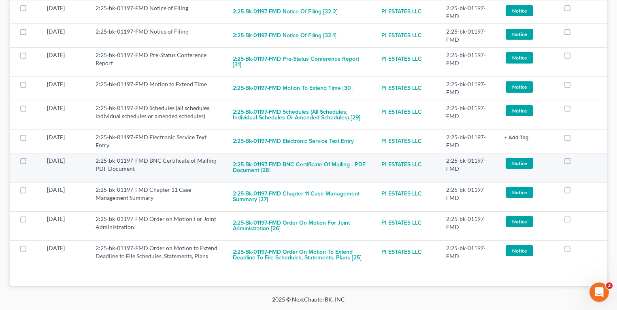
scroll to position [1903, 0]
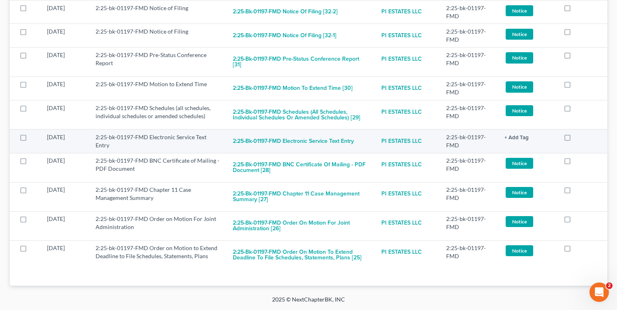
click at [516, 141] on link "+ Add Tag" at bounding box center [527, 137] width 46 height 8
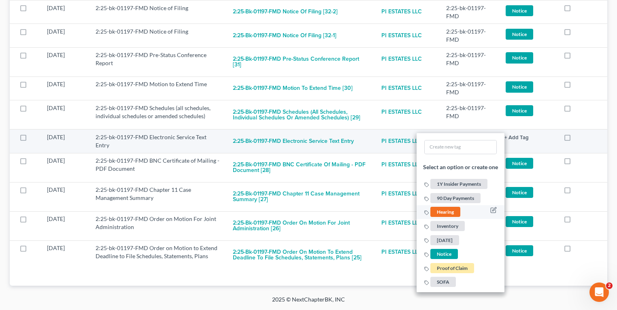
scroll to position [1935, 0]
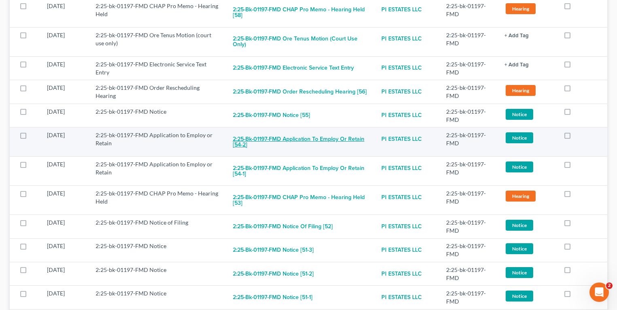
scroll to position [841, 0]
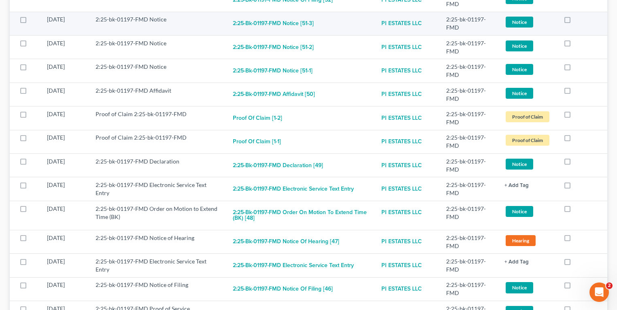
click at [212, 35] on td "2:25-bk-01197-FMD Notice" at bounding box center [157, 23] width 137 height 23
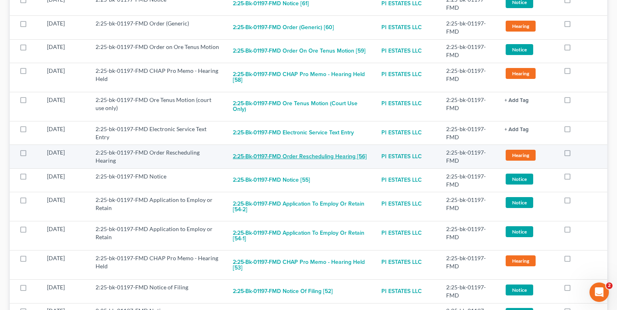
click at [300, 156] on button "2:25-bk-01197-FMD Order Rescheduling Hearing [56]" at bounding box center [300, 156] width 134 height 16
checkbox input "true"
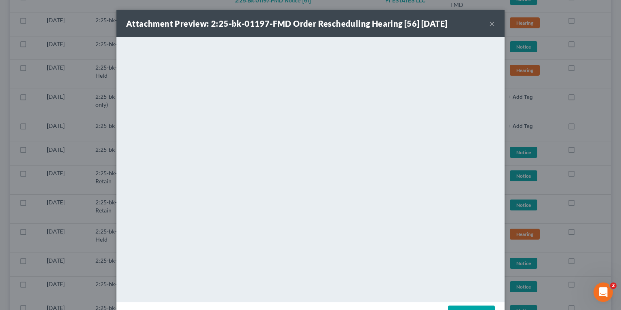
click at [380, 29] on div "Attachment Preview: 2:25-bk-01197-FMD Order Rescheduling Hearing [56] 08/27/2025" at bounding box center [286, 23] width 321 height 11
click at [490, 22] on button "×" at bounding box center [493, 24] width 6 height 10
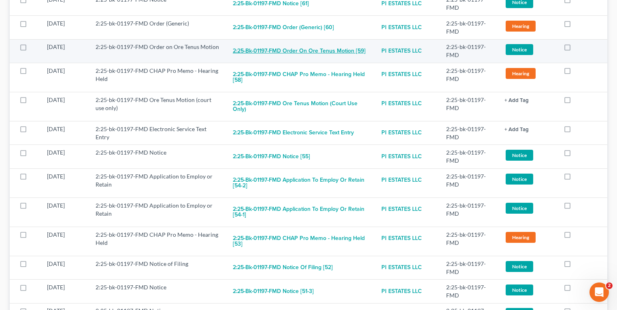
click at [294, 43] on button "2:25-bk-01197-FMD Order on Ore Tenus Motion [59]" at bounding box center [299, 51] width 133 height 16
checkbox input "true"
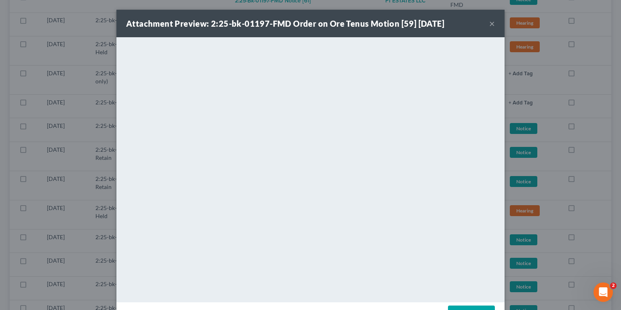
drag, startPoint x: 332, startPoint y: 17, endPoint x: 445, endPoint y: 20, distance: 112.9
click at [332, 17] on div "Attachment Preview: 2:25-bk-01197-FMD Order on Ore Tenus Motion [59] 09/08/2025…" at bounding box center [311, 24] width 388 height 28
click at [486, 23] on div "Attachment Preview: 2:25-bk-01197-FMD Order on Ore Tenus Motion [59] 09/08/2025…" at bounding box center [311, 24] width 388 height 28
click at [490, 23] on button "×" at bounding box center [493, 24] width 6 height 10
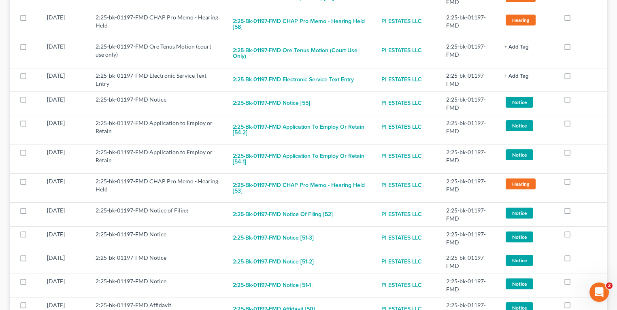
scroll to position [485, 0]
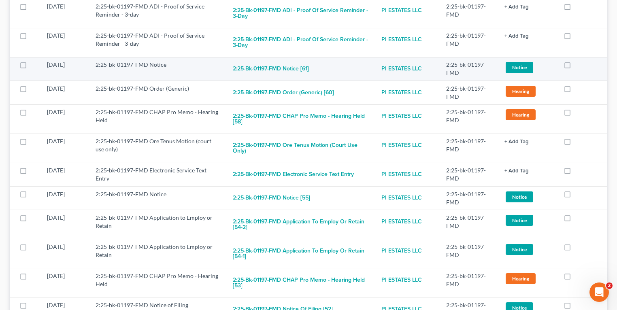
click at [301, 61] on button "2:25-bk-01197-FMD Notice [61]" at bounding box center [271, 69] width 76 height 16
checkbox input "true"
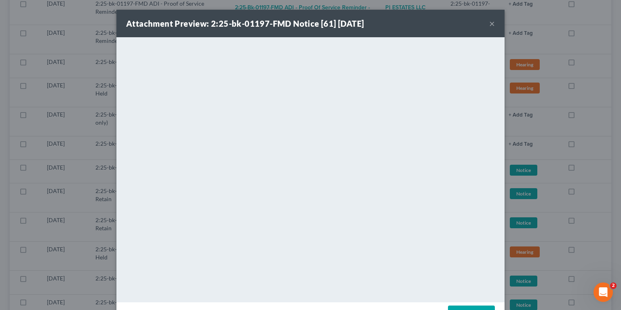
drag, startPoint x: 396, startPoint y: 18, endPoint x: 449, endPoint y: 25, distance: 53.9
click at [396, 18] on div "Attachment Preview: 2:25-bk-01197-FMD Notice [61] 09/10/2025 ×" at bounding box center [311, 24] width 388 height 28
click at [492, 24] on button "×" at bounding box center [493, 24] width 6 height 10
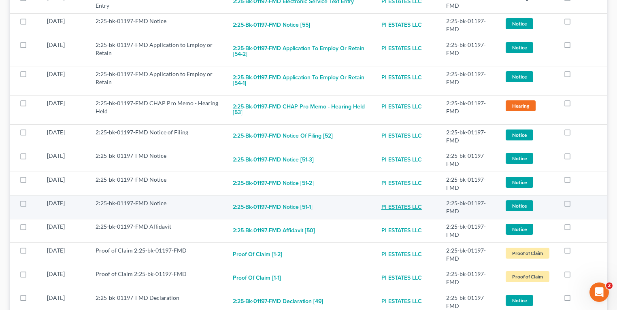
scroll to position [744, 0]
